Goal: Task Accomplishment & Management: Use online tool/utility

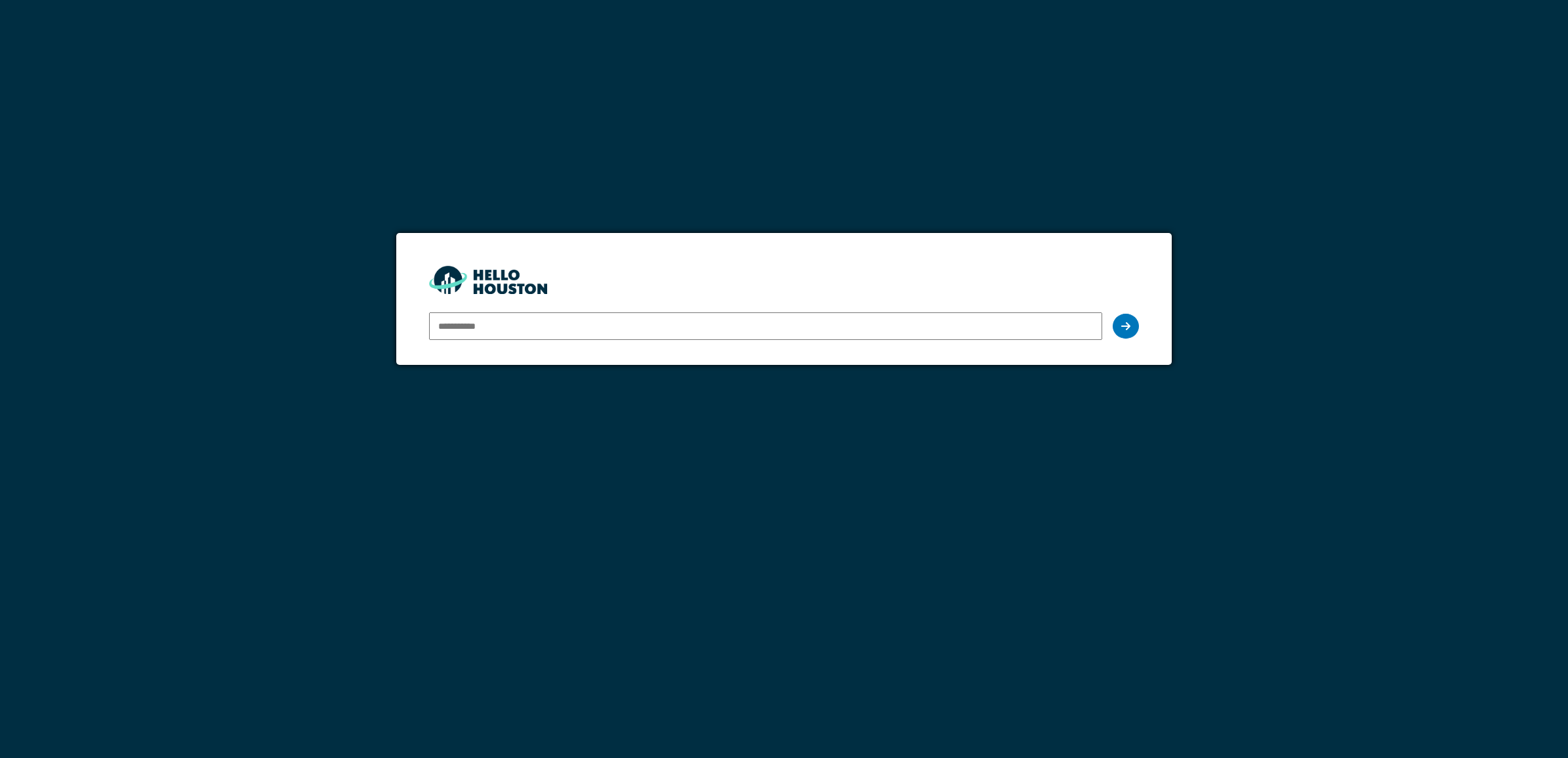
type input "**********"
click at [1024, 319] on input "**********" at bounding box center [766, 326] width 673 height 28
click at [1124, 337] on div at bounding box center [1125, 326] width 26 height 25
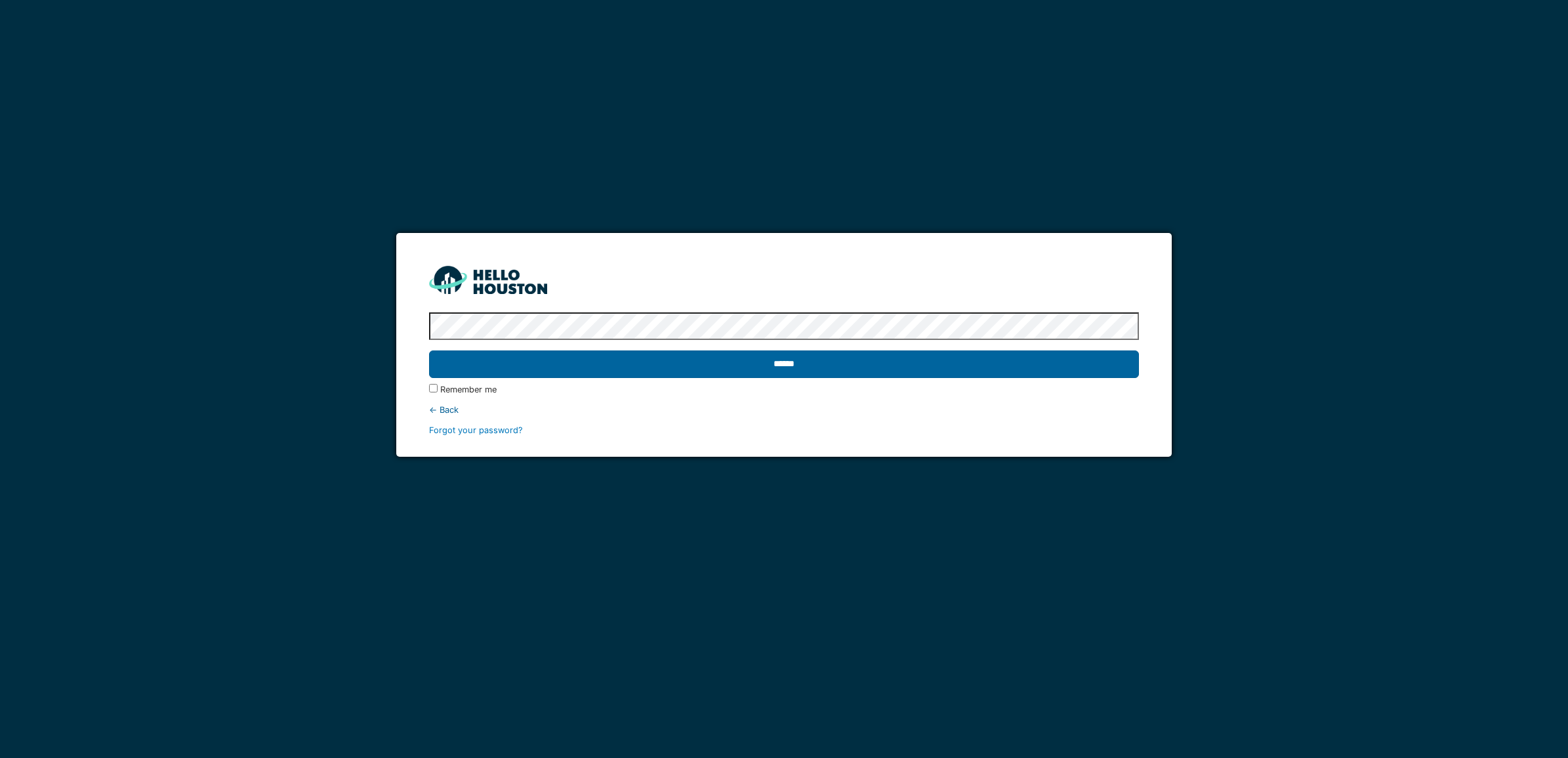
click at [819, 363] on input "******" at bounding box center [784, 364] width 710 height 28
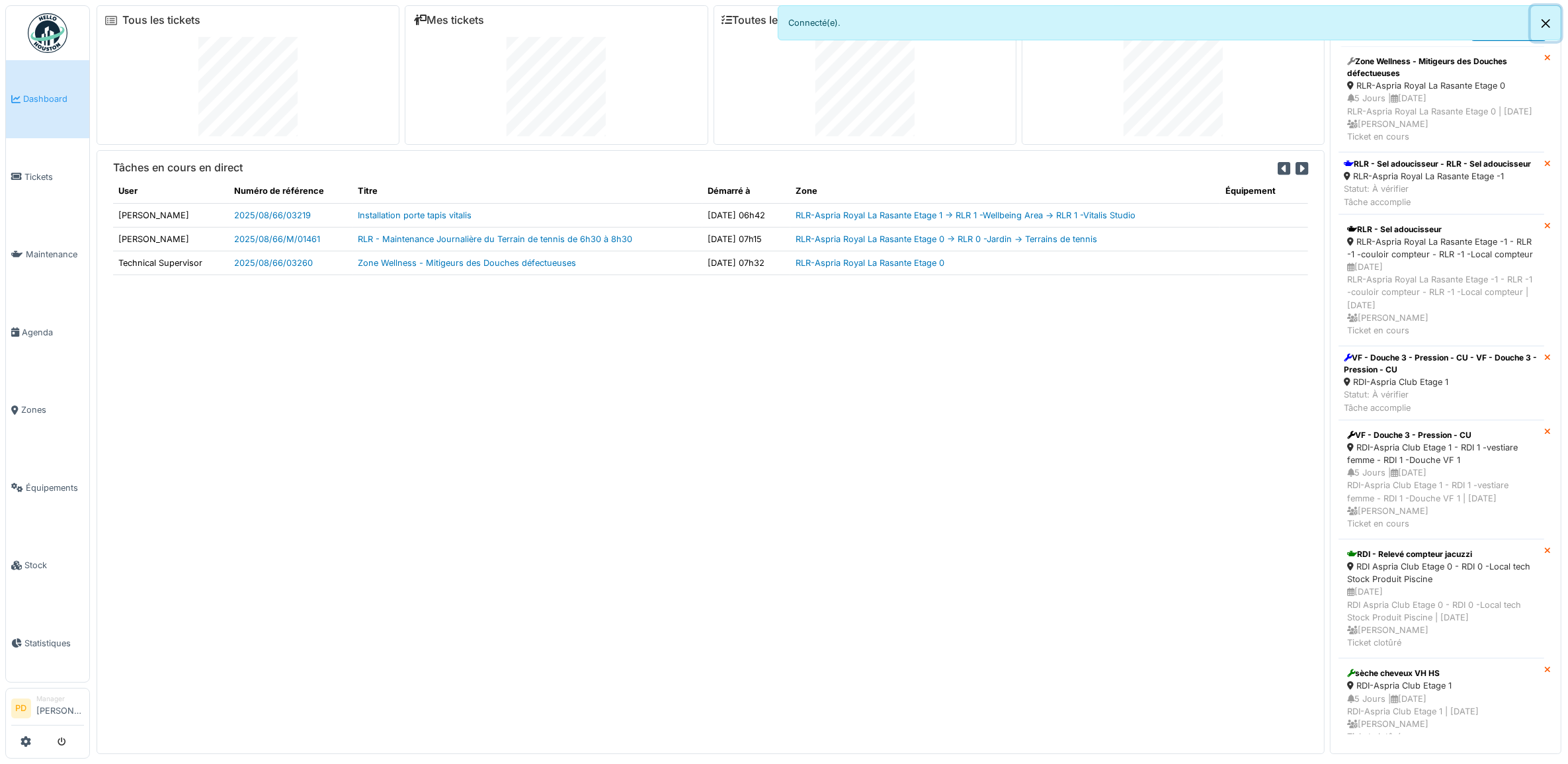
click at [1543, 15] on button "Close" at bounding box center [1546, 24] width 30 height 35
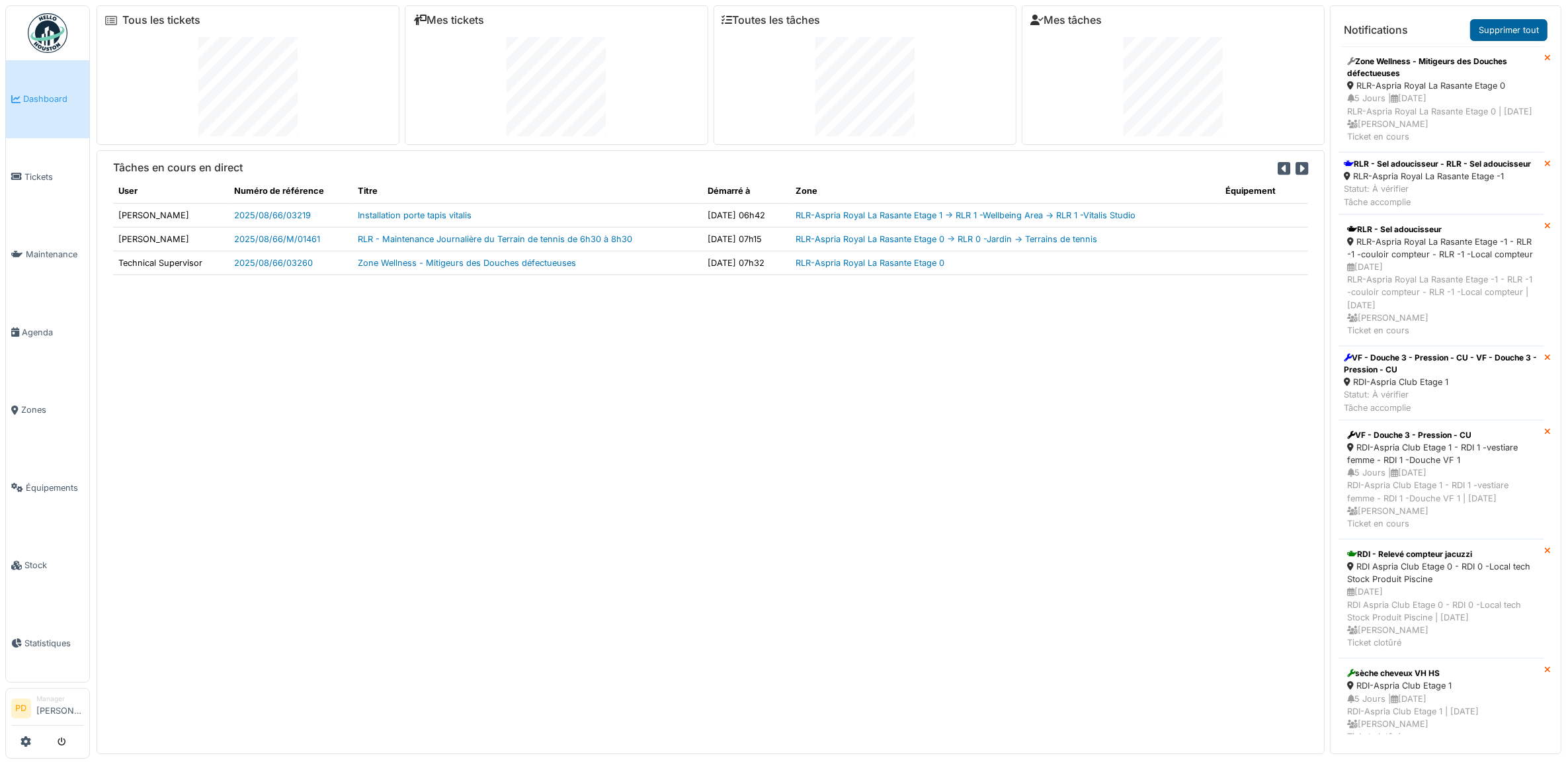
click at [1513, 28] on link "Supprimer tout" at bounding box center [1509, 30] width 77 height 22
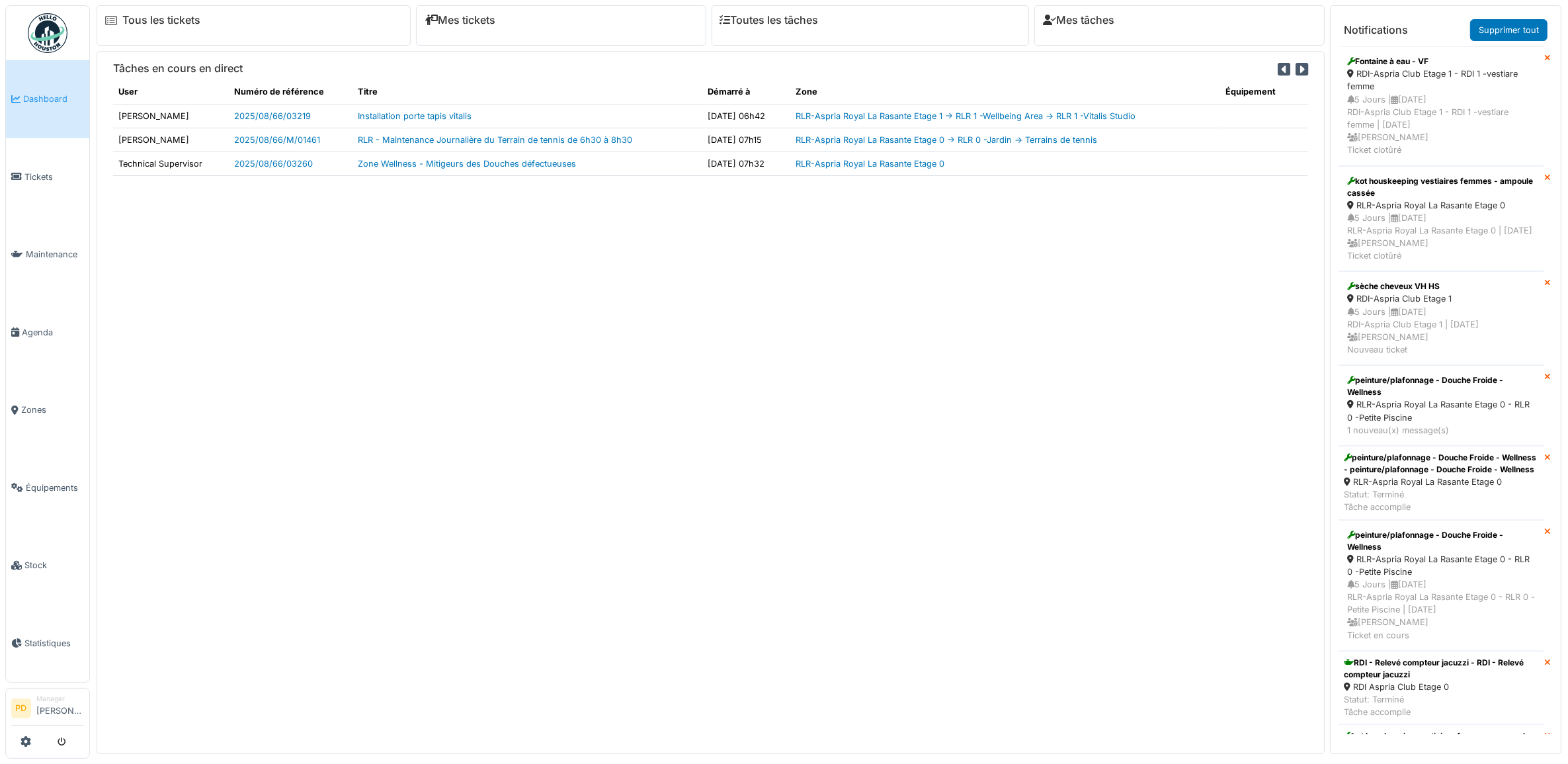
click at [1503, 31] on link "Supprimer tout" at bounding box center [1509, 30] width 77 height 22
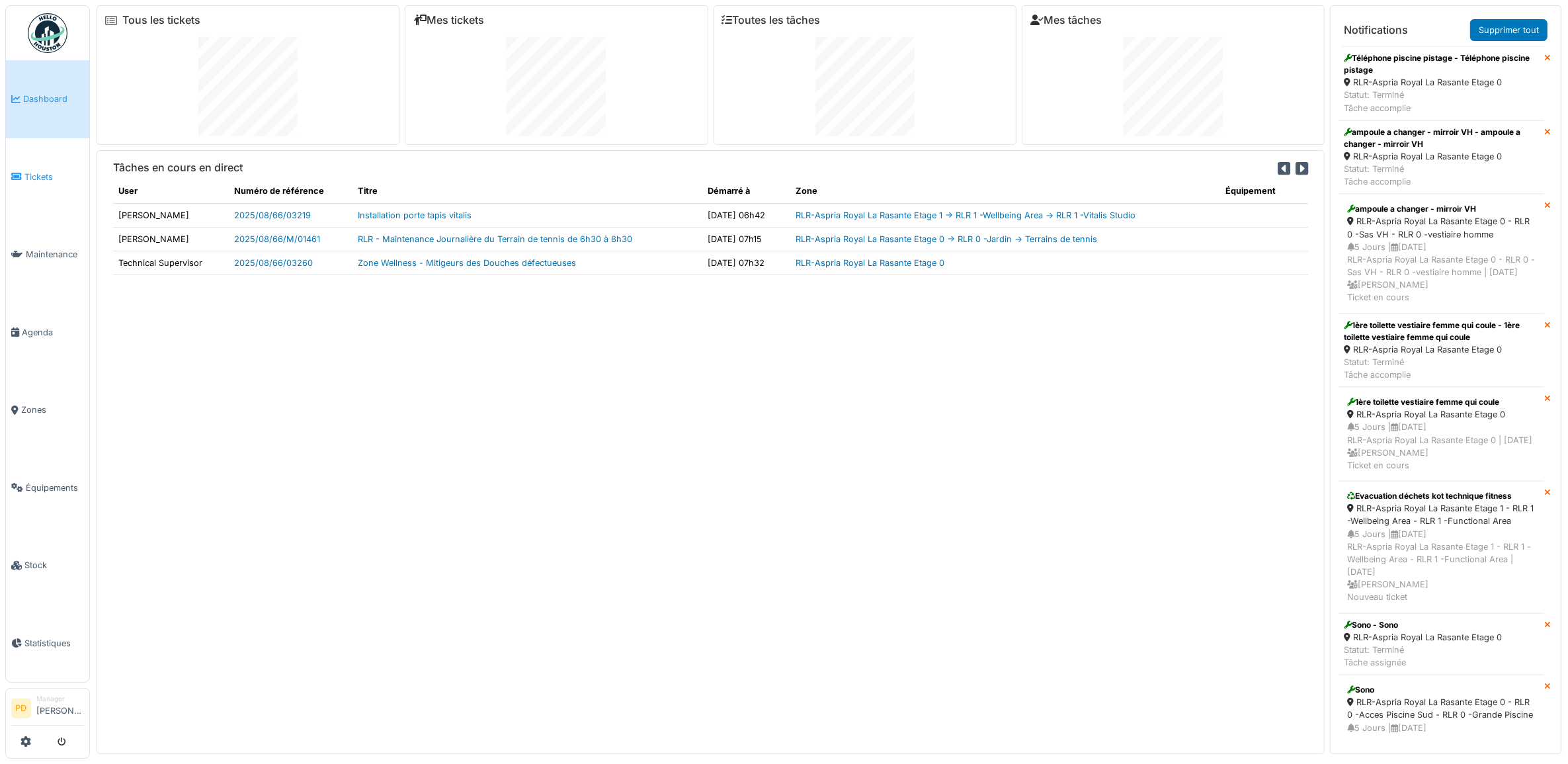
click at [27, 171] on span "Tickets" at bounding box center [54, 177] width 60 height 13
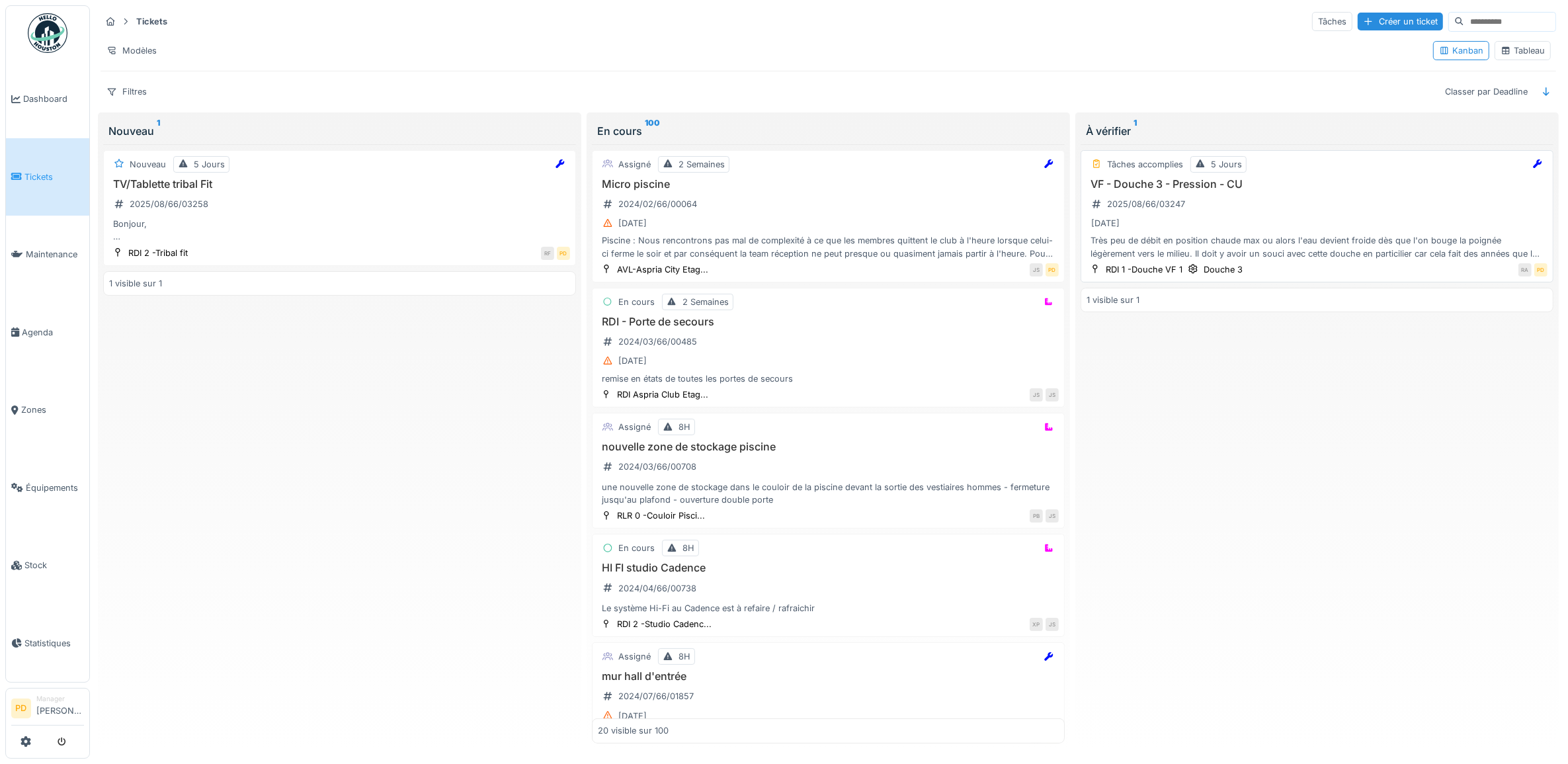
click at [1299, 210] on div "VF - Douche 3 - Pression - CU 2025/08/66/03247 27/08/2025 Très peu de débit en …" at bounding box center [1318, 219] width 461 height 82
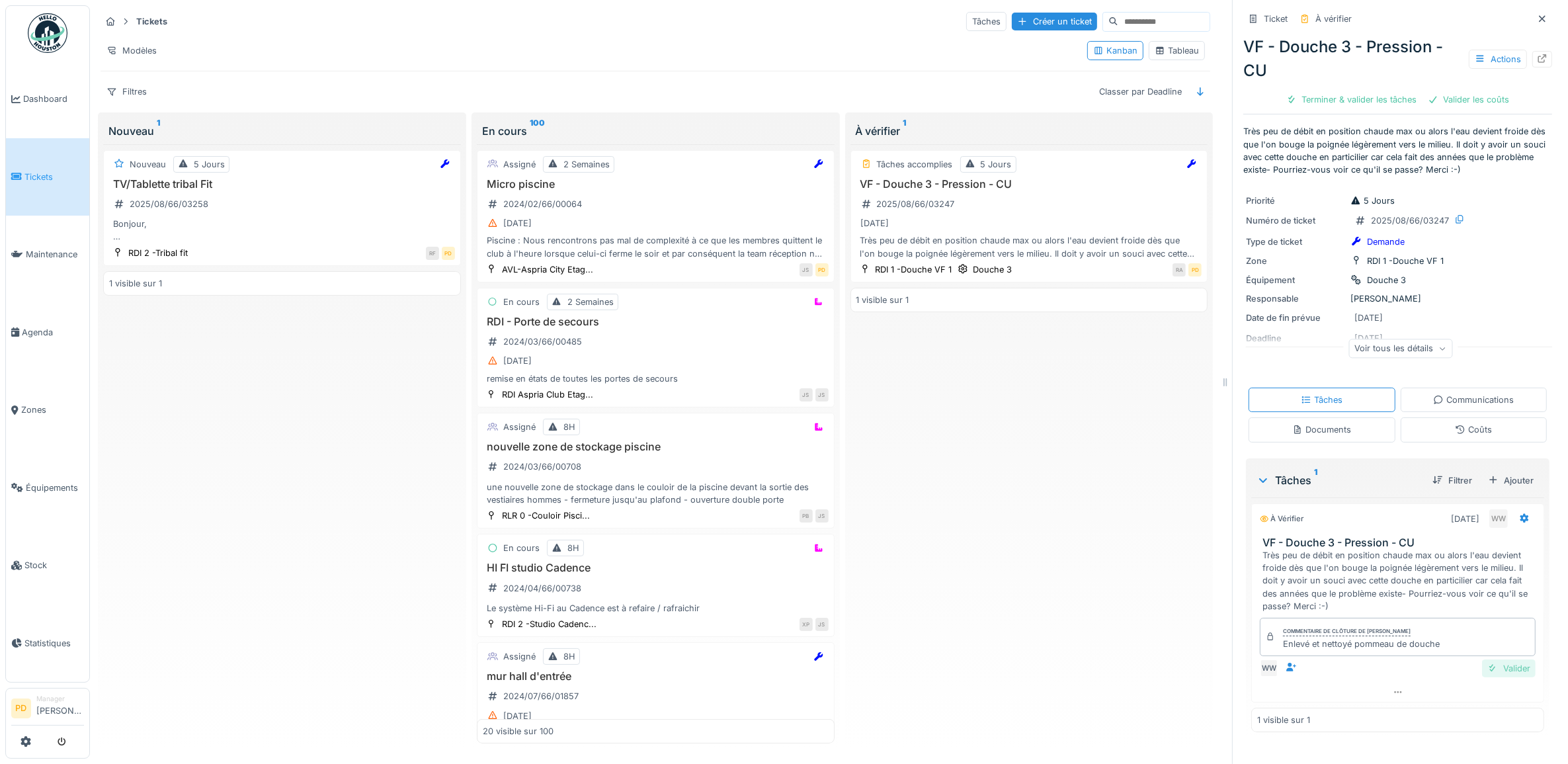
click at [1490, 663] on div "Valider" at bounding box center [1509, 669] width 54 height 18
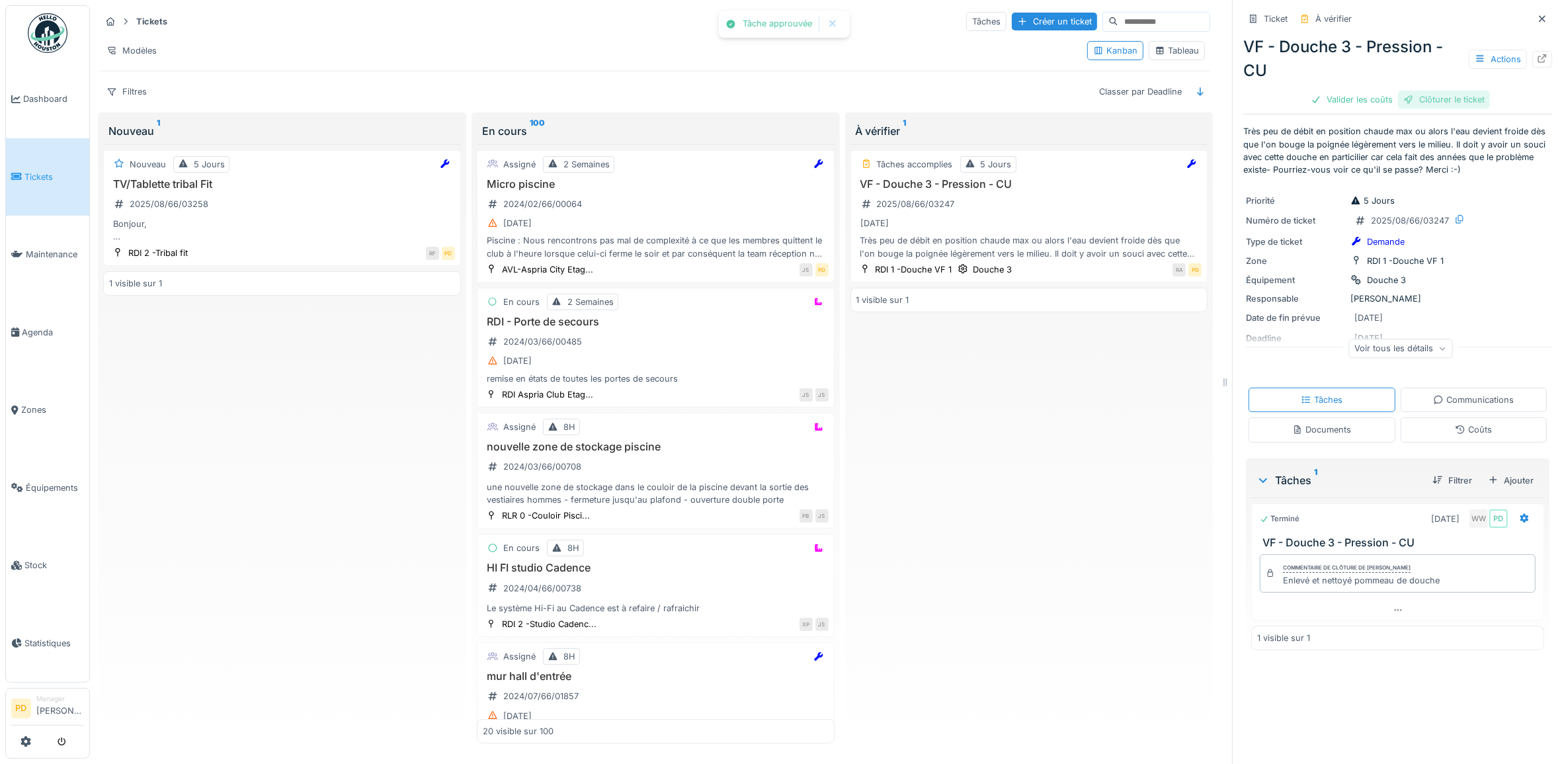
click at [1410, 101] on div "Clôturer le ticket" at bounding box center [1444, 100] width 92 height 18
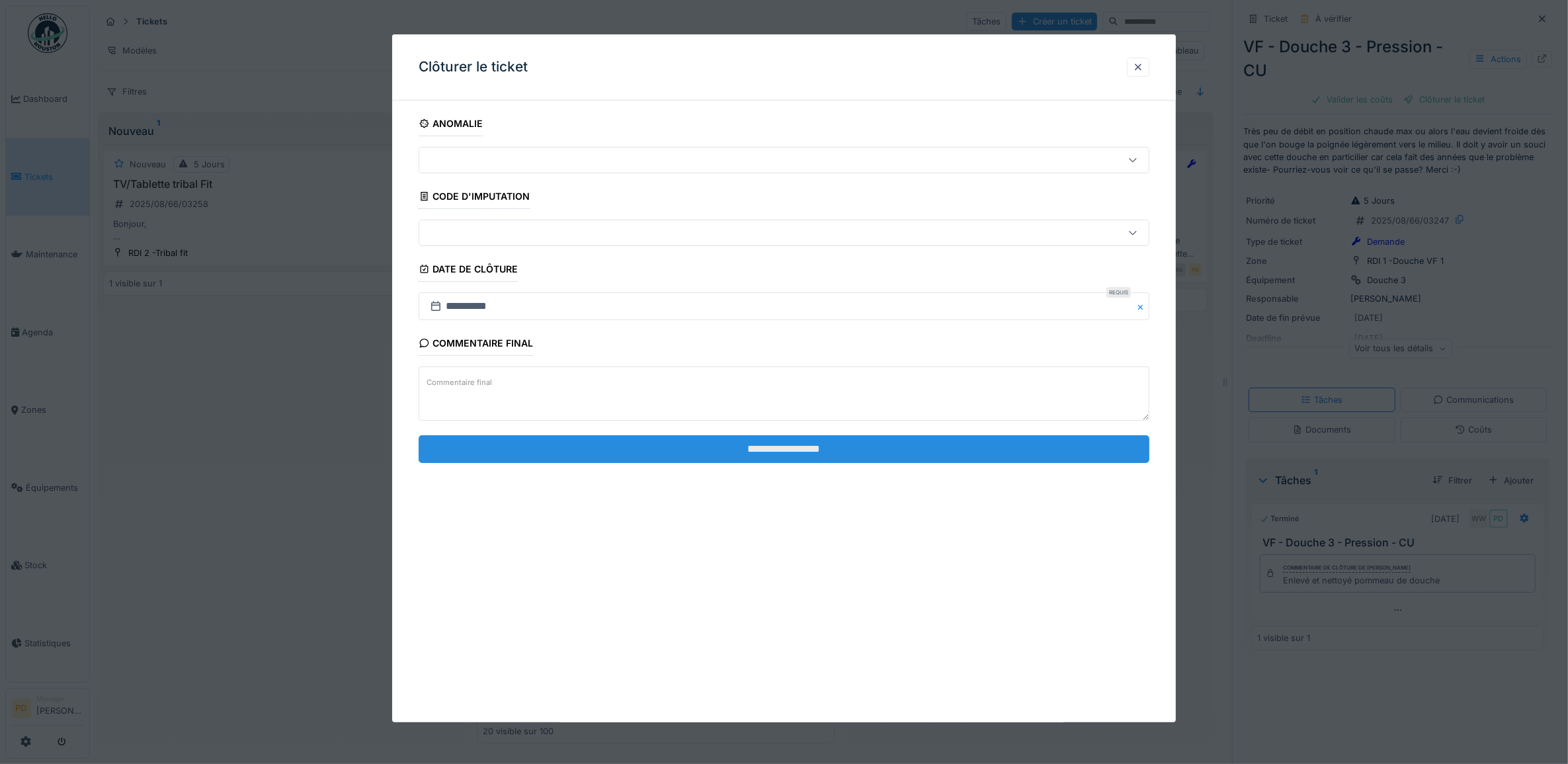
click at [946, 450] on input "**********" at bounding box center [784, 449] width 731 height 28
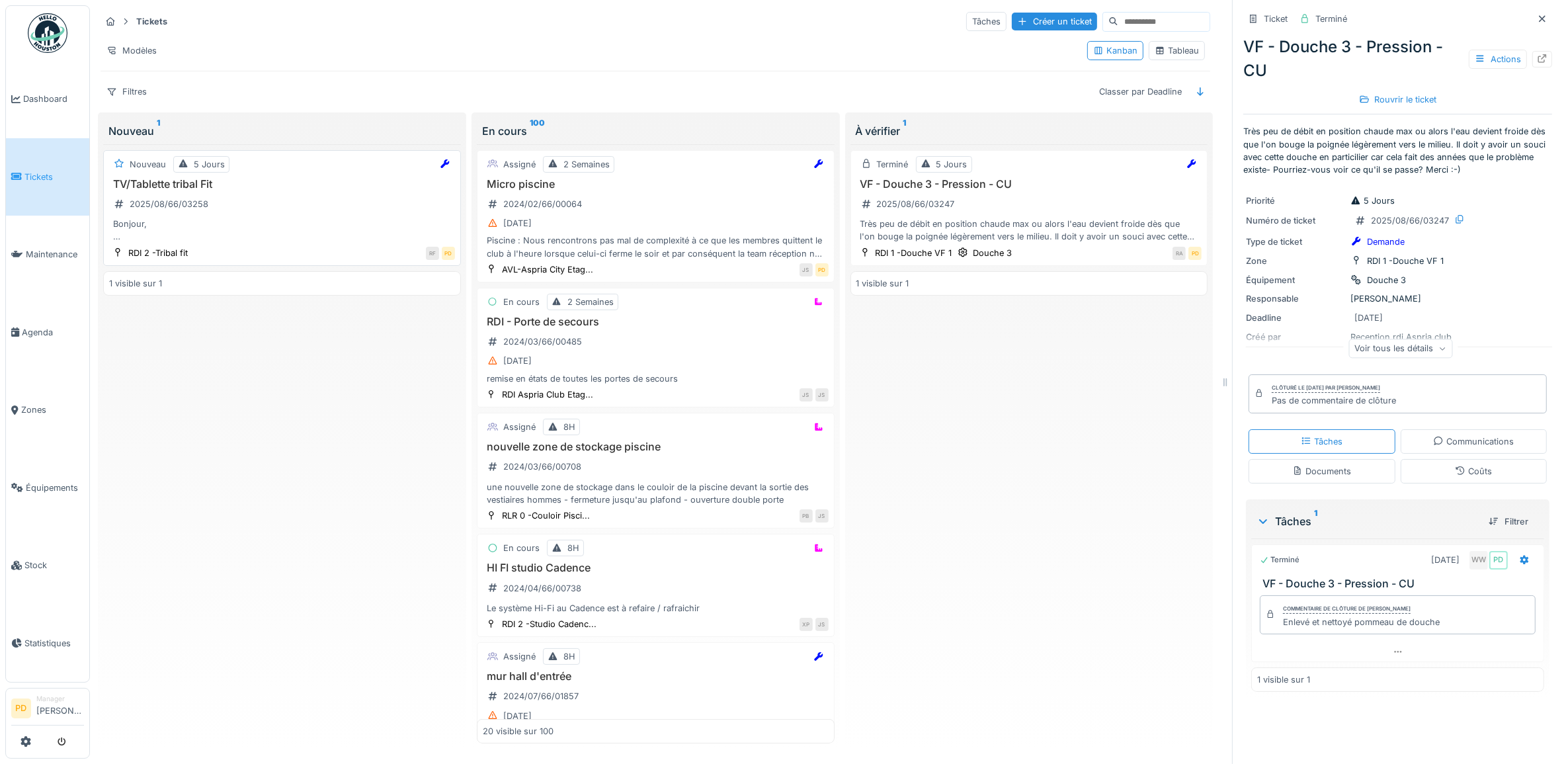
click at [260, 223] on div "Bonjour, J'ai plusieurs demandes concernant cette zone : - retirer le telephone…" at bounding box center [281, 230] width 346 height 25
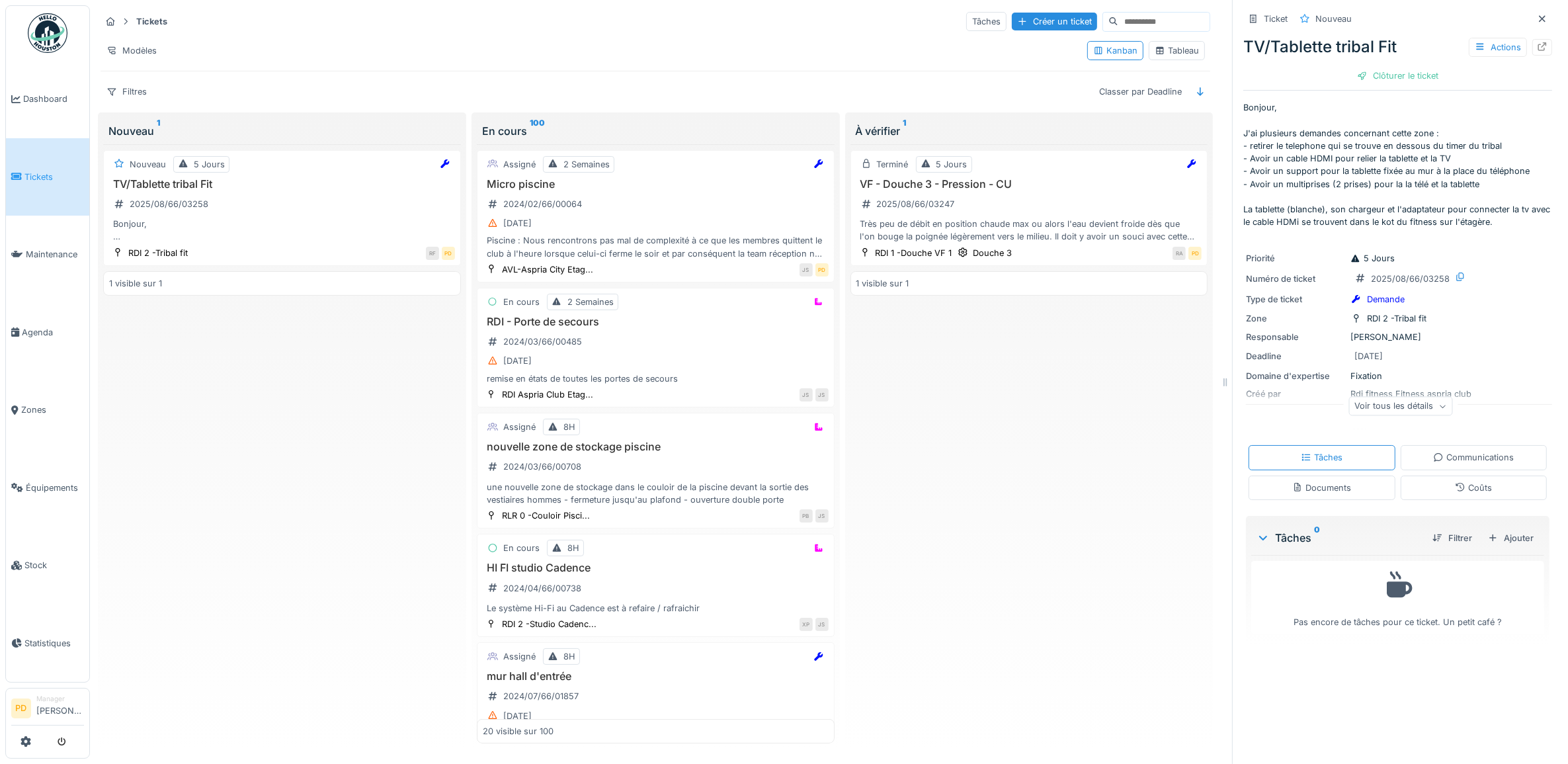
scroll to position [45, 0]
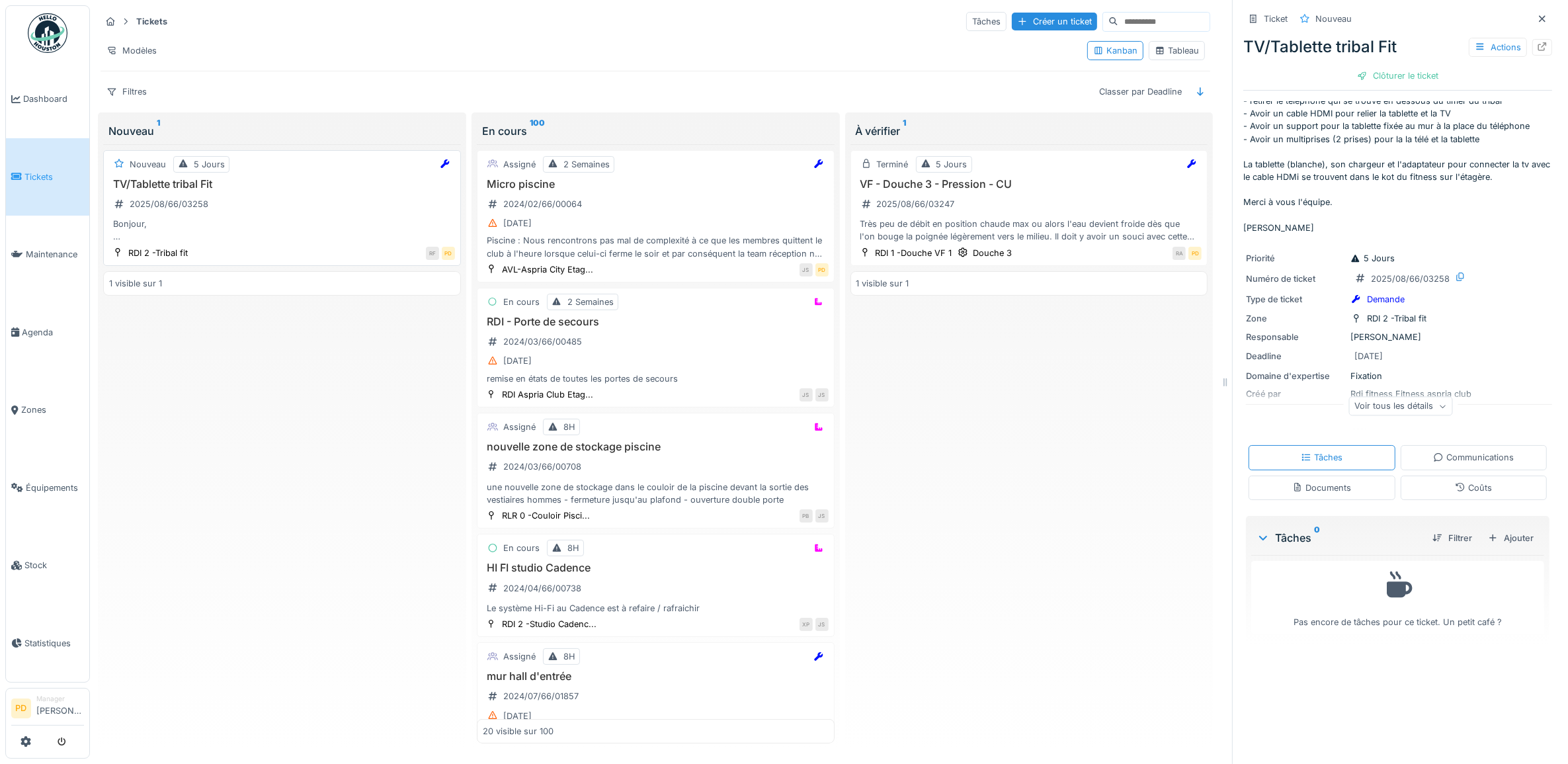
click at [366, 222] on div "Bonjour, J'ai plusieurs demandes concernant cette zone : - retirer le telephone…" at bounding box center [281, 230] width 346 height 25
click at [1331, 461] on div "Tâches" at bounding box center [1322, 457] width 147 height 24
click at [1509, 533] on div "Ajouter" at bounding box center [1511, 538] width 56 height 18
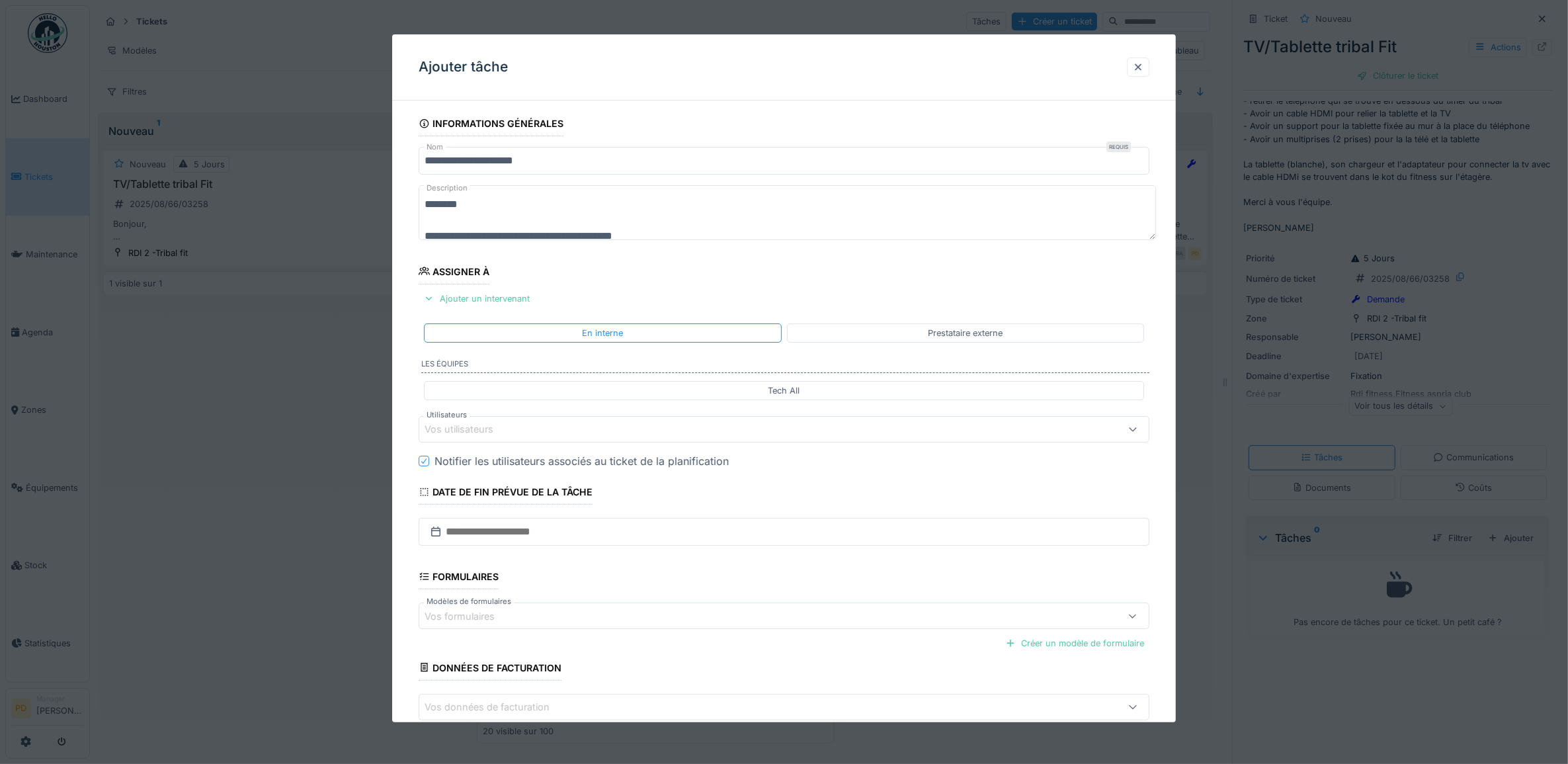
click at [521, 431] on div "Vos utilisateurs" at bounding box center [743, 429] width 637 height 15
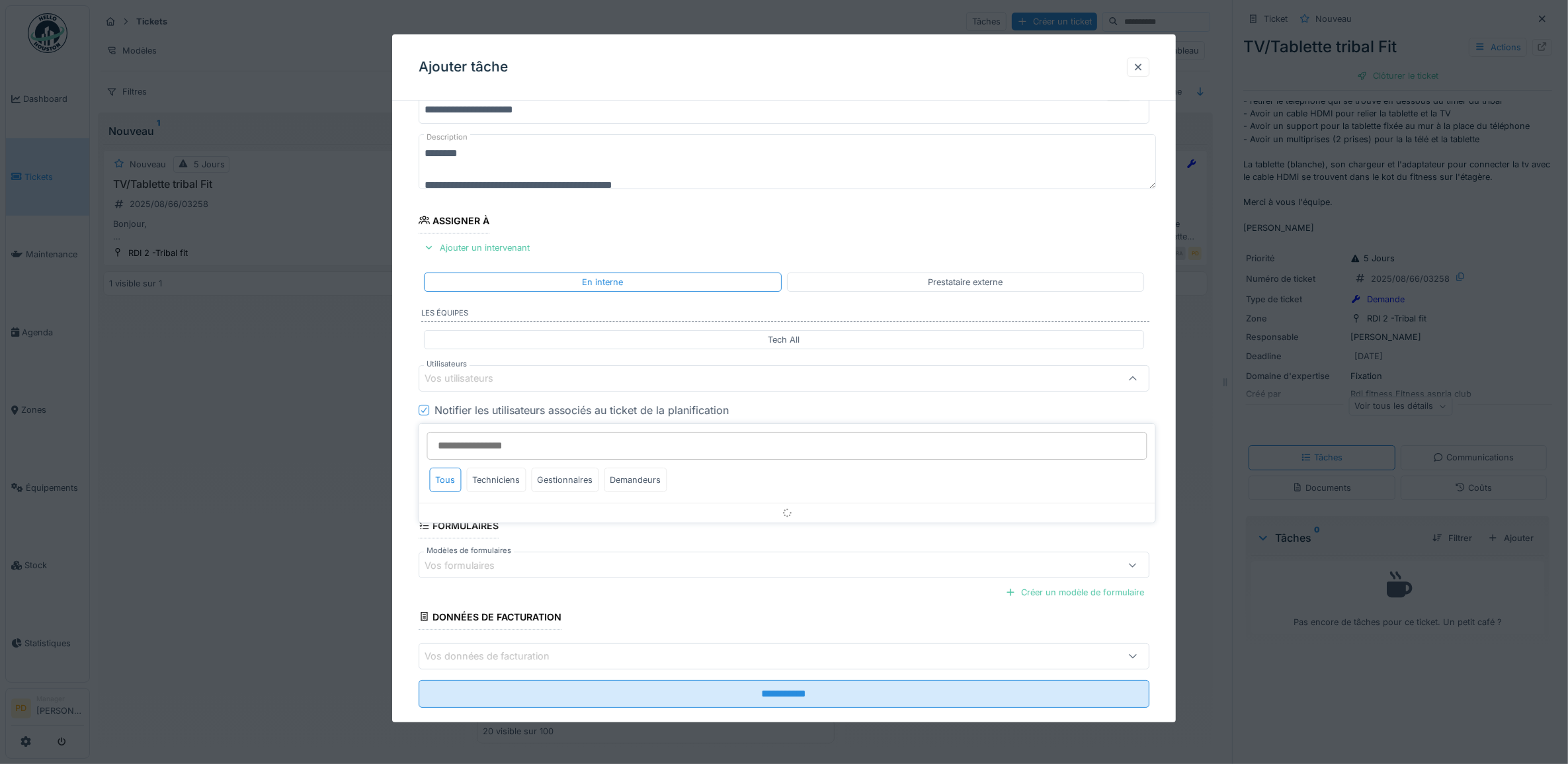
scroll to position [53, 0]
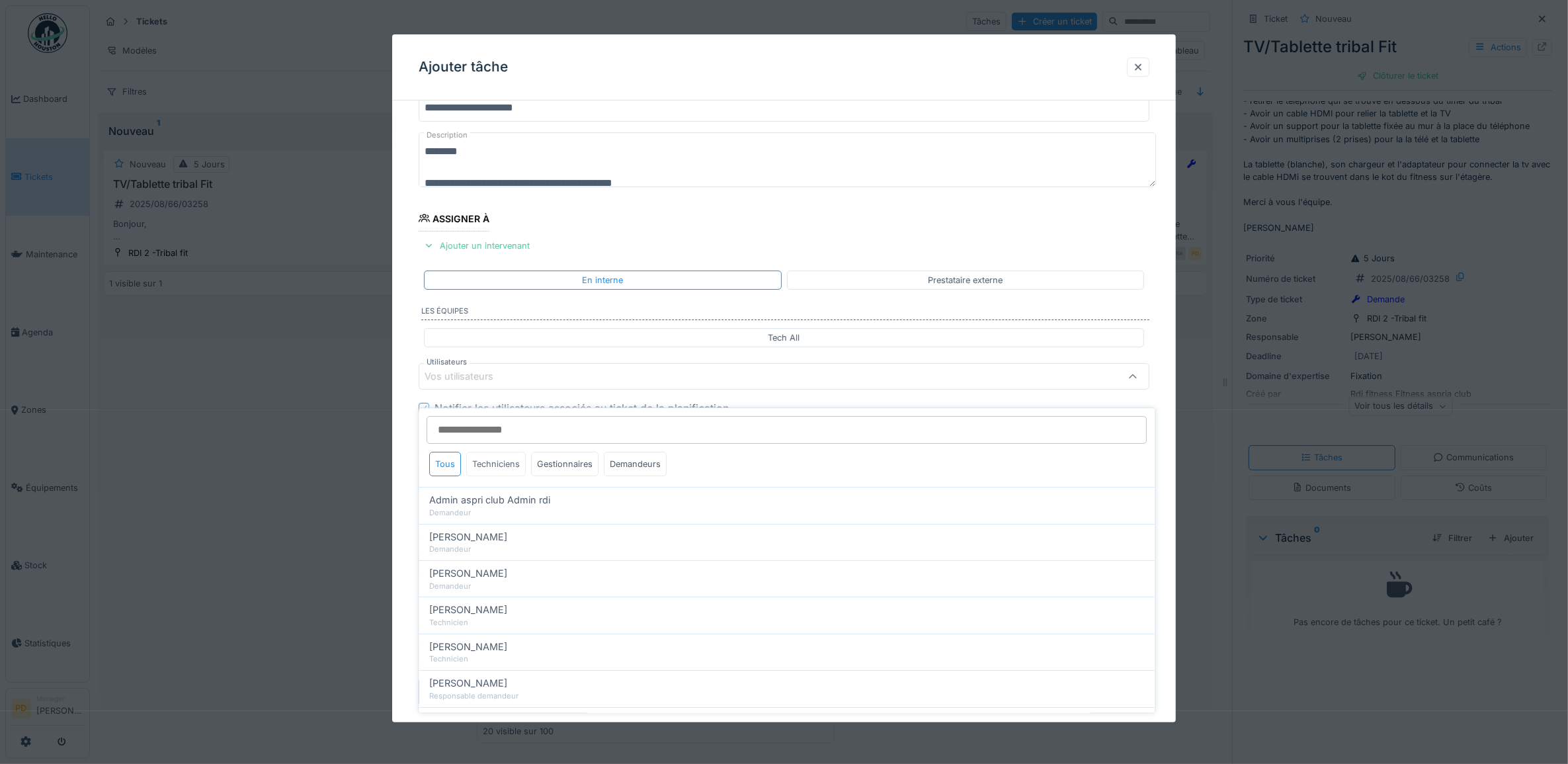
click at [509, 452] on div "Techniciens" at bounding box center [497, 464] width 60 height 24
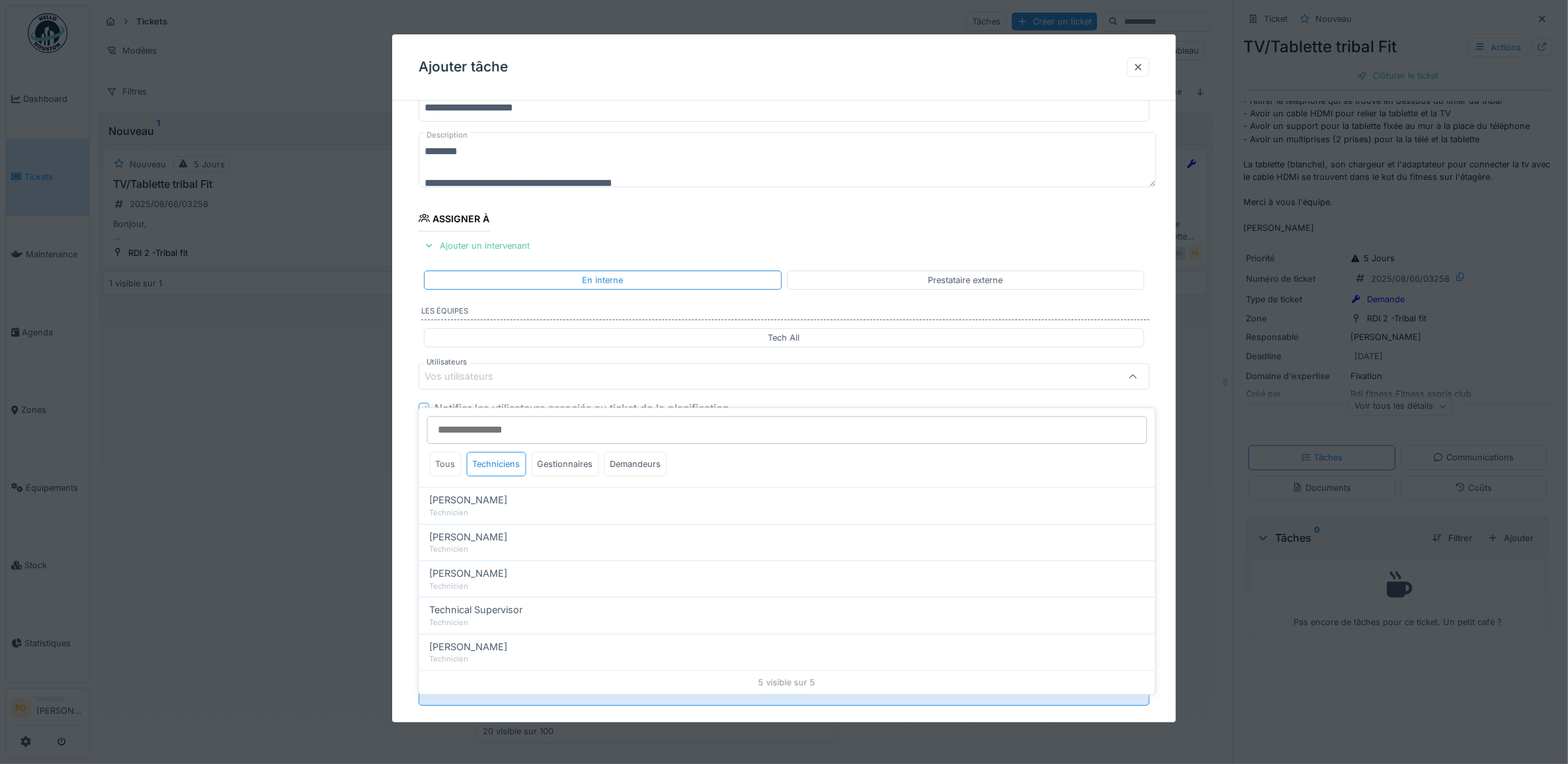
click at [447, 452] on div "Tous" at bounding box center [446, 464] width 32 height 24
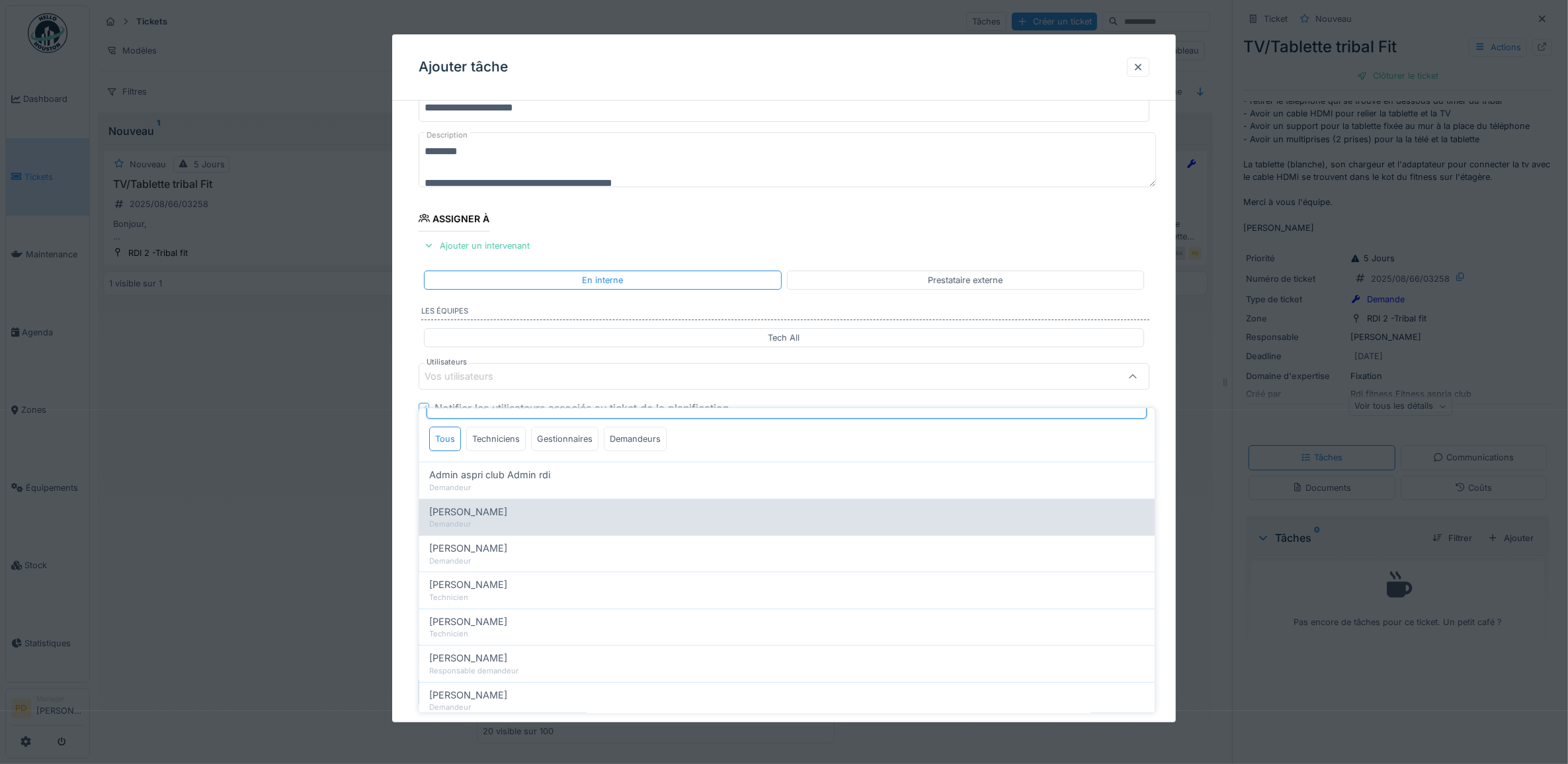
scroll to position [0, 0]
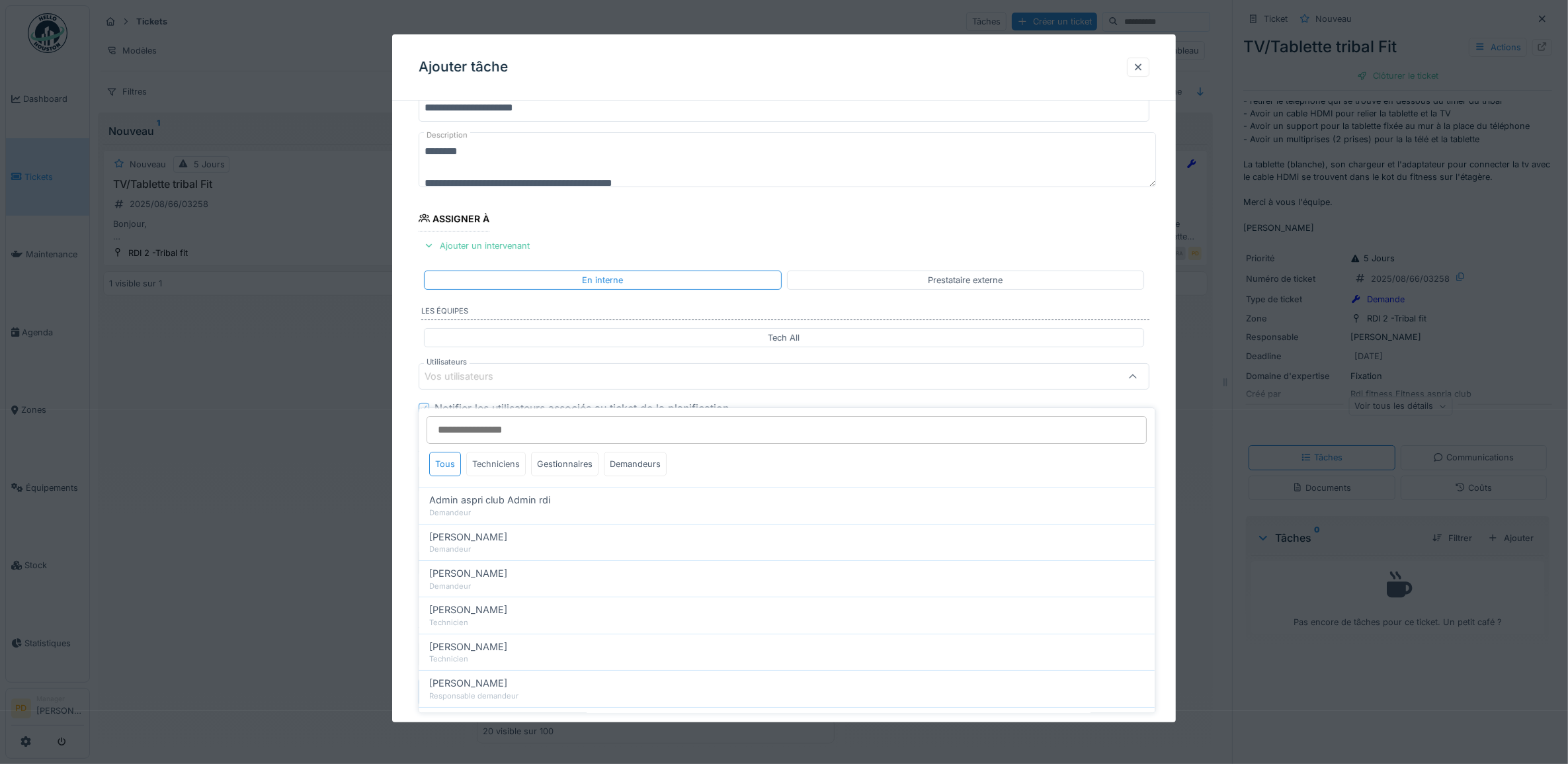
click at [514, 457] on div "Techniciens" at bounding box center [497, 464] width 60 height 24
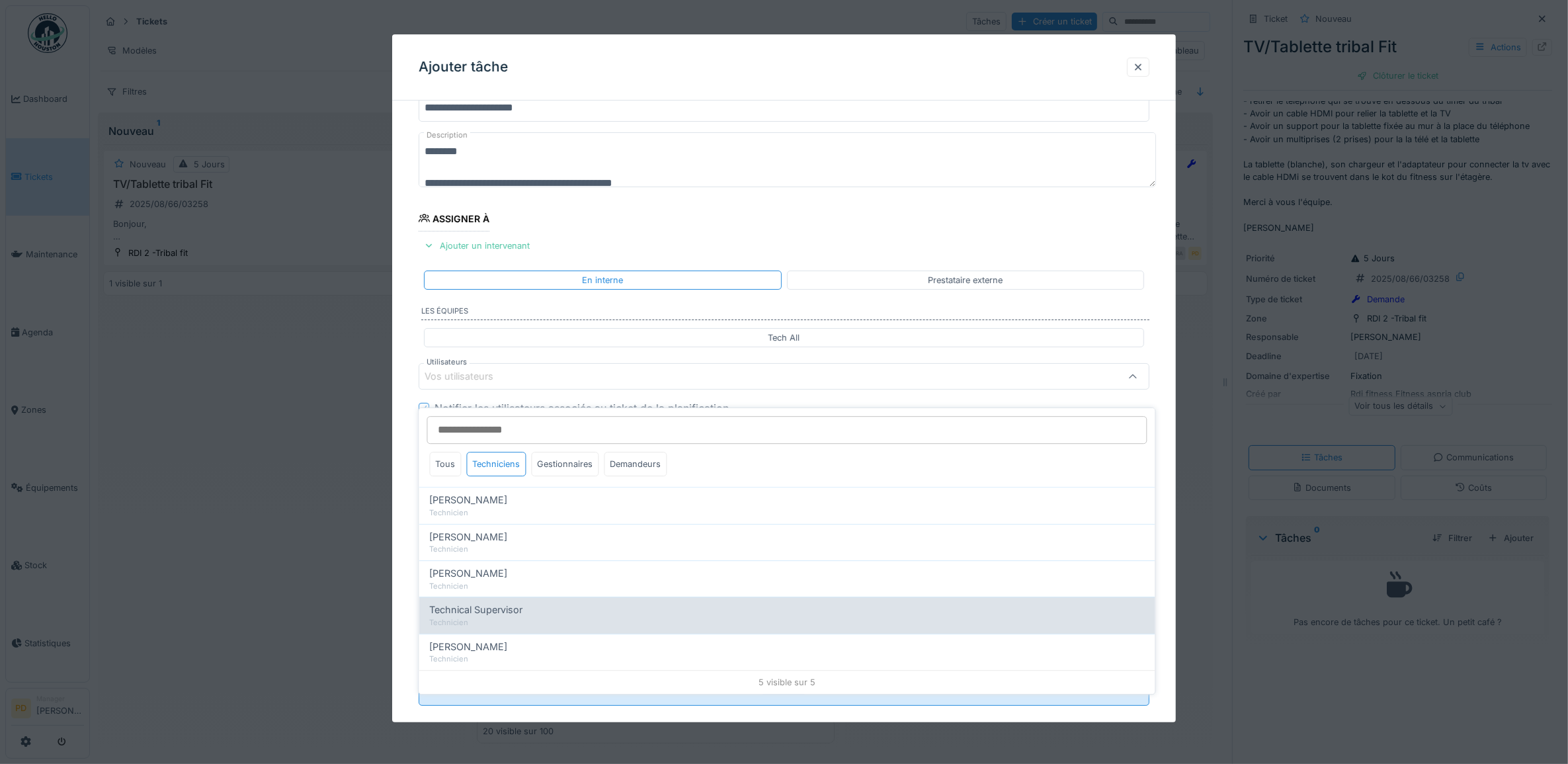
click at [493, 603] on span "Technical Supervisor" at bounding box center [476, 611] width 93 height 15
type input "****"
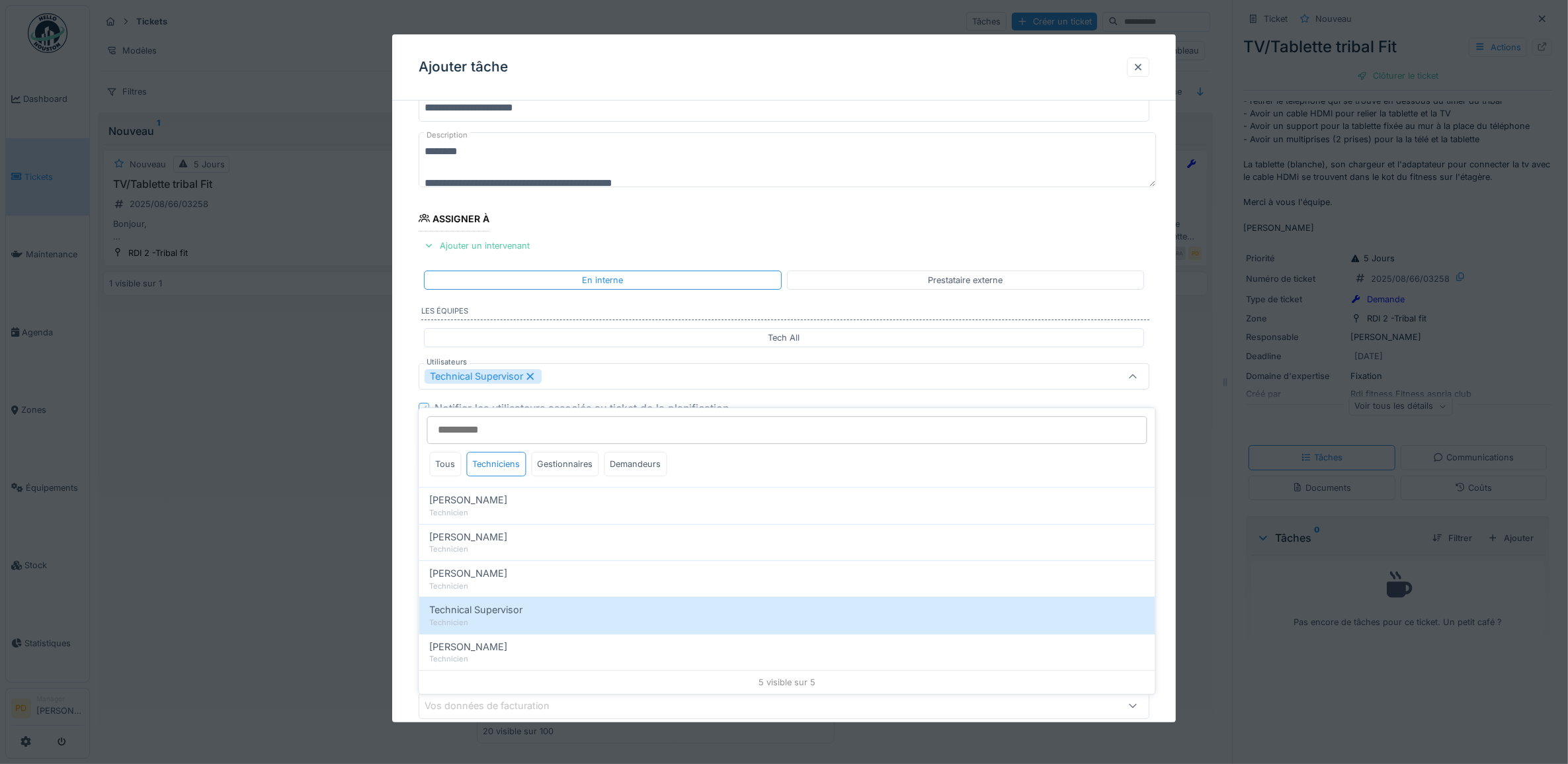
click at [409, 477] on div "**********" at bounding box center [784, 426] width 785 height 736
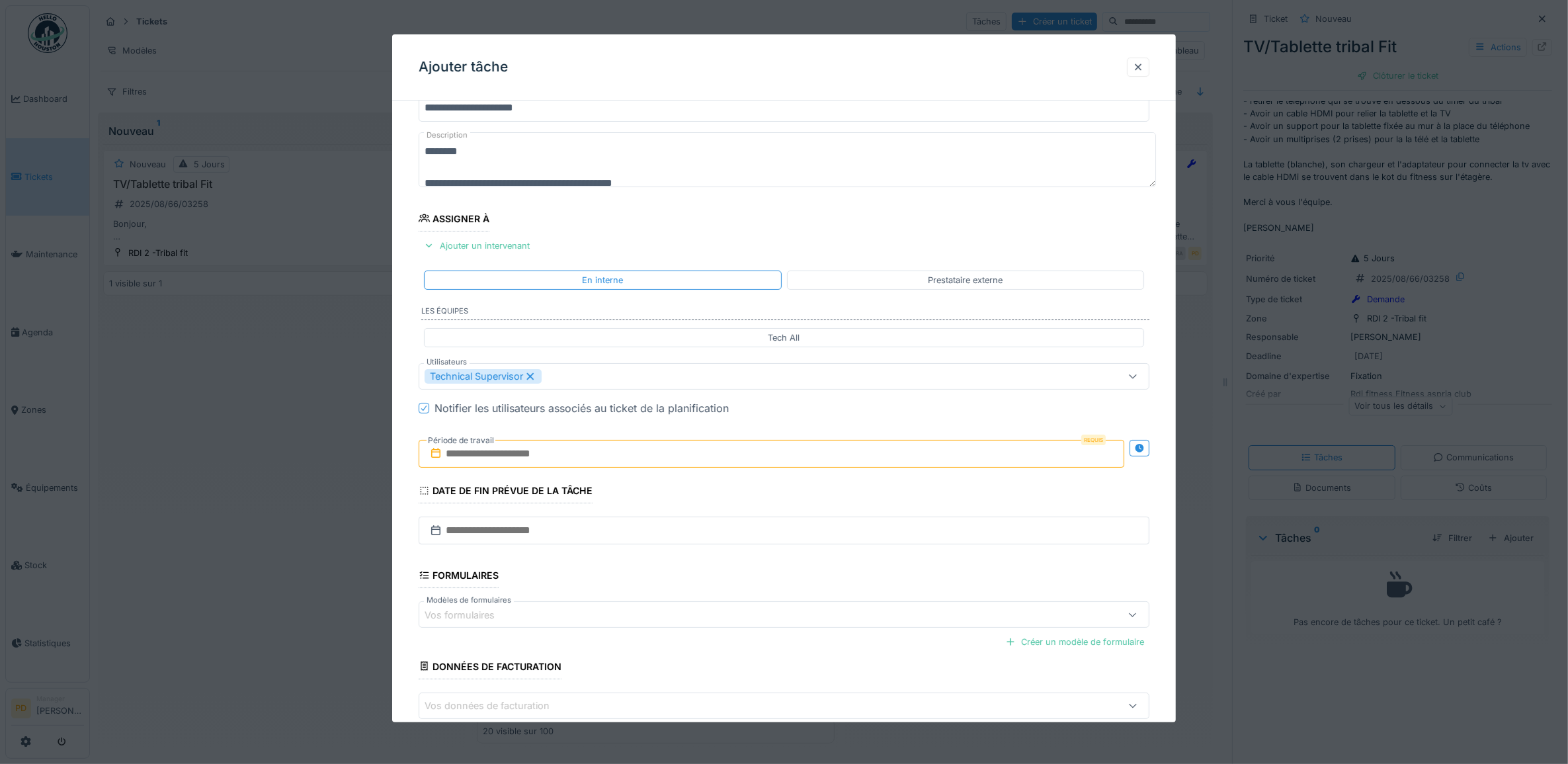
click at [537, 457] on input "text" at bounding box center [771, 454] width 707 height 28
click at [753, 630] on div "27" at bounding box center [753, 626] width 18 height 19
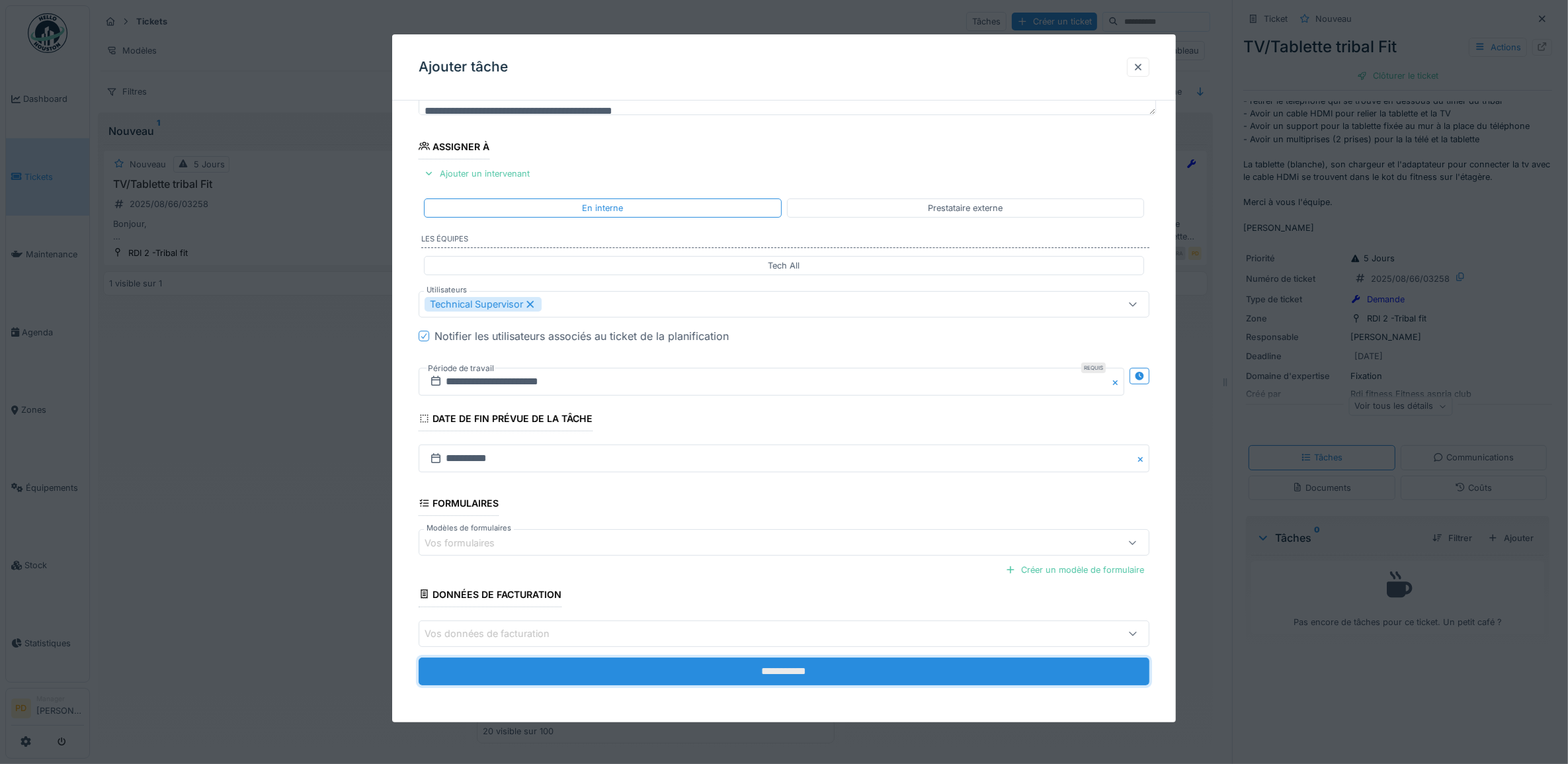
click at [775, 678] on input "**********" at bounding box center [784, 671] width 731 height 28
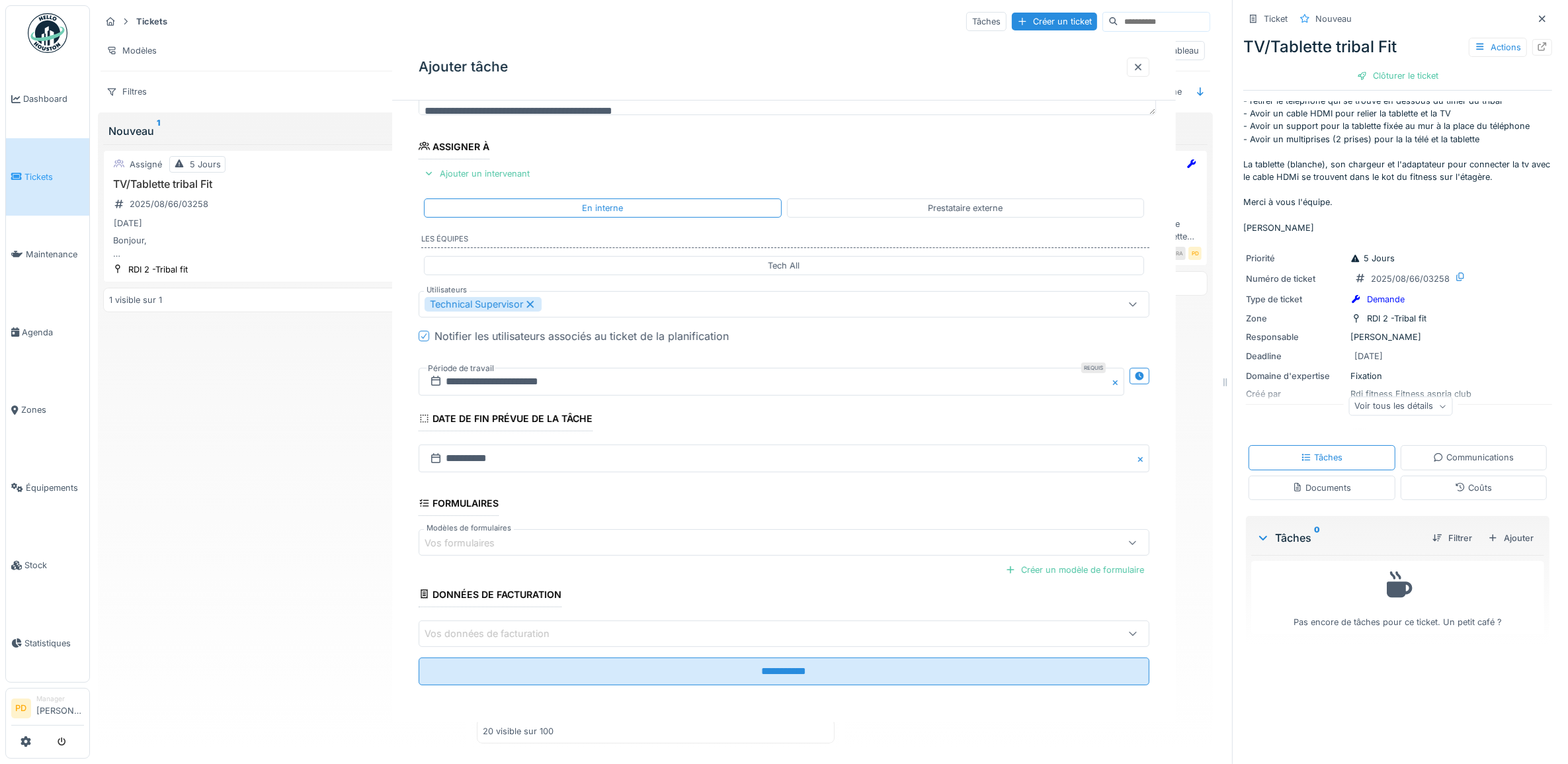
scroll to position [0, 0]
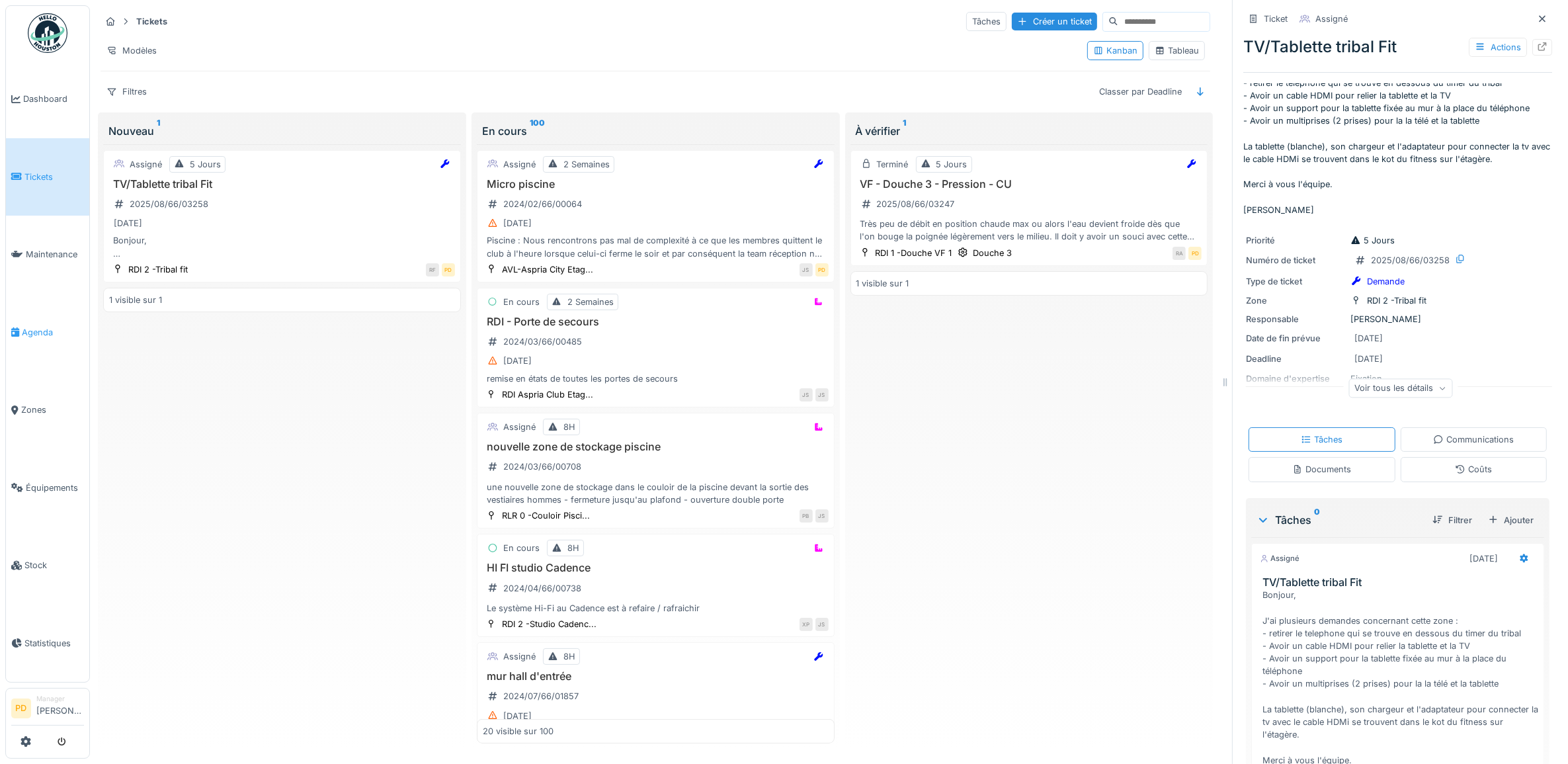
click at [43, 326] on span "Agenda" at bounding box center [53, 332] width 63 height 13
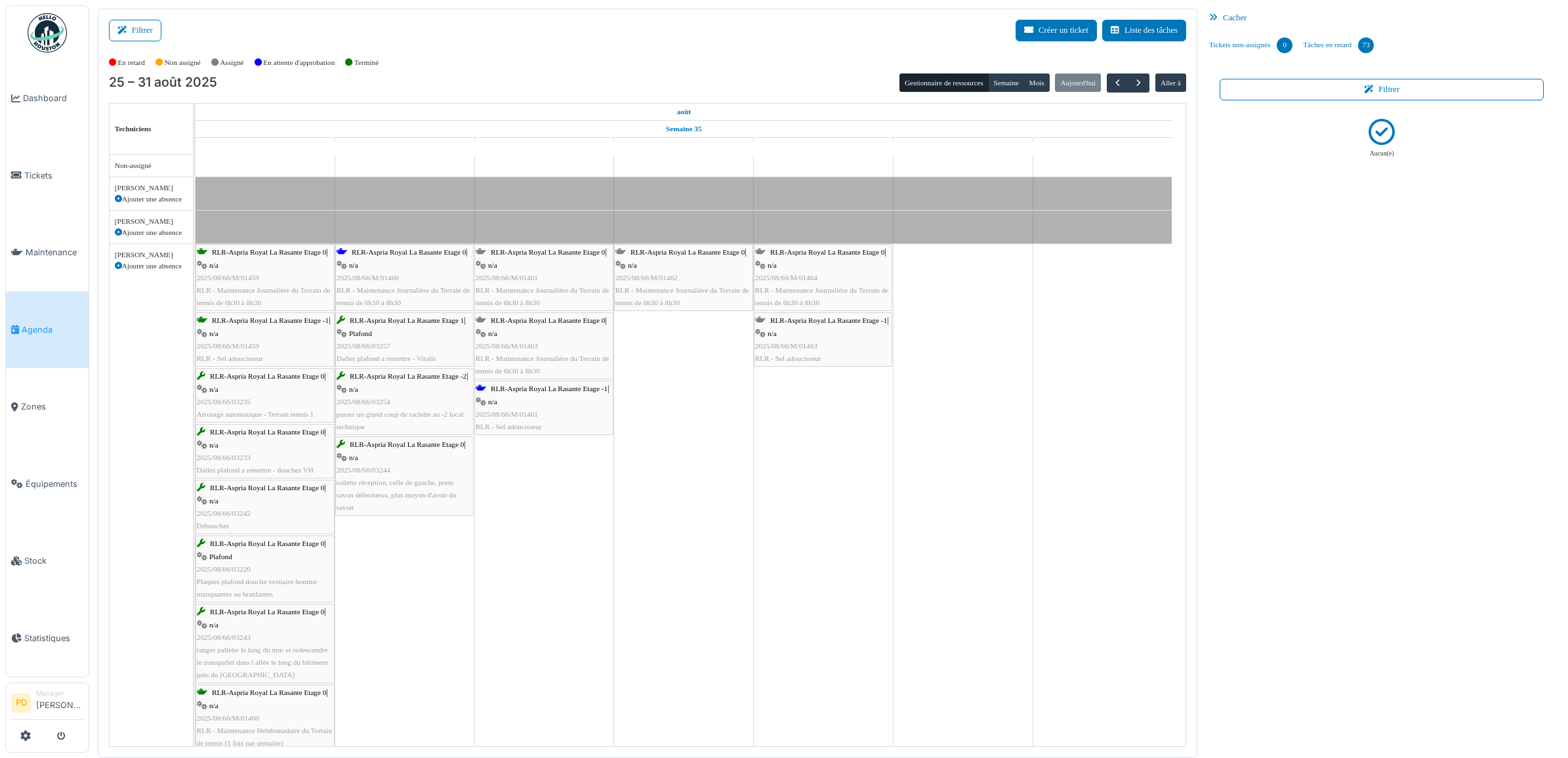
drag, startPoint x: 137, startPoint y: 26, endPoint x: 275, endPoint y: 28, distance: 138.0
click at [139, 26] on button "Filtrer" at bounding box center [135, 31] width 52 height 22
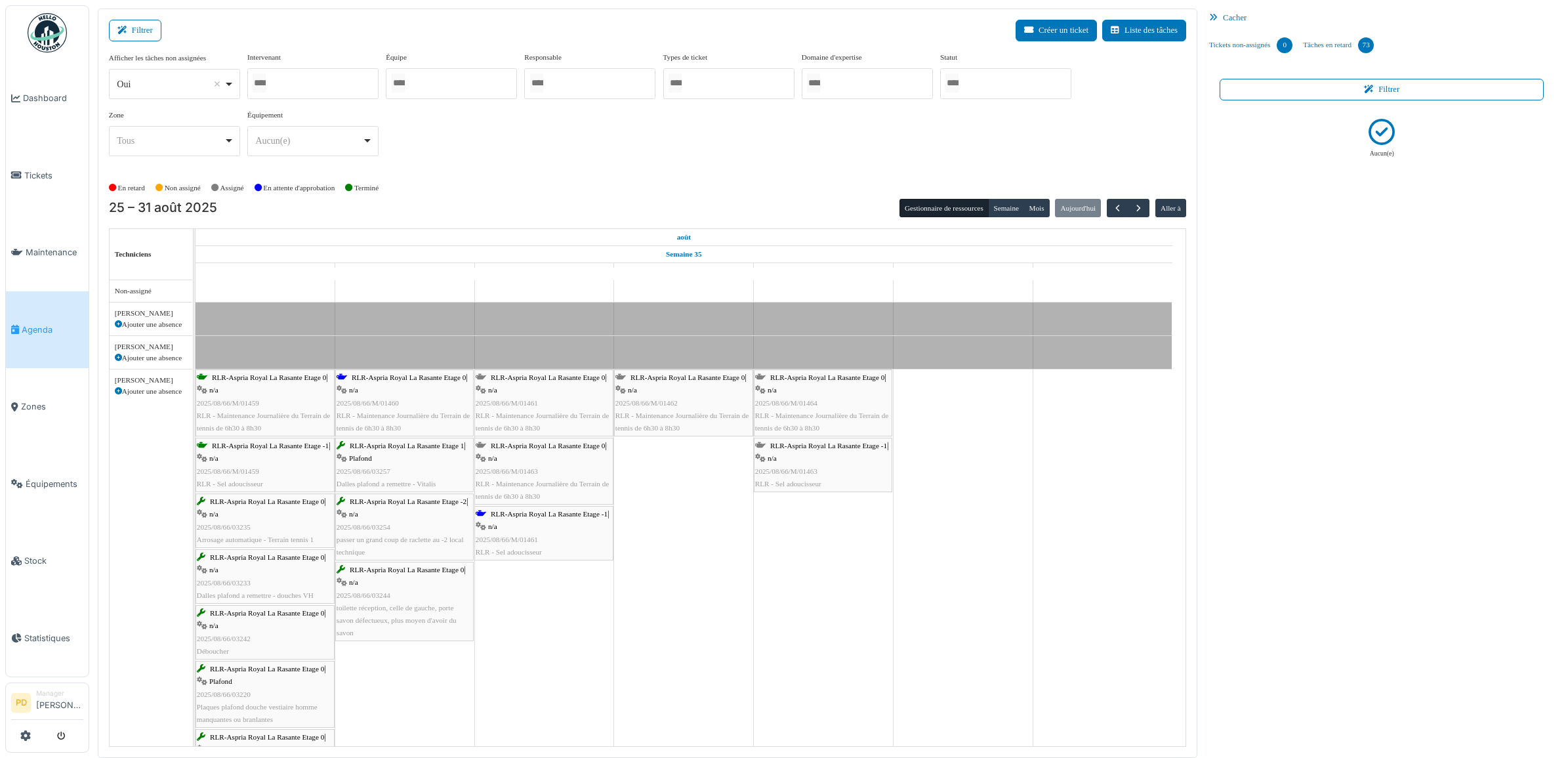
drag, startPoint x: 988, startPoint y: 78, endPoint x: 988, endPoint y: 86, distance: 8.0
click at [988, 79] on div at bounding box center [1006, 84] width 131 height 31
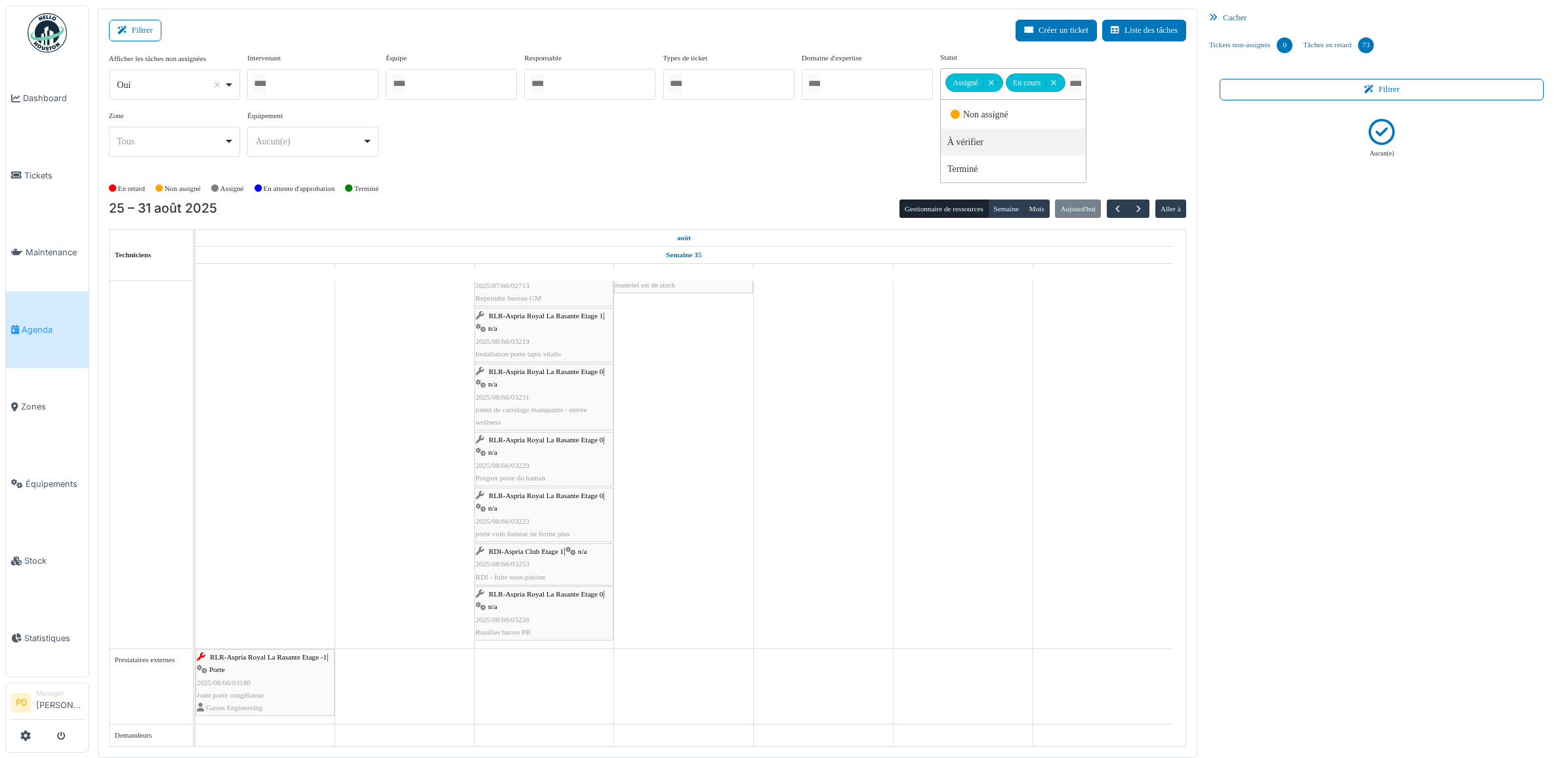
click at [243, 658] on span "RLR-Aspria Royal La Rasante Etage -1" at bounding box center [268, 656] width 117 height 8
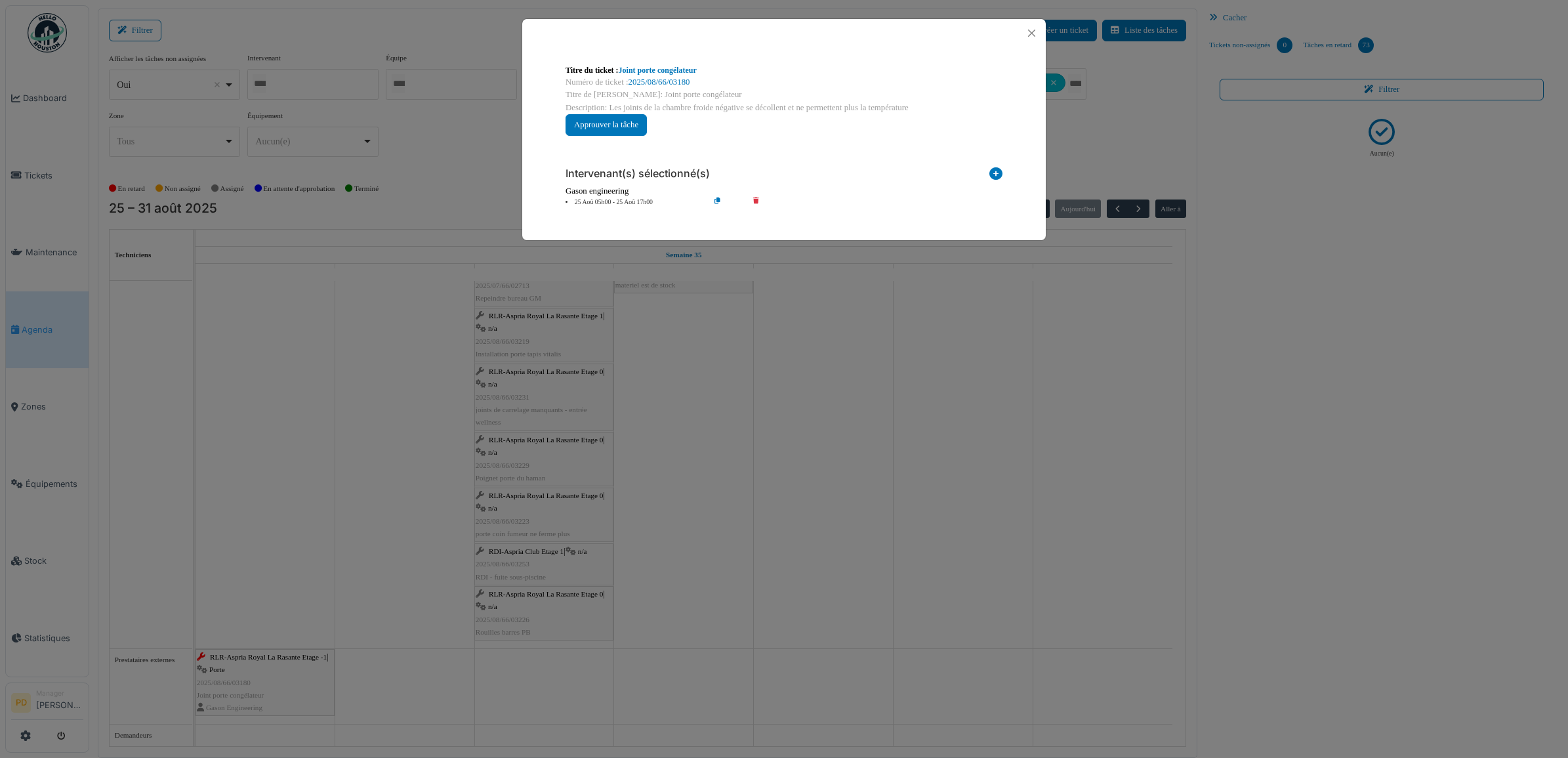
click at [601, 200] on li "25 Aoû 05h00 - 25 Aoû 17h00" at bounding box center [634, 202] width 150 height 10
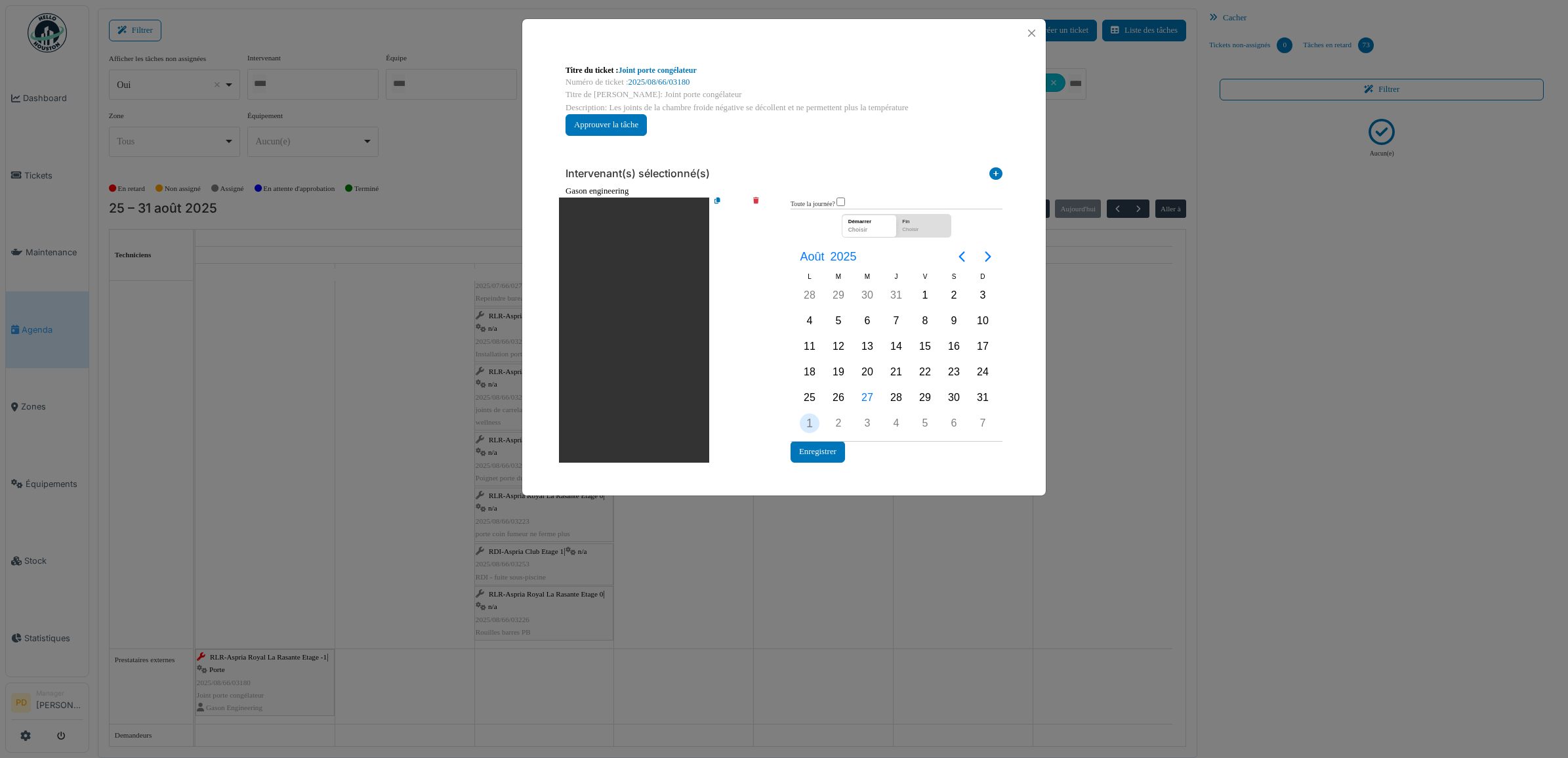
click at [812, 419] on div "1" at bounding box center [810, 423] width 20 height 20
click at [818, 445] on button "Enregistrer" at bounding box center [817, 452] width 55 height 22
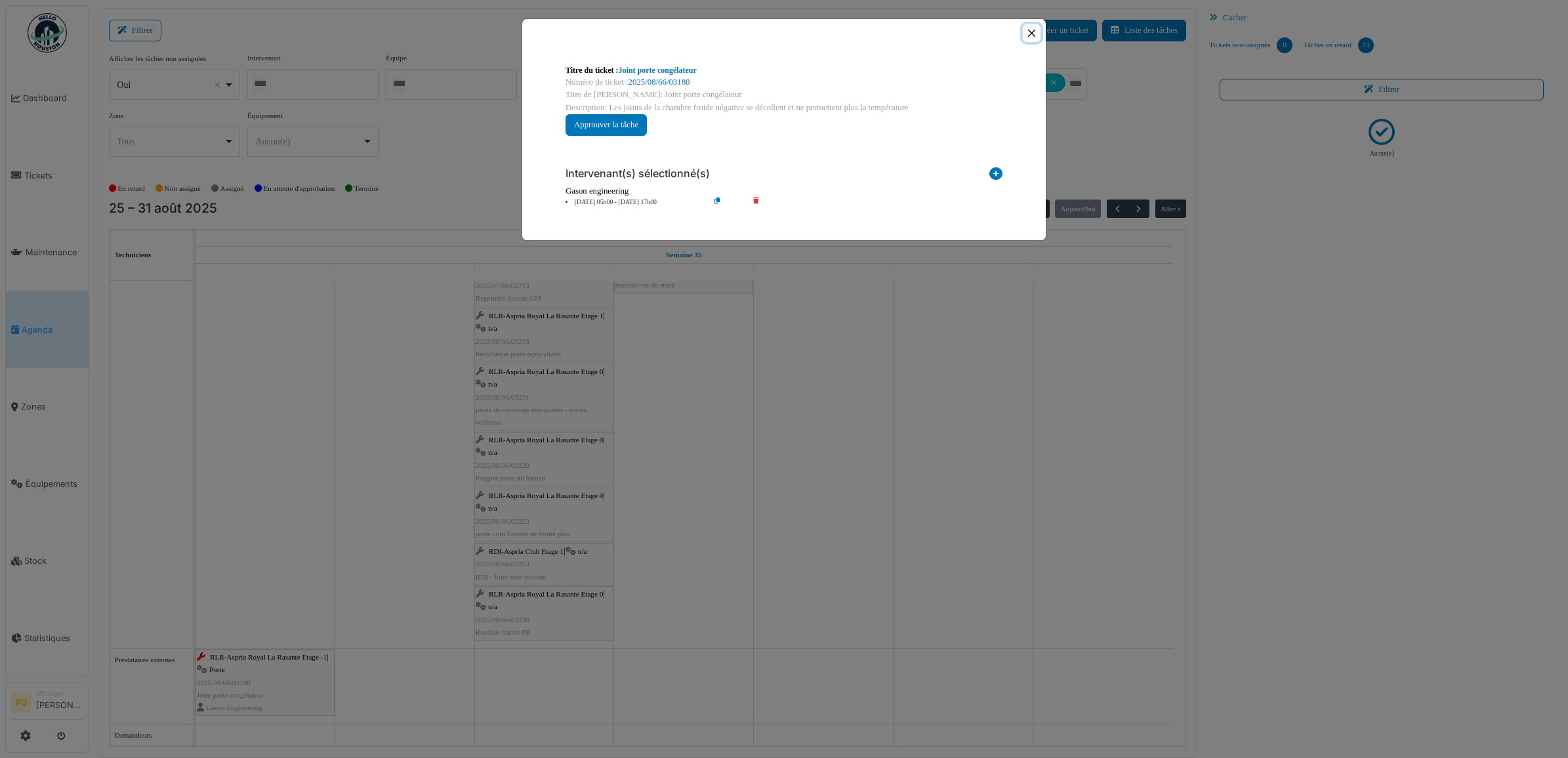
click at [1034, 32] on button "Close" at bounding box center [1032, 33] width 18 height 18
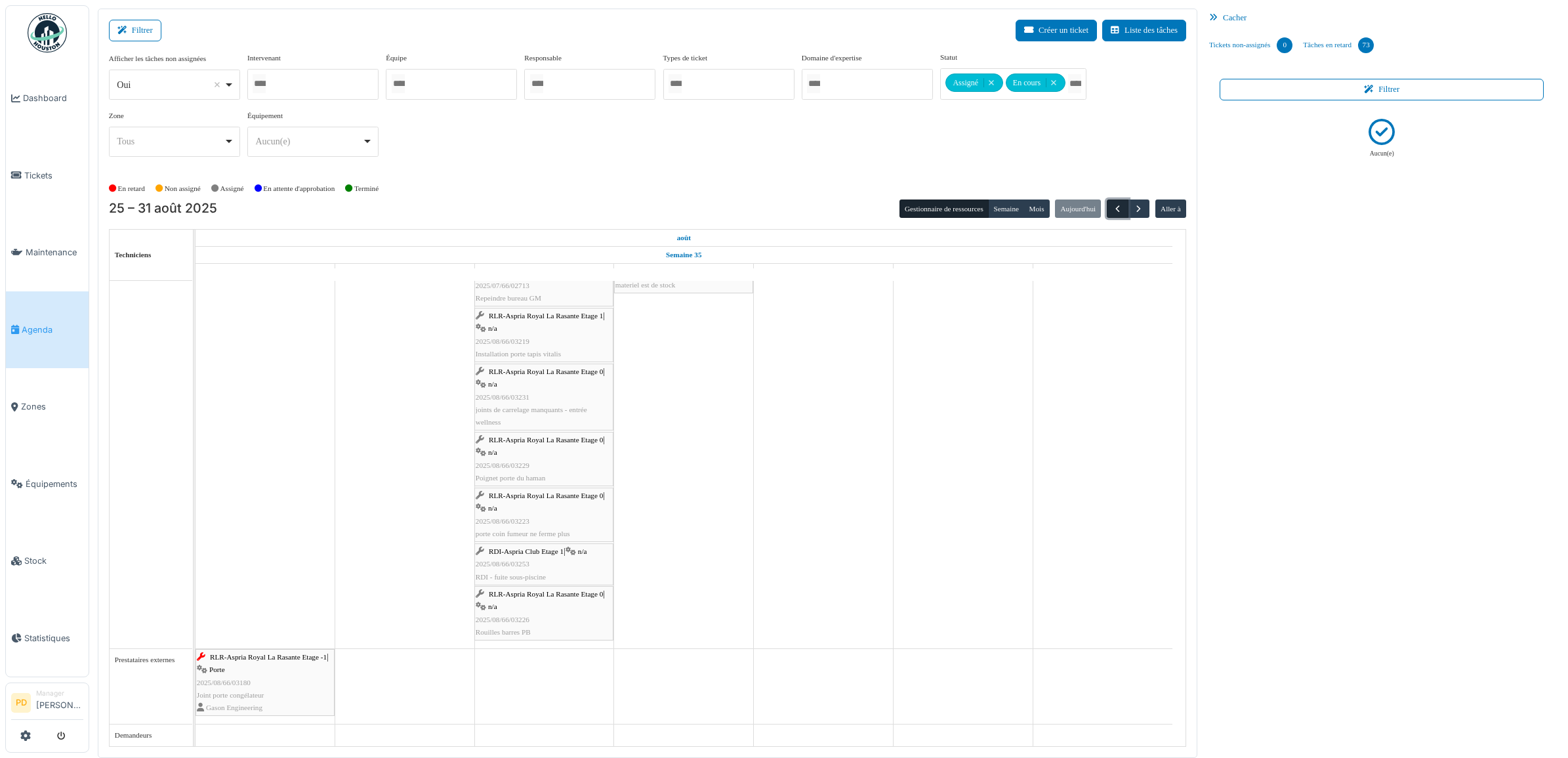
click at [1116, 203] on span "button" at bounding box center [1118, 209] width 11 height 11
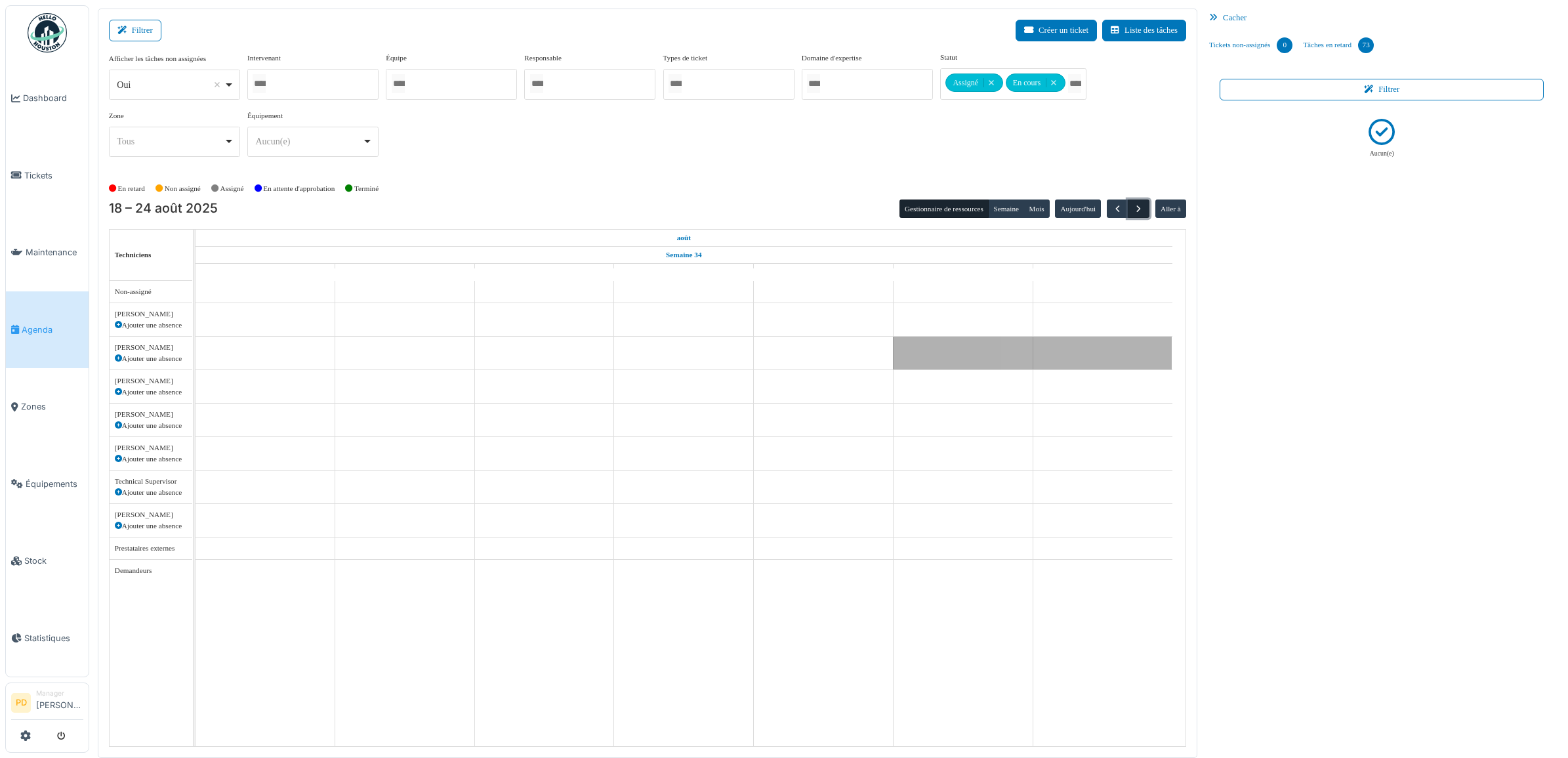
click at [1136, 209] on span "button" at bounding box center [1139, 209] width 11 height 11
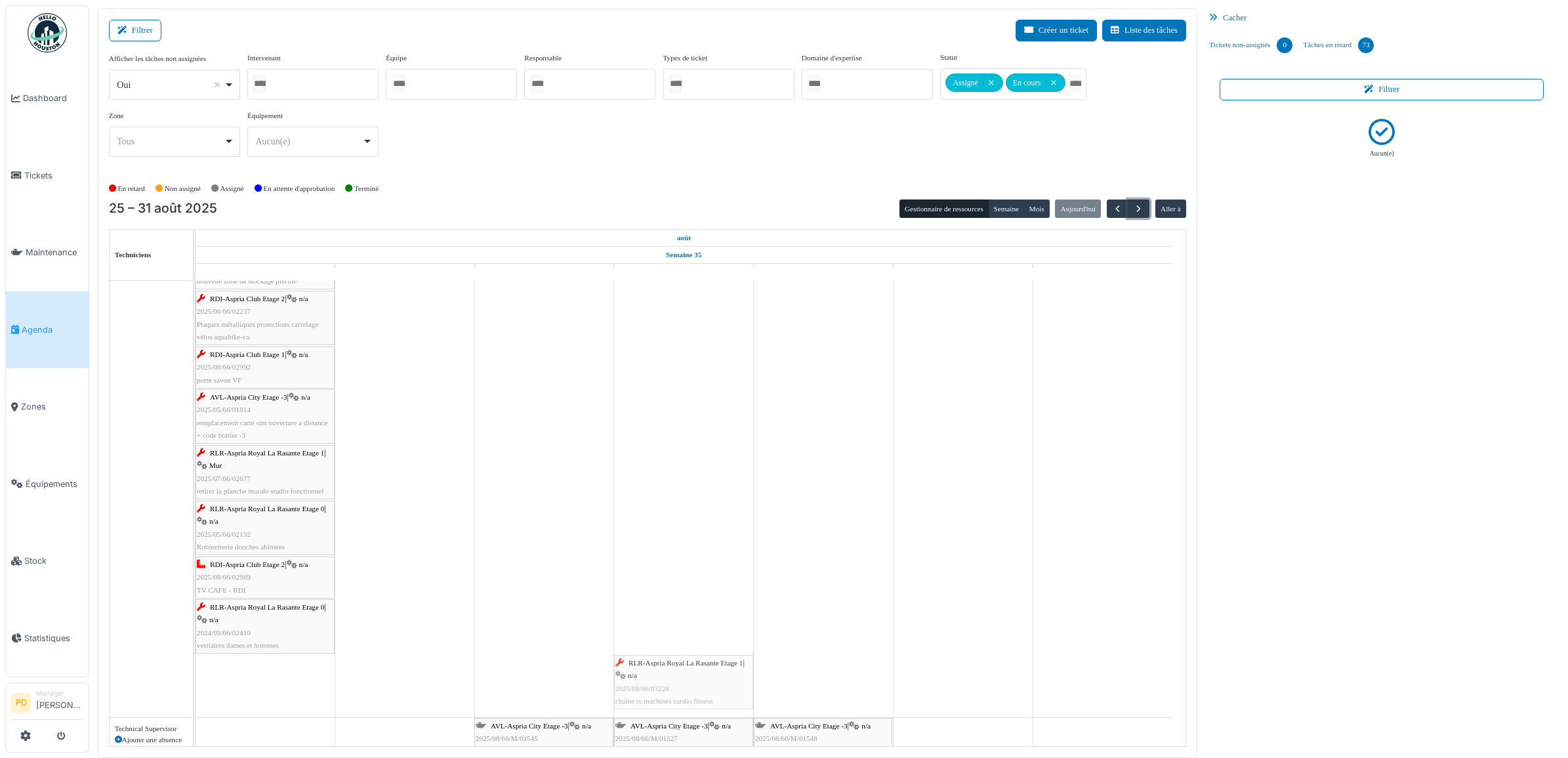
drag, startPoint x: 256, startPoint y: 687, endPoint x: 647, endPoint y: 678, distance: 391.1
click at [195, 678] on div "RLR-Aspria Royal La Rasante Etage 0 | n/a 2025/08/66/03149 [PERSON_NAME] ascens…" at bounding box center [195, 175] width 0 height 1086
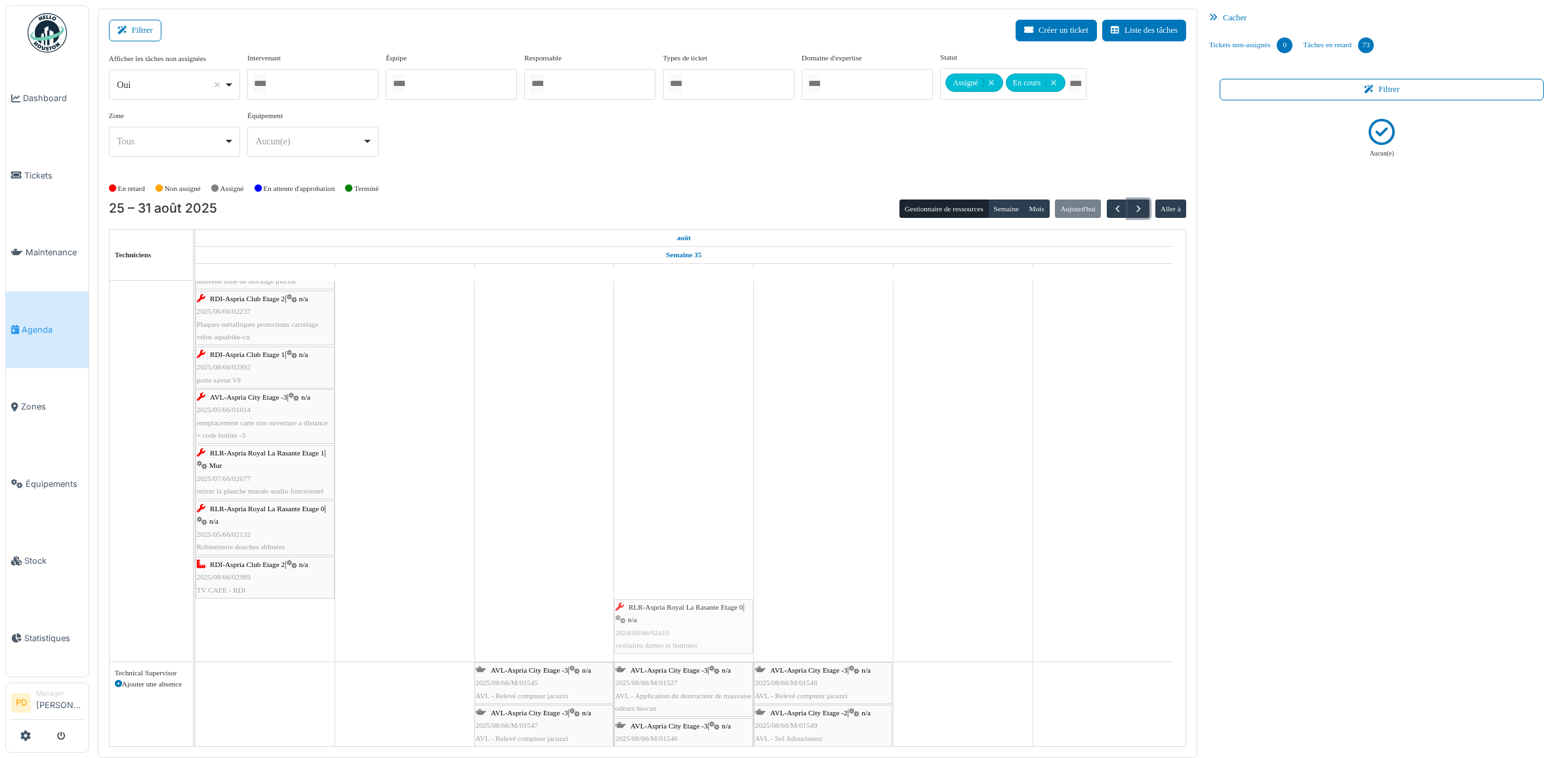
drag, startPoint x: 275, startPoint y: 637, endPoint x: 717, endPoint y: 607, distance: 443.0
click at [195, 607] on div "RLR-Aspria Royal La Rasante Etage 0 | n/a 2025/08/66/03149 [PERSON_NAME] ascens…" at bounding box center [195, 147] width 0 height 1030
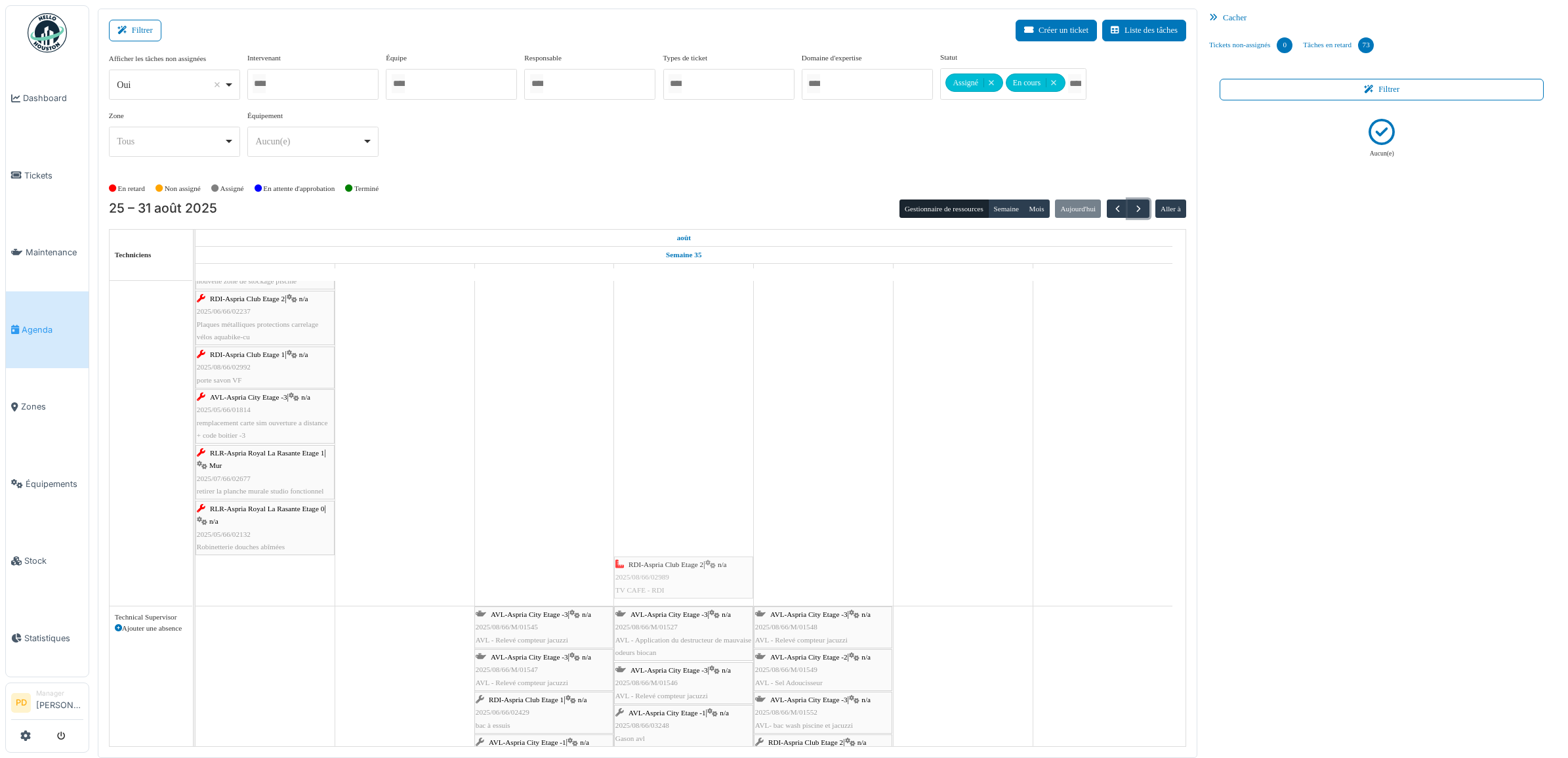
drag, startPoint x: 289, startPoint y: 575, endPoint x: 680, endPoint y: 561, distance: 391.3
click at [195, 561] on div "RLR-Aspria Royal La Rasante Etage 0 | n/a 2025/08/66/03149 [PERSON_NAME] ascens…" at bounding box center [195, 119] width 0 height 974
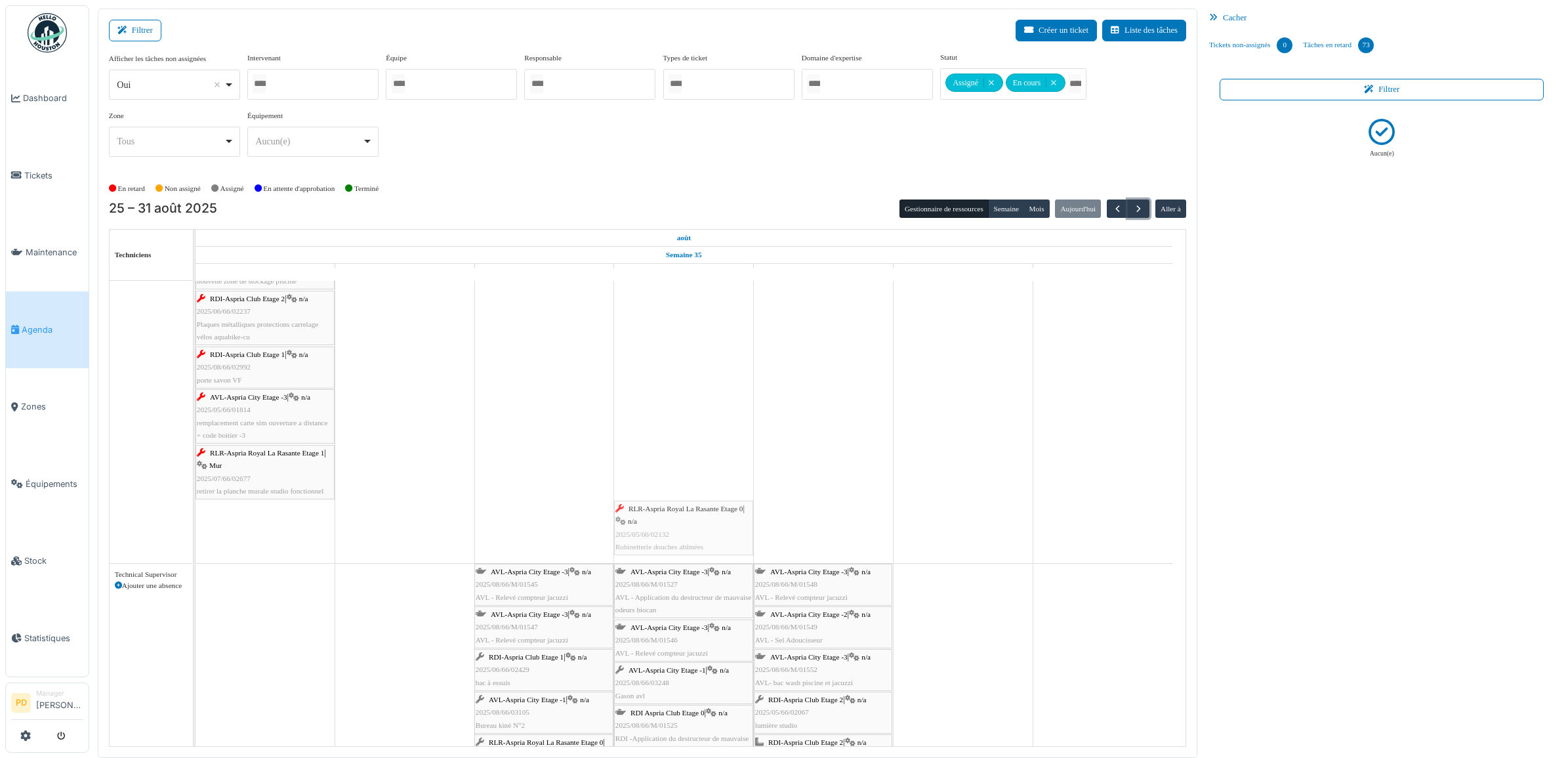
drag, startPoint x: 290, startPoint y: 530, endPoint x: 651, endPoint y: 510, distance: 361.6
click at [195, 510] on div "RLR-Aspria Royal La Rasante Etage 0 | n/a 2025/08/66/03149 [PERSON_NAME] ascens…" at bounding box center [195, 97] width 0 height 931
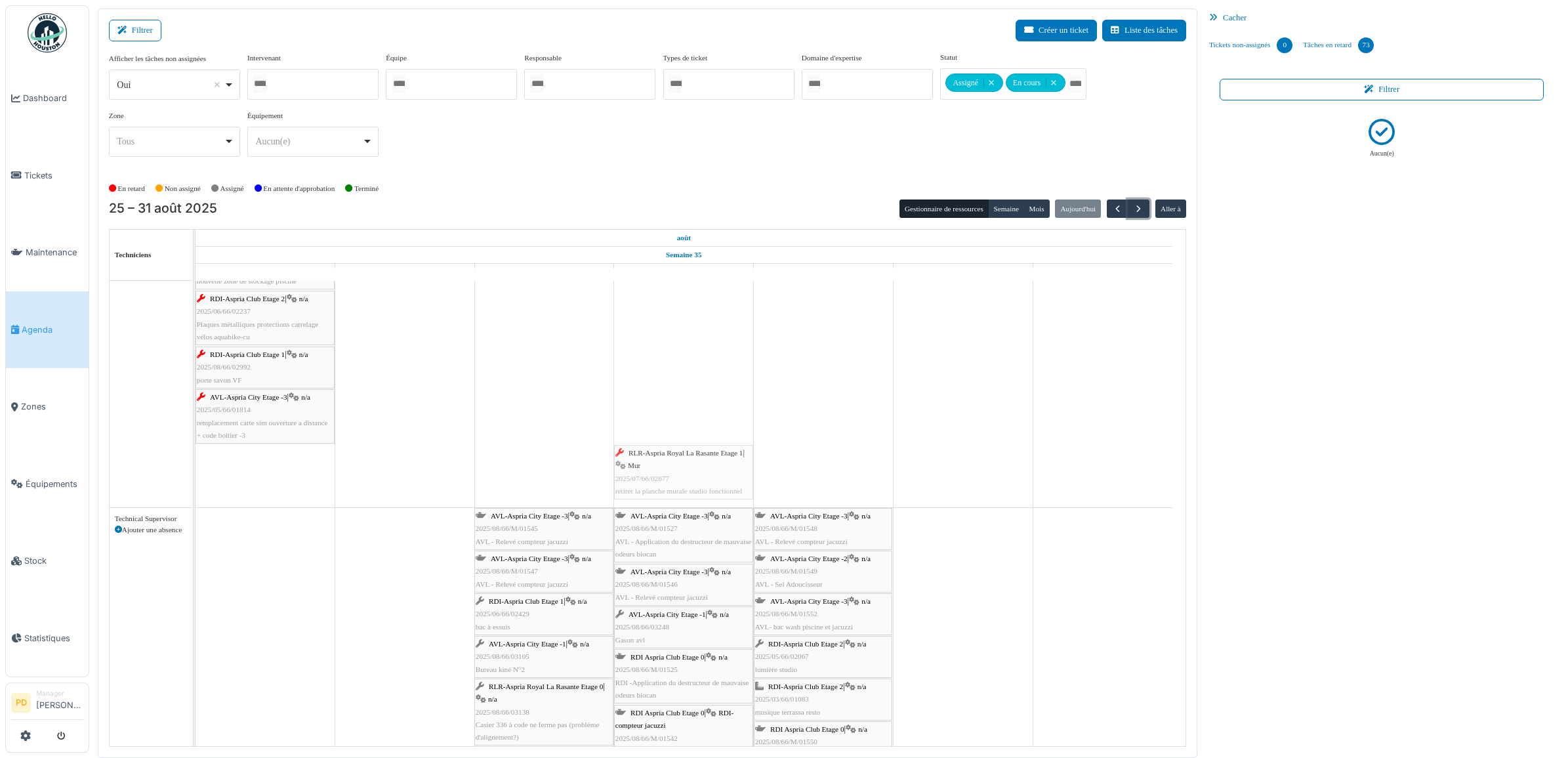
drag, startPoint x: 283, startPoint y: 466, endPoint x: 621, endPoint y: 474, distance: 338.1
click at [195, 456] on div "RLR-Aspria Royal La Rasante Etage 0 | n/a 2025/08/66/03149 [PERSON_NAME] ascens…" at bounding box center [195, 69] width 0 height 875
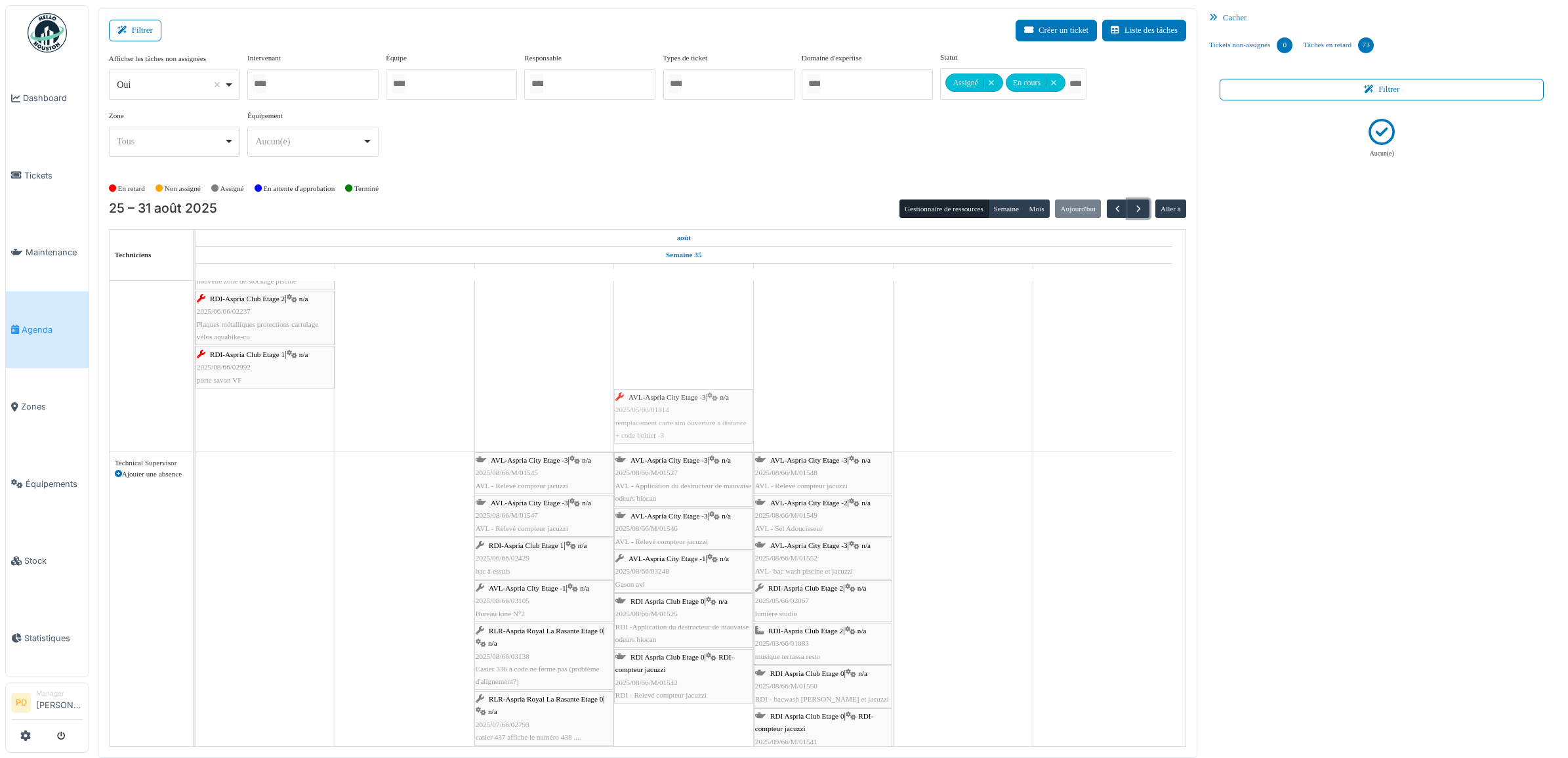
drag, startPoint x: 283, startPoint y: 405, endPoint x: 578, endPoint y: 387, distance: 295.5
click at [195, 396] on div "RLR-Aspria Royal La Rasante Etage 0 | n/a 2025/08/66/03149 [PERSON_NAME] ascens…" at bounding box center [195, 41] width 0 height 820
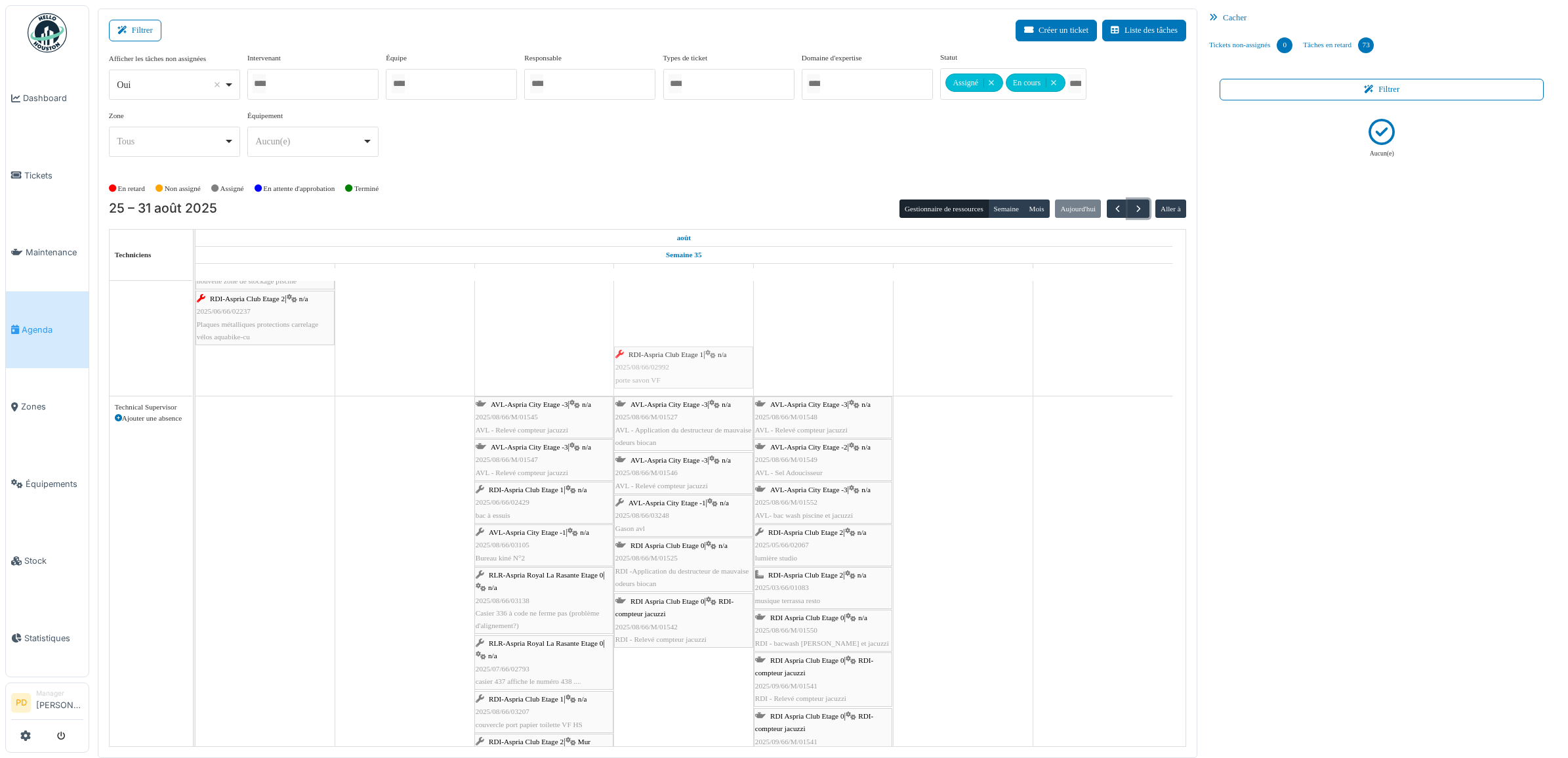
drag, startPoint x: 476, startPoint y: 367, endPoint x: 668, endPoint y: 367, distance: 192.0
click at [195, 367] on div "RLR-Aspria Royal La Rasante Etage 0 | n/a 2025/08/66/03149 [PERSON_NAME] ascens…" at bounding box center [195, 14] width 0 height 764
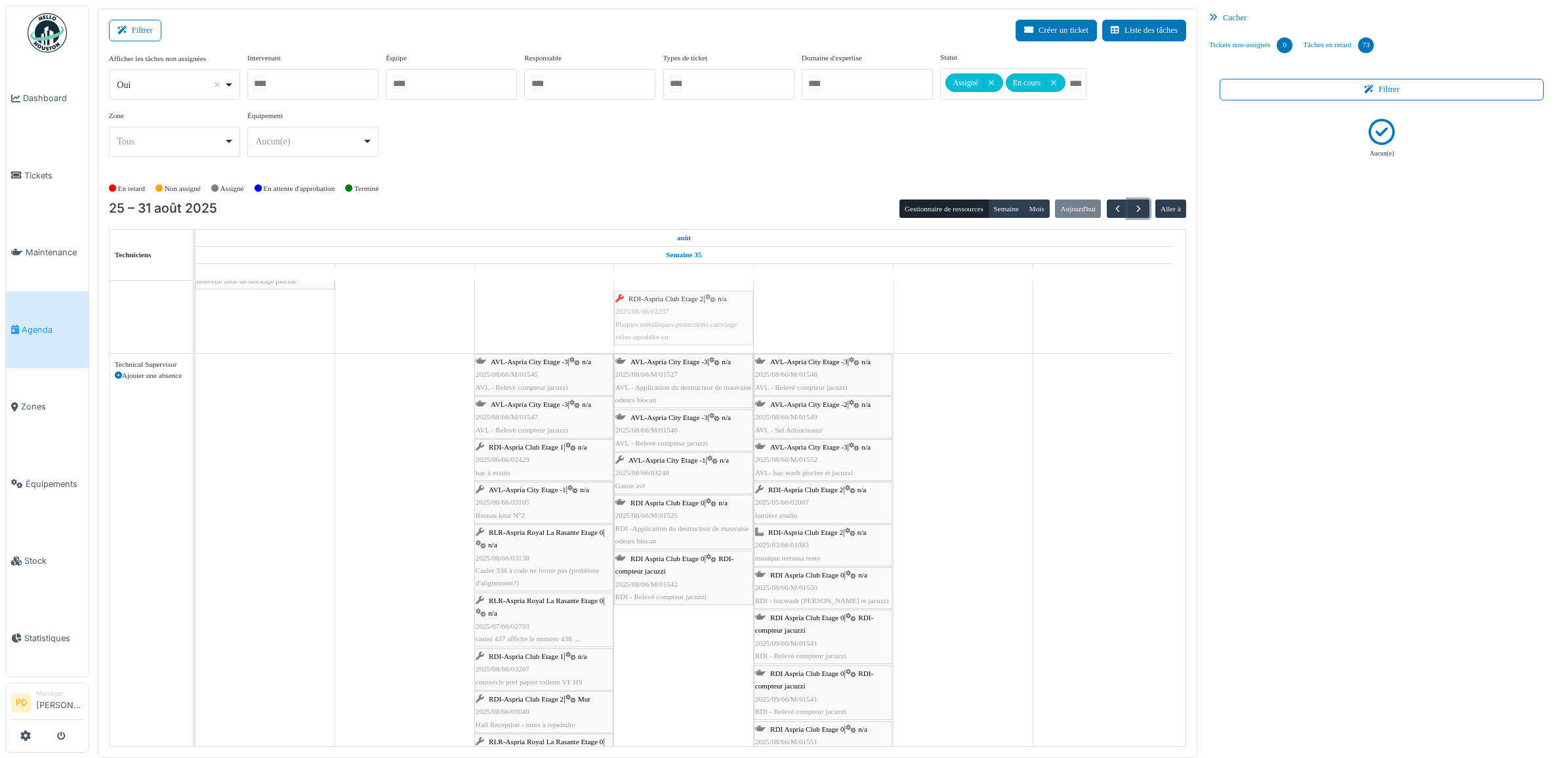
drag, startPoint x: 276, startPoint y: 322, endPoint x: 682, endPoint y: 322, distance: 406.0
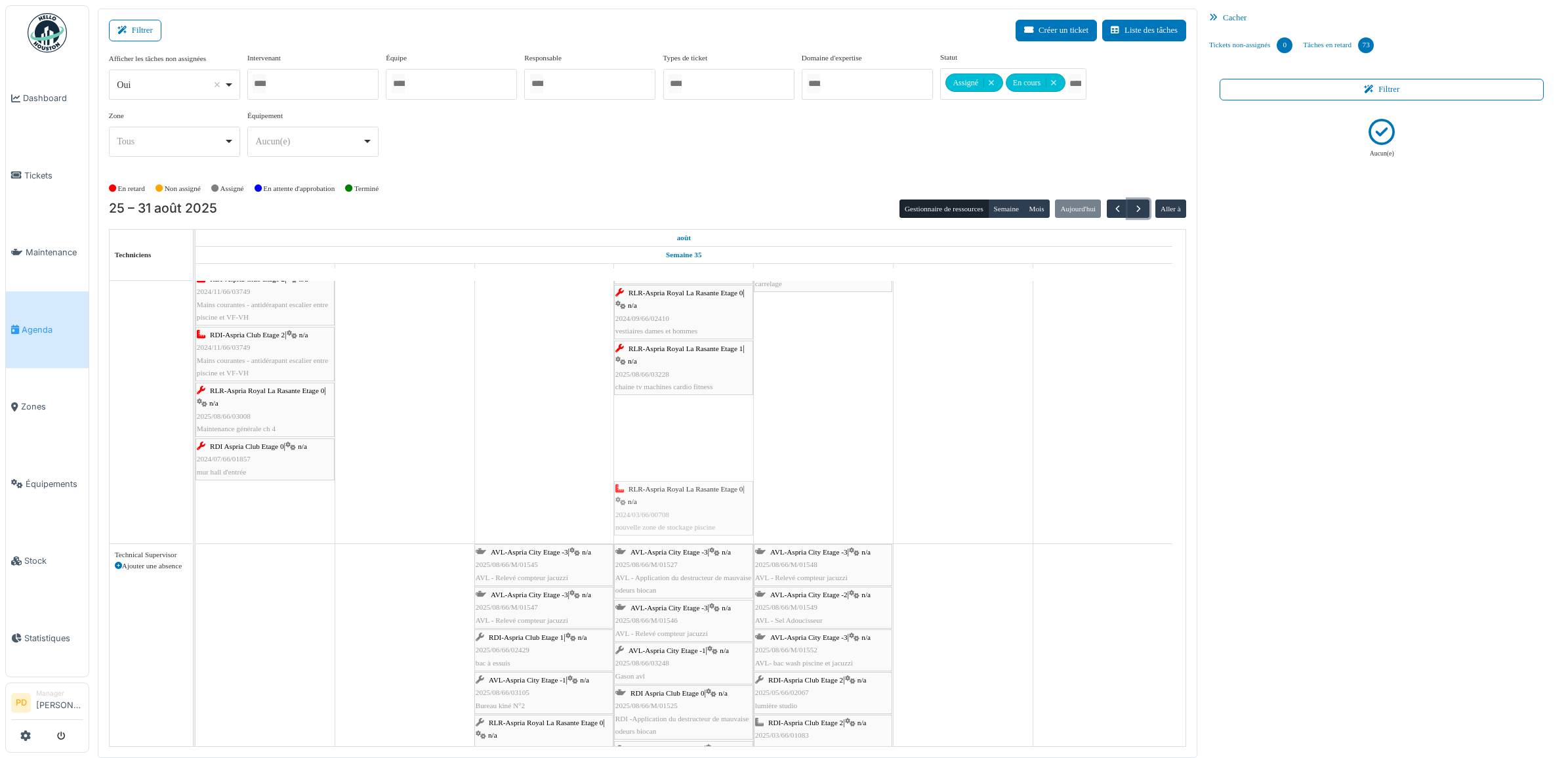
drag, startPoint x: 257, startPoint y: 501, endPoint x: 543, endPoint y: 498, distance: 286.0
click at [195, 498] on div "RLR-Aspria Royal La Rasante Etage 0 | n/a 2025/08/66/03149 [PERSON_NAME] ascens…" at bounding box center [195, 210] width 0 height 665
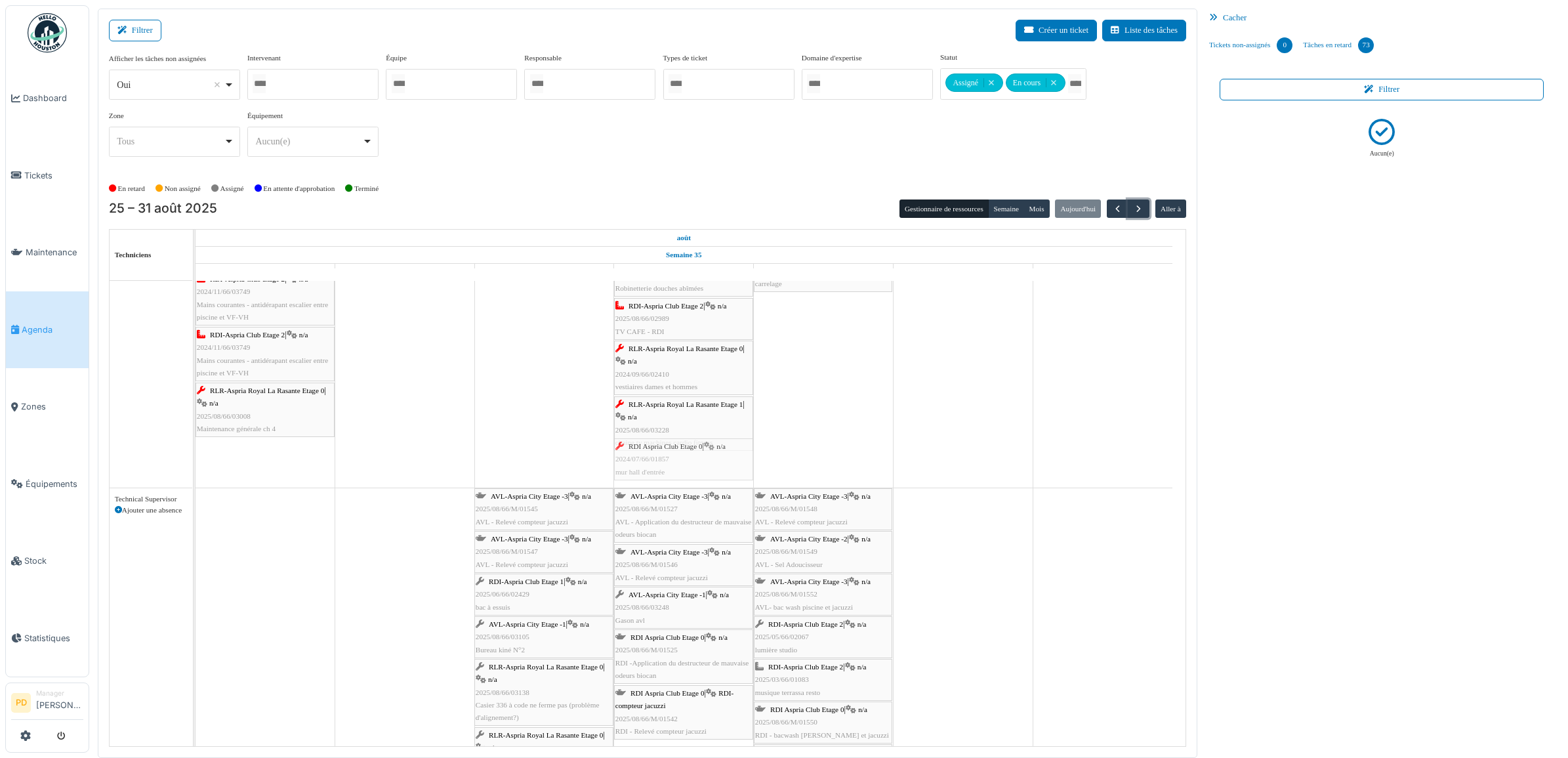
drag, startPoint x: 283, startPoint y: 454, endPoint x: 570, endPoint y: 441, distance: 287.3
click at [195, 455] on div "RLR-Aspria Royal La Rasante Etage 0 | n/a 2025/08/66/03149 [PERSON_NAME] ascens…" at bounding box center [195, 182] width 0 height 609
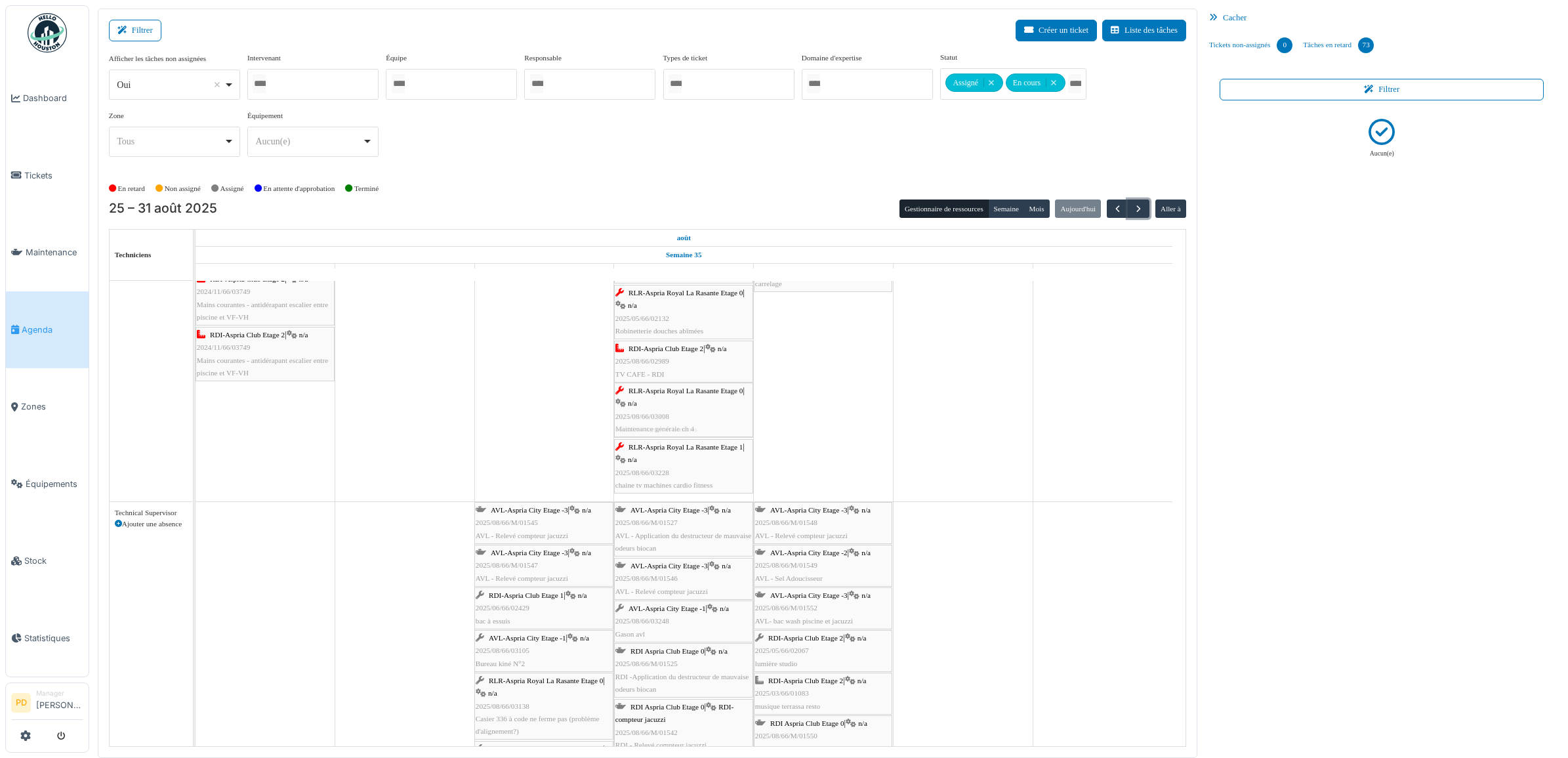
drag, startPoint x: 302, startPoint y: 408, endPoint x: 644, endPoint y: 408, distance: 342.0
click at [195, 408] on div "RLR-Aspria Royal La Rasante Etage 0 | n/a 2025/08/66/03149 [PERSON_NAME] ascens…" at bounding box center [195, 189] width 0 height 624
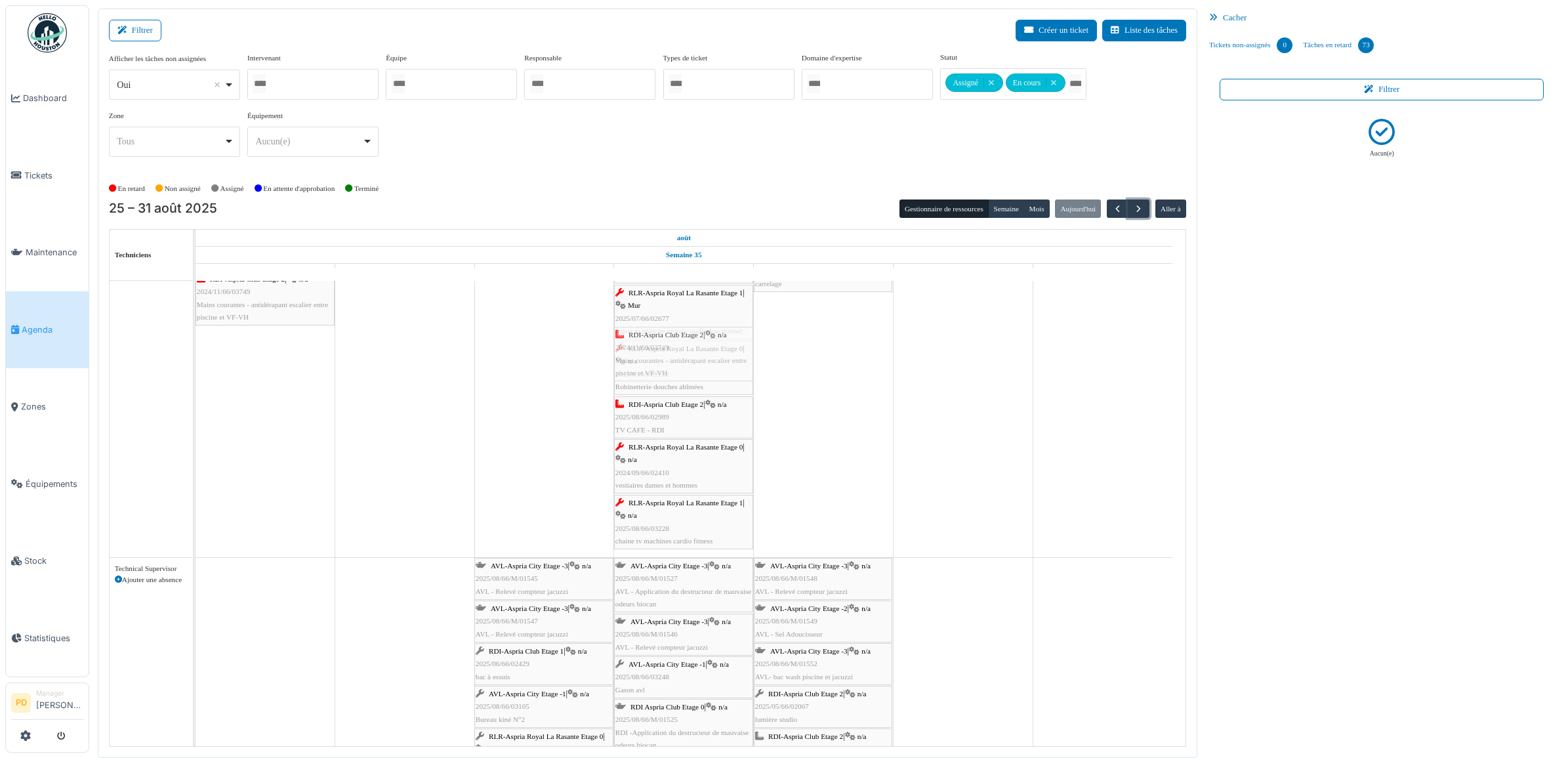
drag, startPoint x: 267, startPoint y: 367, endPoint x: 590, endPoint y: 379, distance: 323.2
click at [195, 375] on div "RLR-Aspria Royal La Rasante Etage 0 | n/a 2025/08/66/03149 [PERSON_NAME] ascens…" at bounding box center [195, 217] width 0 height 680
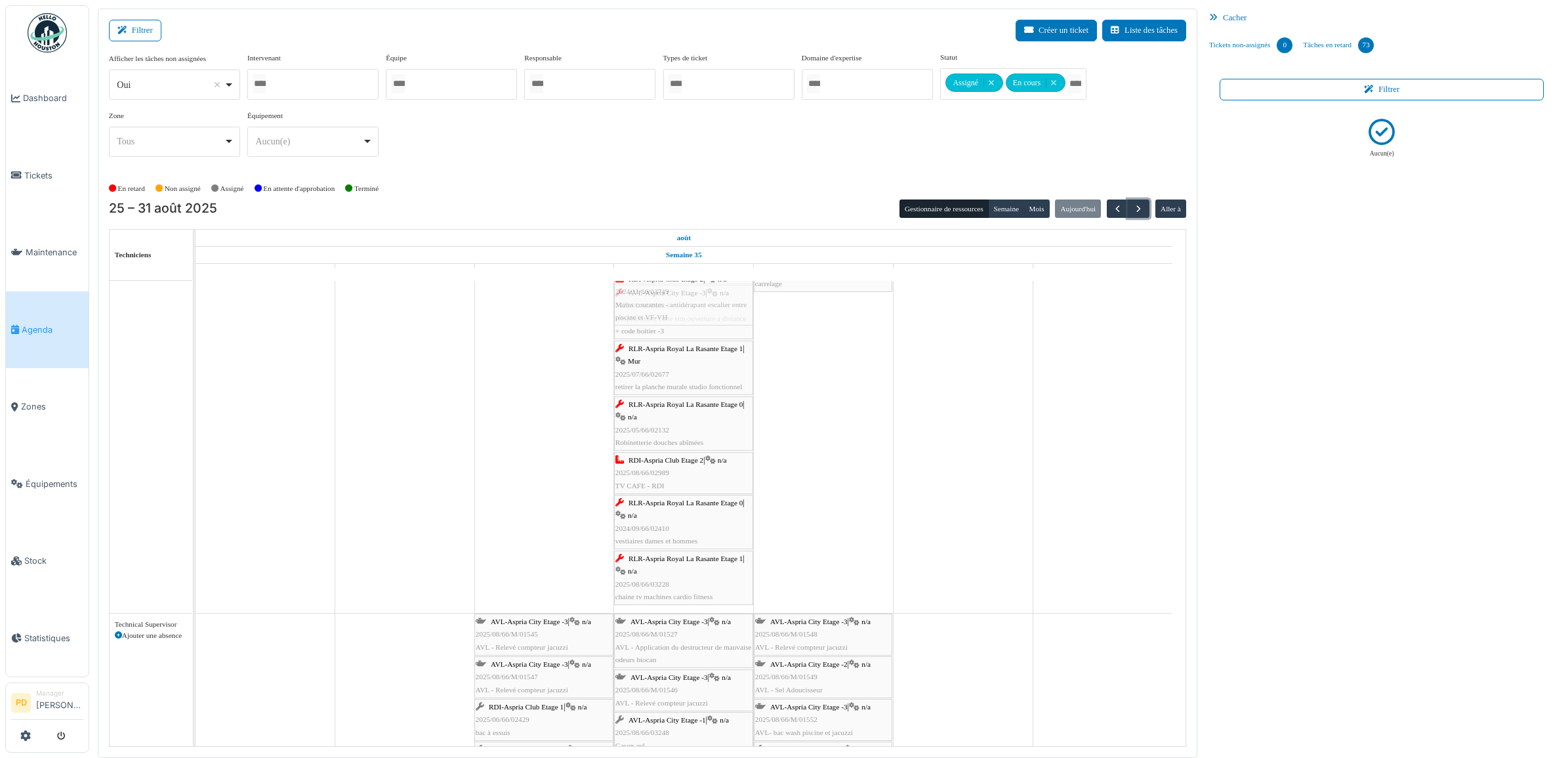
drag, startPoint x: 261, startPoint y: 293, endPoint x: 658, endPoint y: 306, distance: 397.2
click at [195, 306] on div "RLR-Aspria Royal La Rasante Etage 0 | n/a 2025/08/66/03149 [PERSON_NAME] ascens…" at bounding box center [195, 245] width 0 height 735
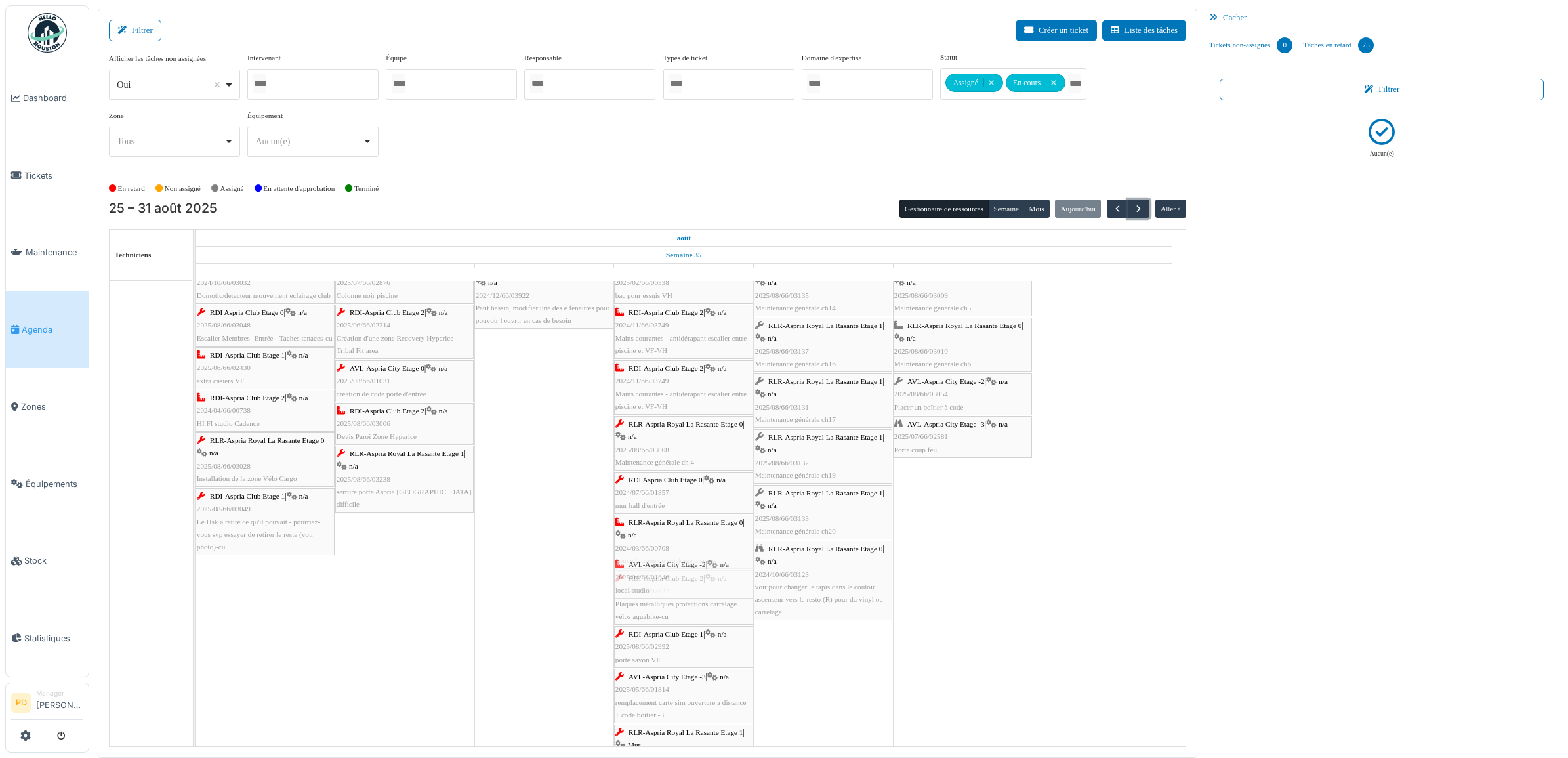
drag, startPoint x: 280, startPoint y: 568, endPoint x: 418, endPoint y: 540, distance: 140.8
click at [195, 568] on div "RLR-Aspria Royal La Rasante Etage 0 | n/a 2025/08/66/03149 [PERSON_NAME] ascens…" at bounding box center [195, 601] width 0 height 790
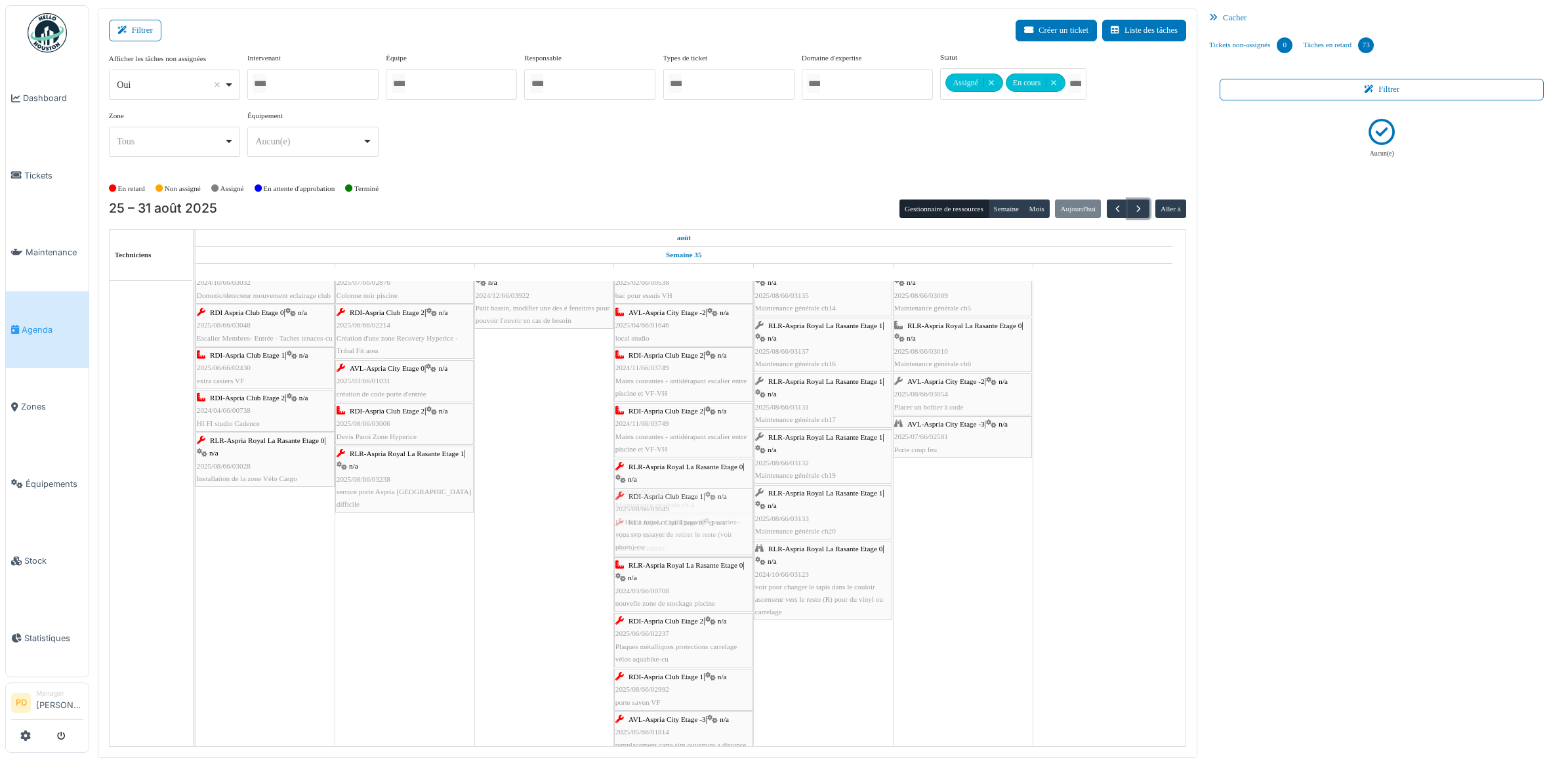
drag, startPoint x: 273, startPoint y: 526, endPoint x: 529, endPoint y: 488, distance: 258.8
click at [195, 532] on div "RLR-Aspria Royal La Rasante Etage 0 | n/a 2025/08/66/03149 [PERSON_NAME] ascens…" at bounding box center [195, 623] width 0 height 834
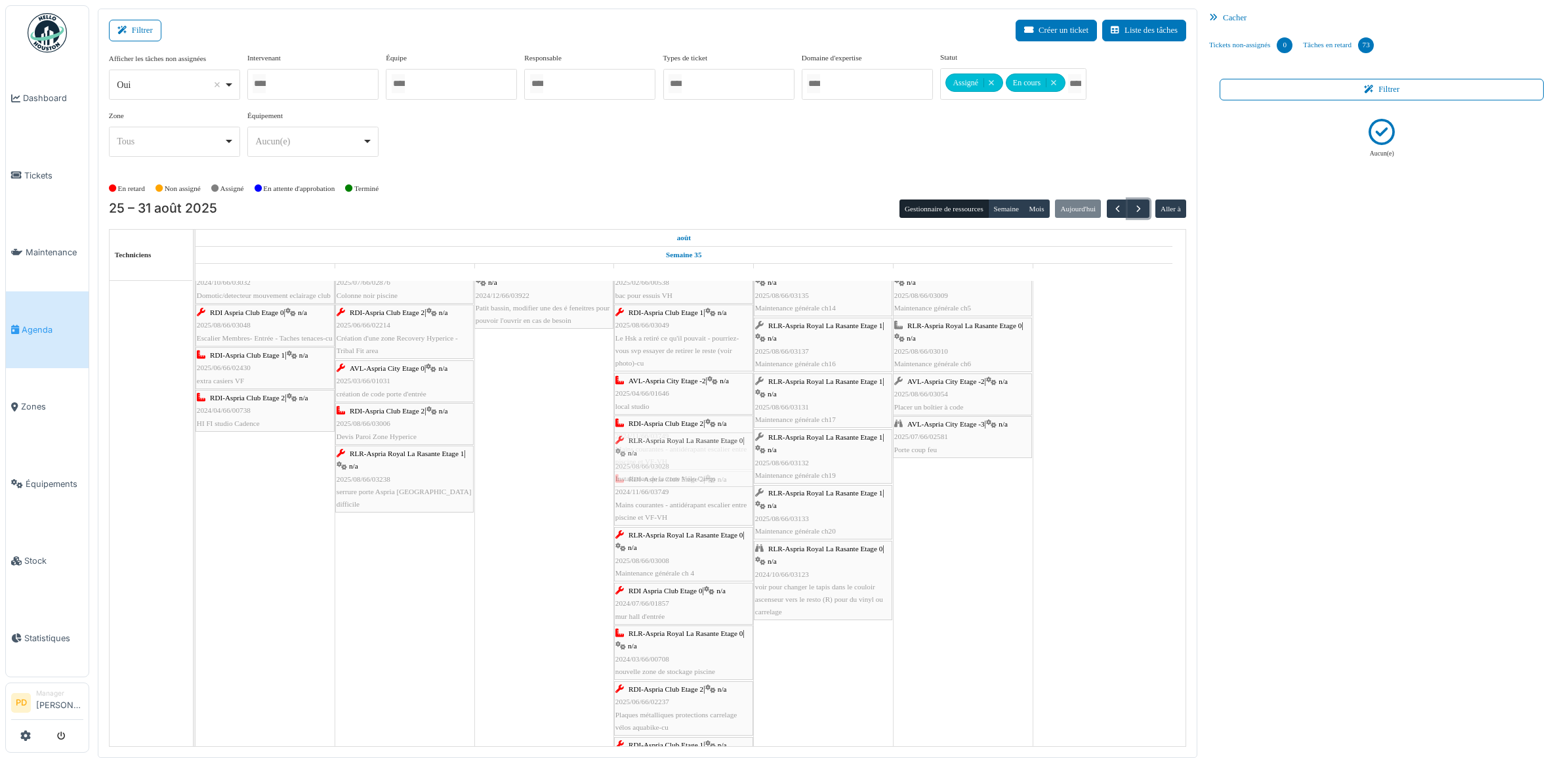
drag, startPoint x: 285, startPoint y: 461, endPoint x: 549, endPoint y: 443, distance: 264.6
click at [195, 470] on div "RLR-Aspria Royal La Rasante Etage 0 | n/a 2025/08/66/03149 [PERSON_NAME] ascens…" at bounding box center [195, 657] width 0 height 902
drag, startPoint x: 361, startPoint y: 411, endPoint x: 648, endPoint y: 411, distance: 287.0
click at [195, 411] on div "RLR-Aspria Royal La Rasante Etage 0 | n/a 2025/08/66/03149 [PERSON_NAME] ascens…" at bounding box center [195, 685] width 0 height 958
drag, startPoint x: 287, startPoint y: 369, endPoint x: 618, endPoint y: 372, distance: 331.0
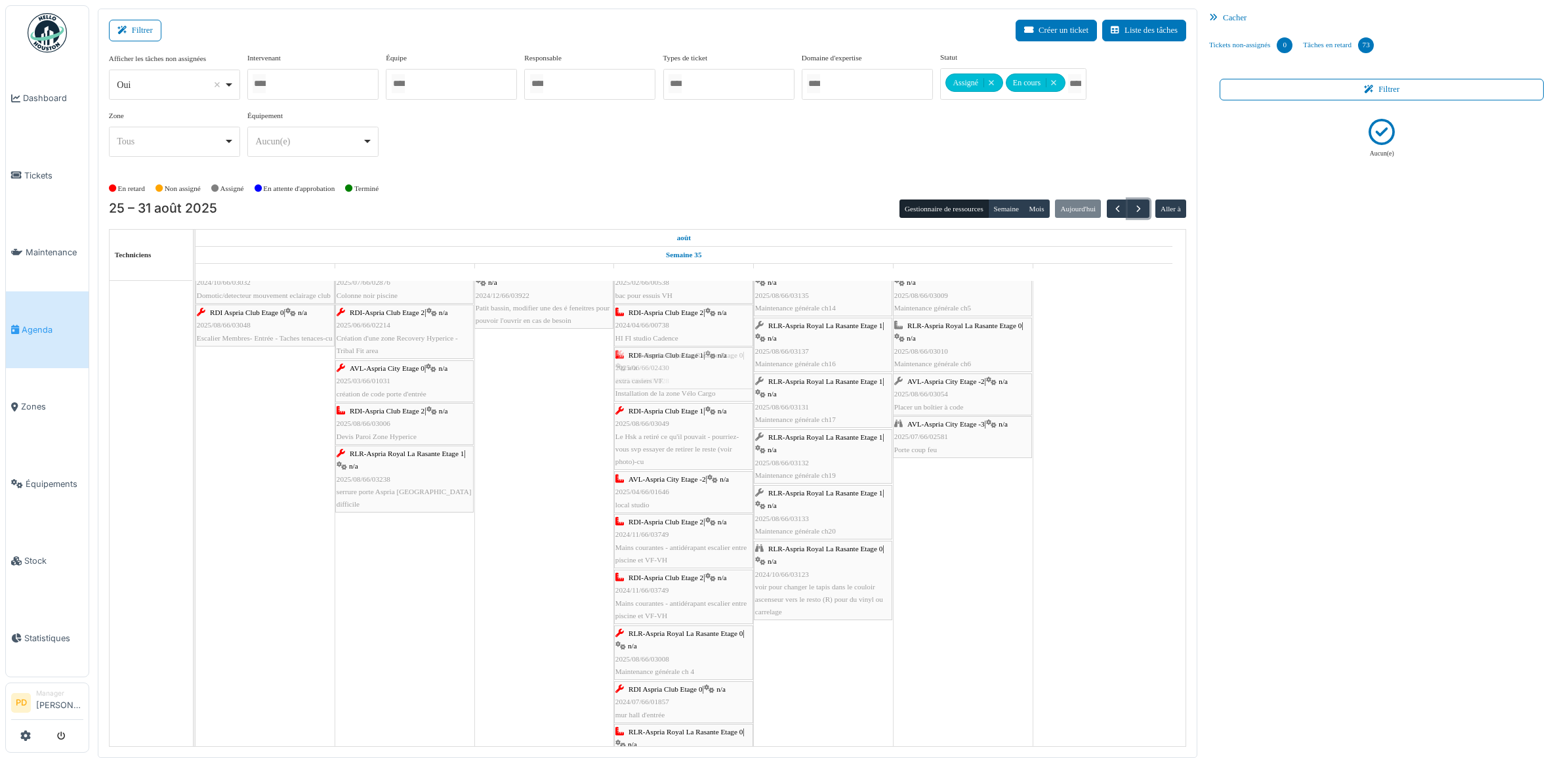
click at [195, 372] on div "RLR-Aspria Royal La Rasante Etage 0 | n/a 2025/08/66/03149 [PERSON_NAME] ascens…" at bounding box center [195, 706] width 0 height 1000
drag, startPoint x: 267, startPoint y: 323, endPoint x: 618, endPoint y: 338, distance: 351.3
click at [195, 338] on div "RLR-Aspria Royal La Rasante Etage 0 | n/a 2025/08/66/03149 [PERSON_NAME] ascens…" at bounding box center [195, 727] width 0 height 1042
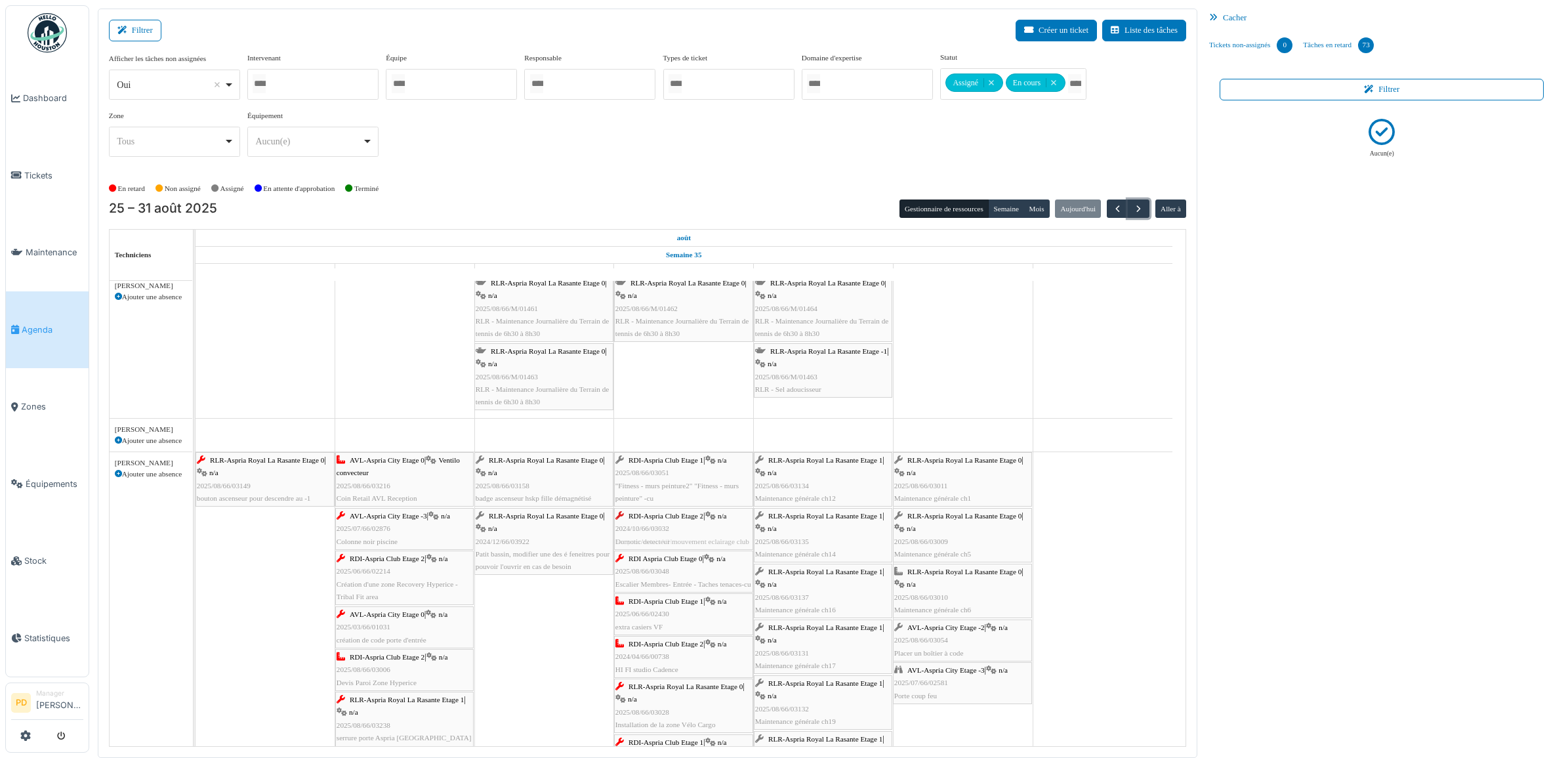
drag, startPoint x: 246, startPoint y: 536, endPoint x: 519, endPoint y: 533, distance: 273.0
drag, startPoint x: 238, startPoint y: 486, endPoint x: 635, endPoint y: 490, distance: 397.0
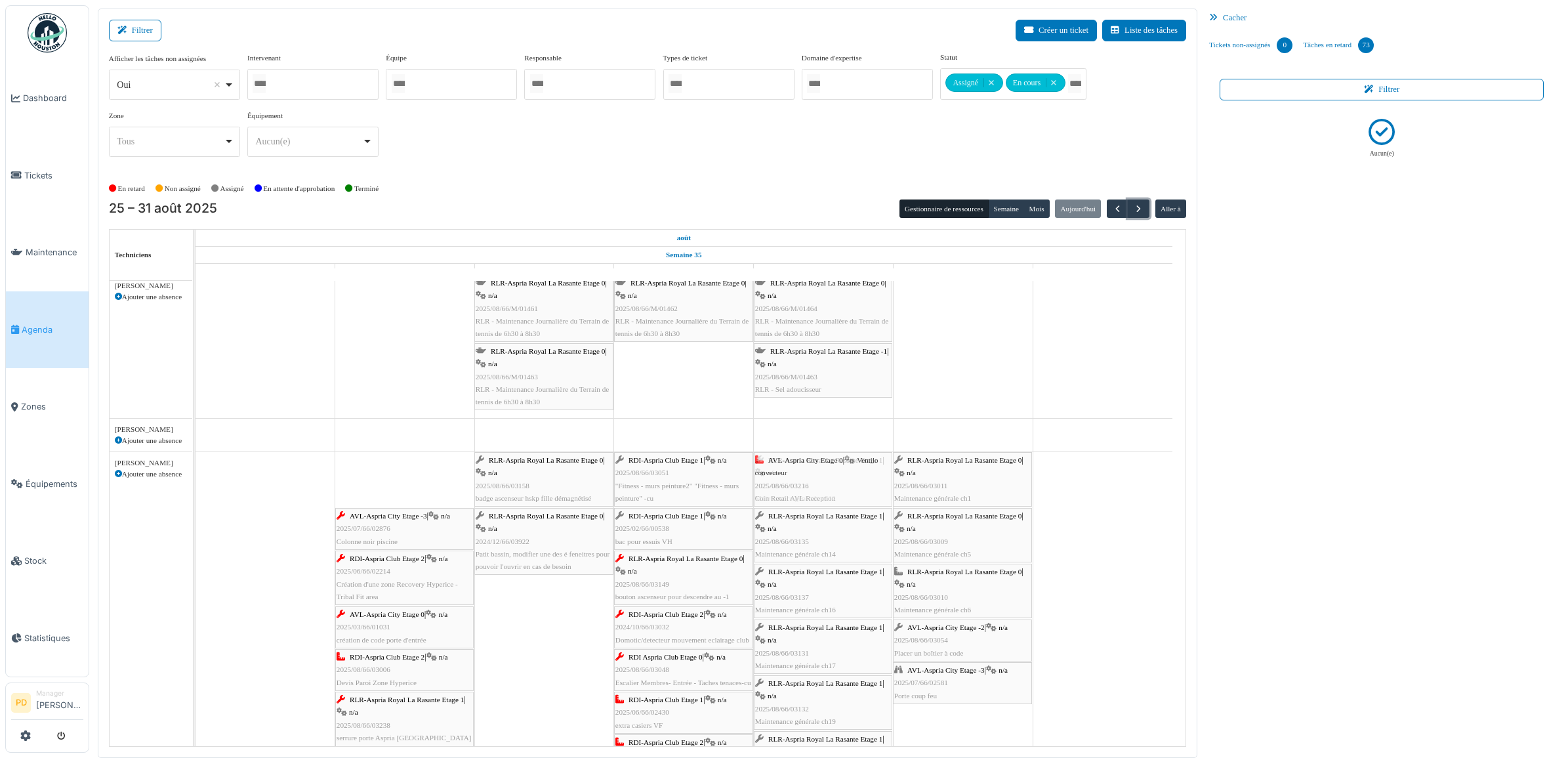
drag, startPoint x: 401, startPoint y: 480, endPoint x: 789, endPoint y: 481, distance: 388.0
drag, startPoint x: 421, startPoint y: 474, endPoint x: 776, endPoint y: 474, distance: 355.0
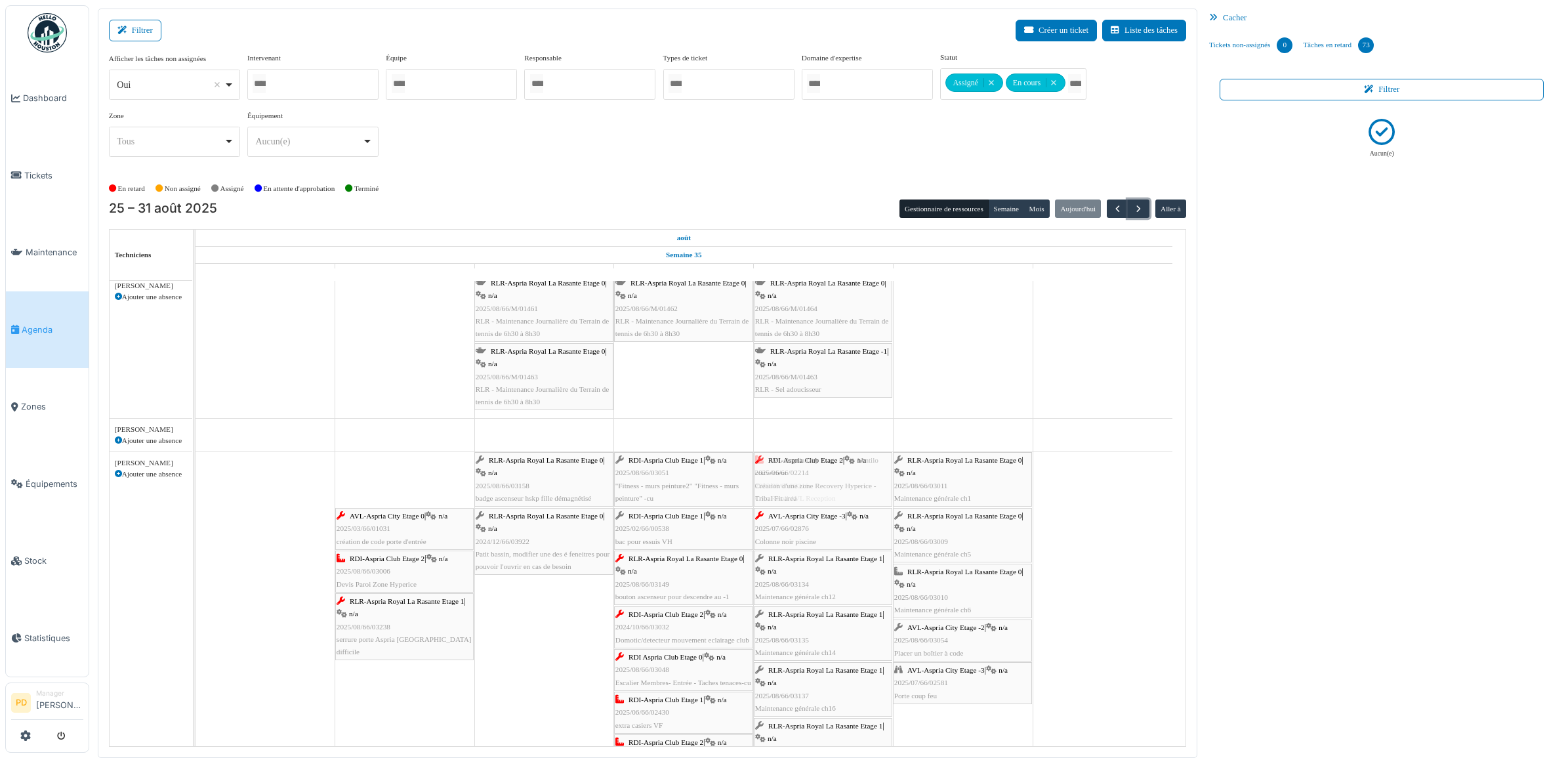
drag, startPoint x: 421, startPoint y: 468, endPoint x: 815, endPoint y: 470, distance: 394.0
drag, startPoint x: 410, startPoint y: 468, endPoint x: 793, endPoint y: 464, distance: 383.0
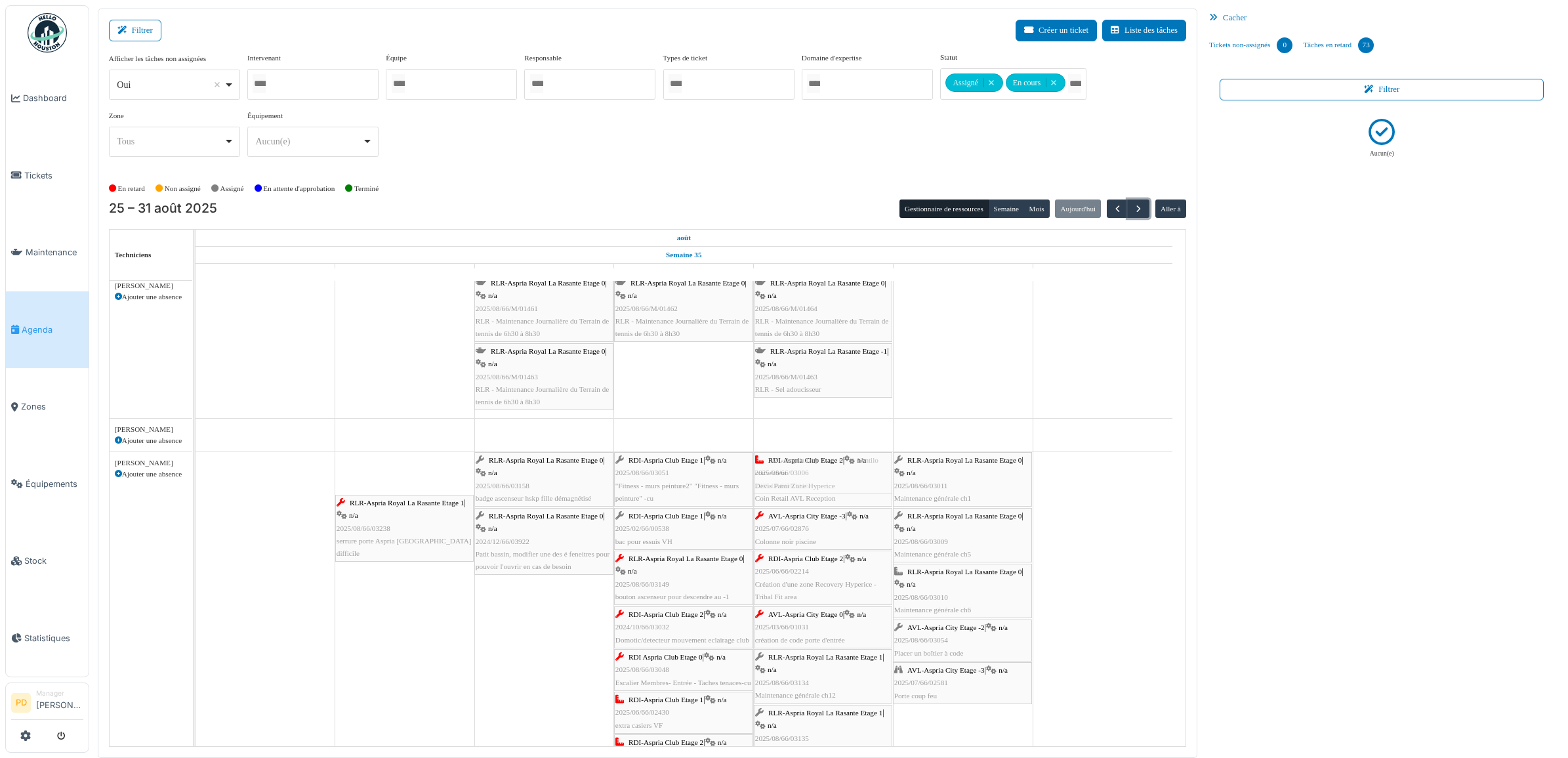
drag, startPoint x: 424, startPoint y: 468, endPoint x: 784, endPoint y: 467, distance: 360.0
drag, startPoint x: 367, startPoint y: 480, endPoint x: 748, endPoint y: 483, distance: 381.0
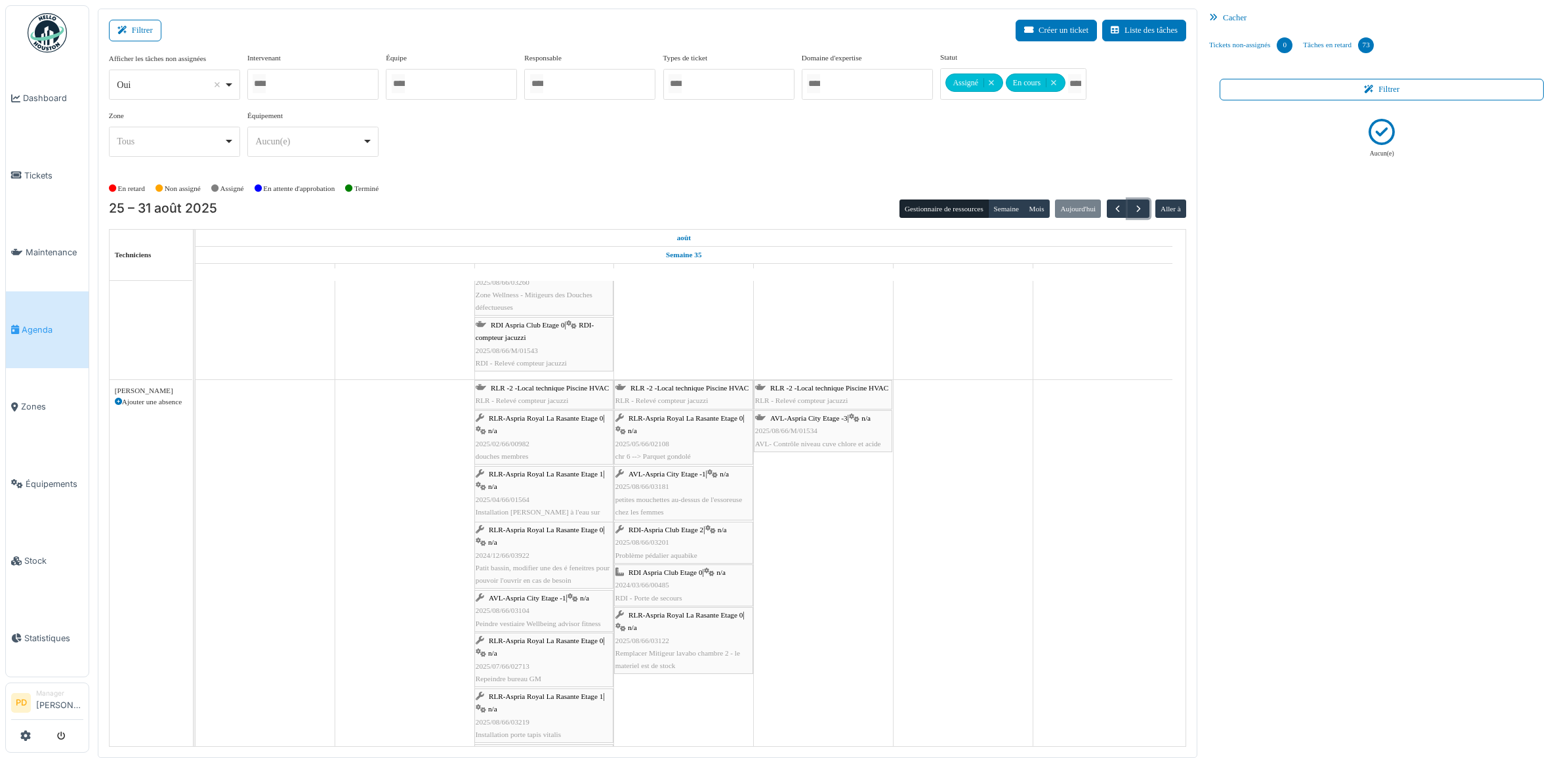
scroll to position [2802, 0]
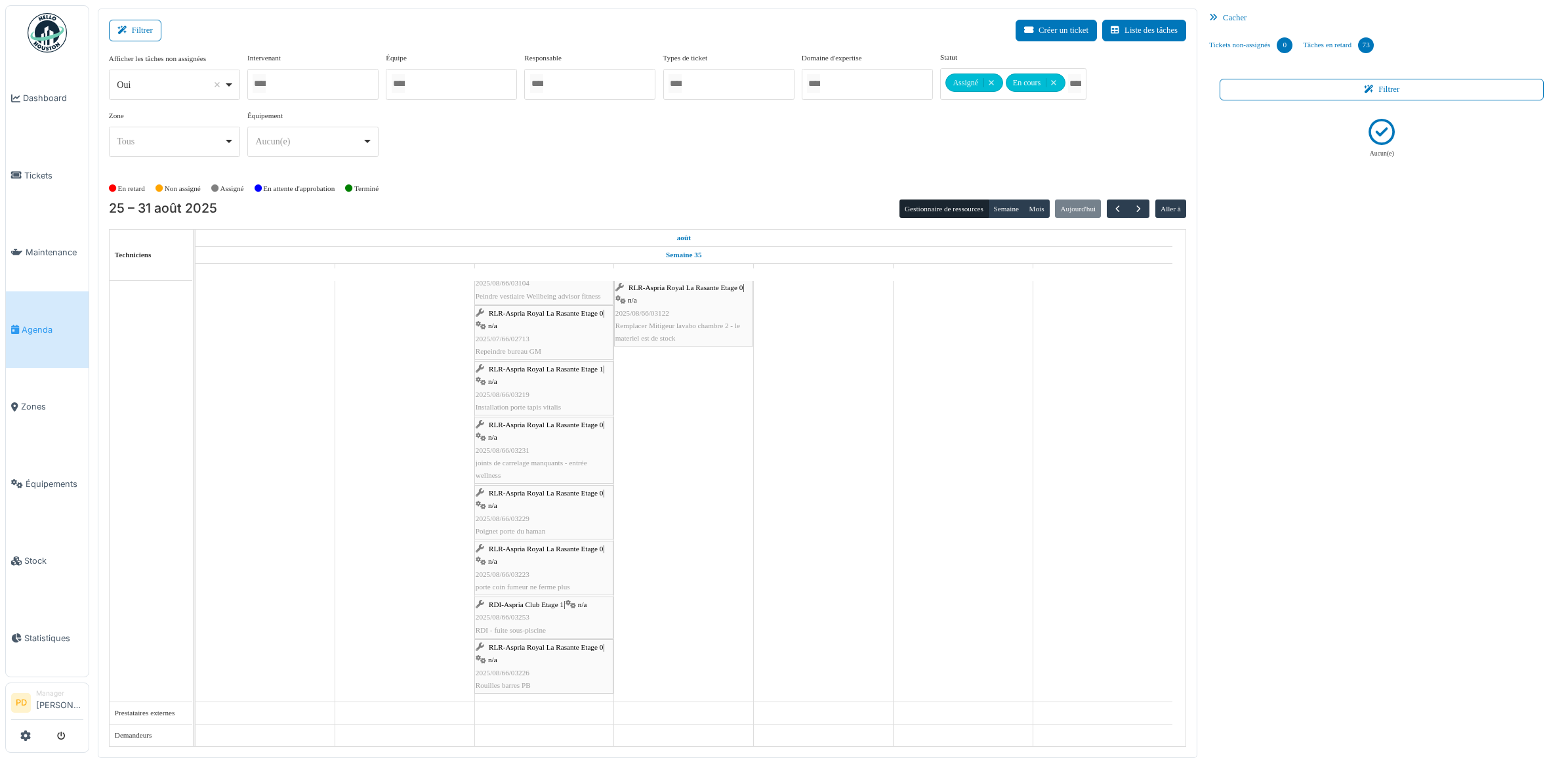
click at [38, 323] on span "Agenda" at bounding box center [52, 329] width 62 height 13
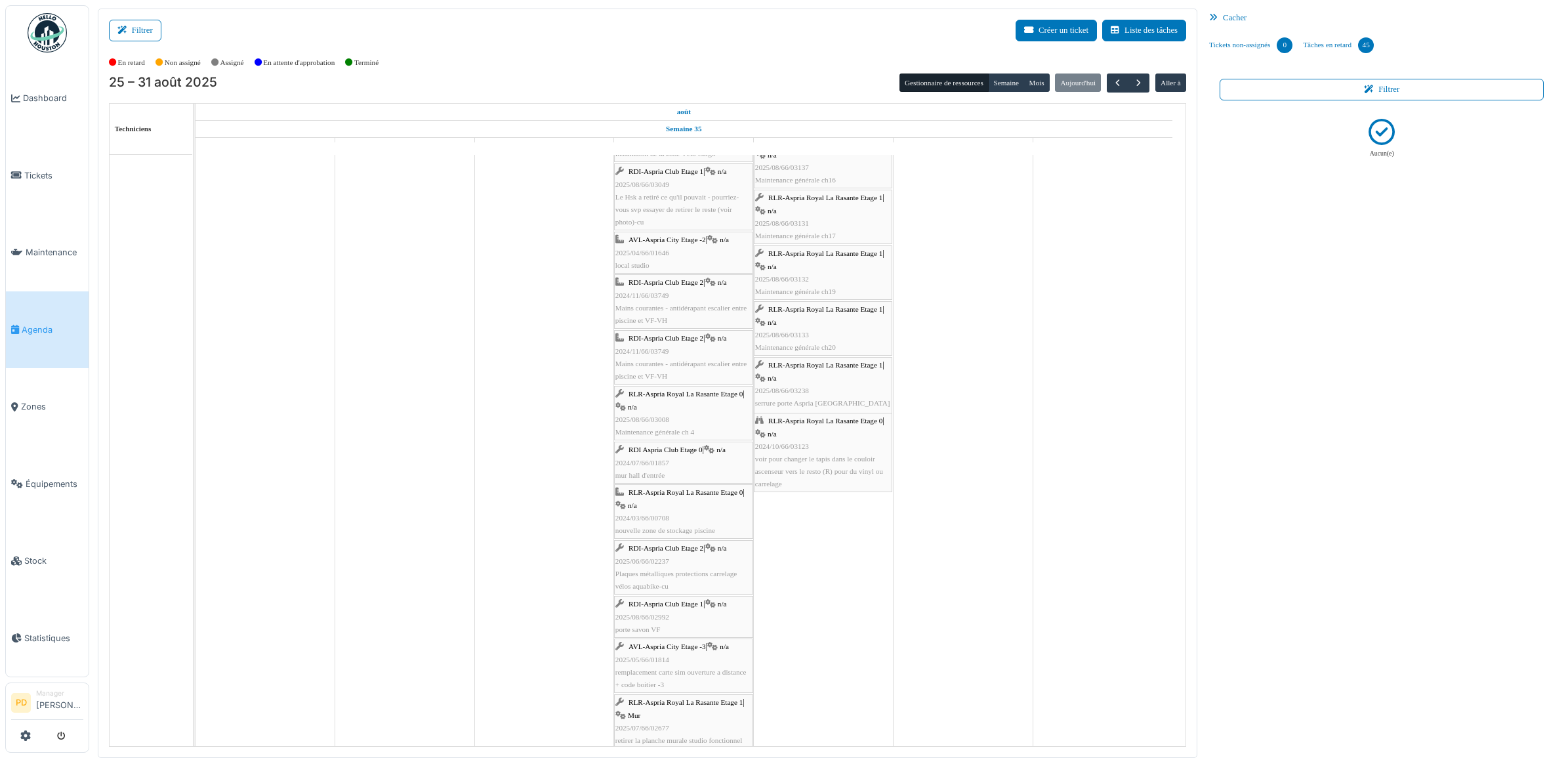
scroll to position [1312, 0]
